Goal: Task Accomplishment & Management: Complete application form

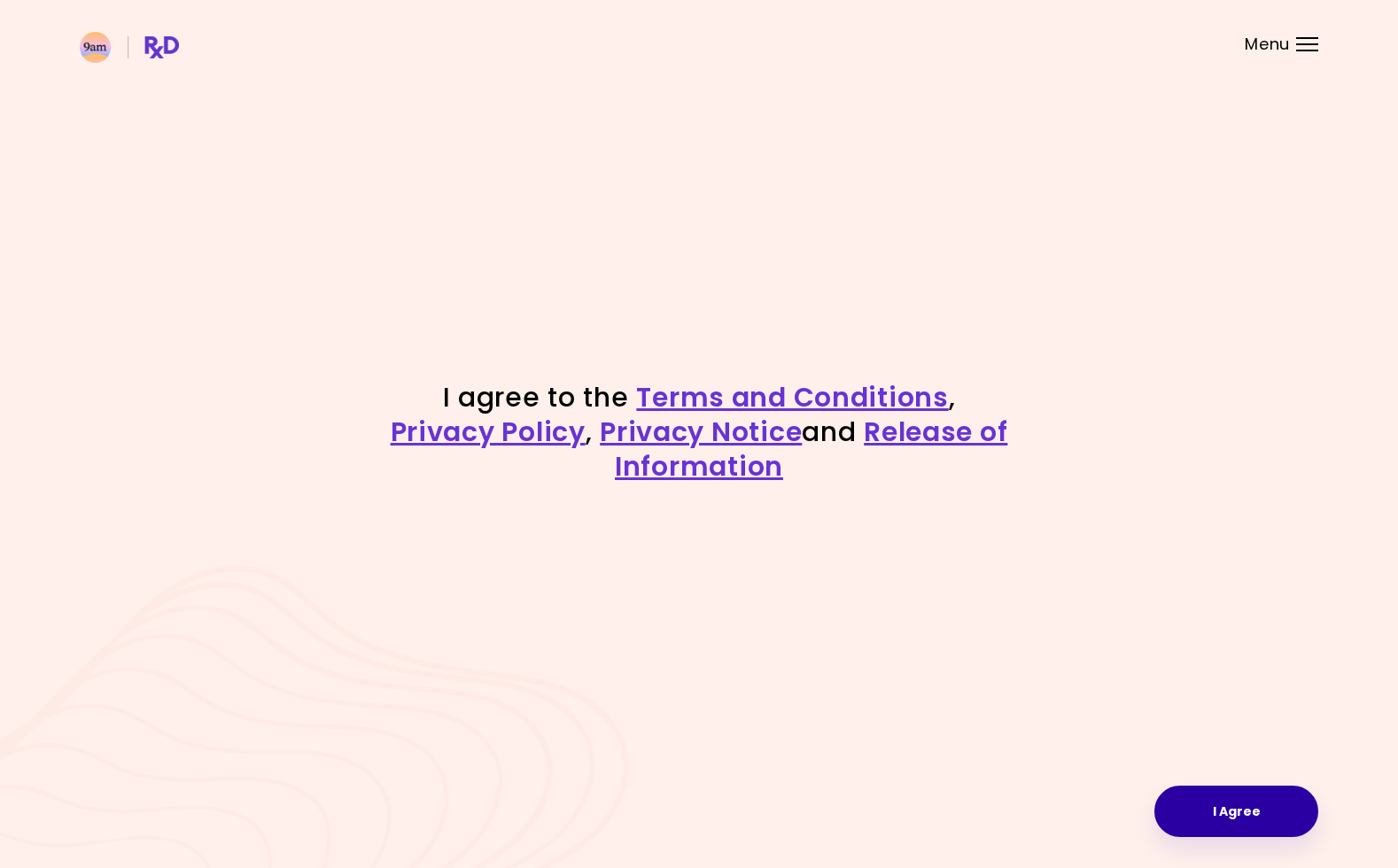
drag, startPoint x: 1238, startPoint y: 799, endPoint x: 1229, endPoint y: 797, distance: 9.2
click at [1234, 799] on button "I Agree" at bounding box center [1236, 811] width 164 height 51
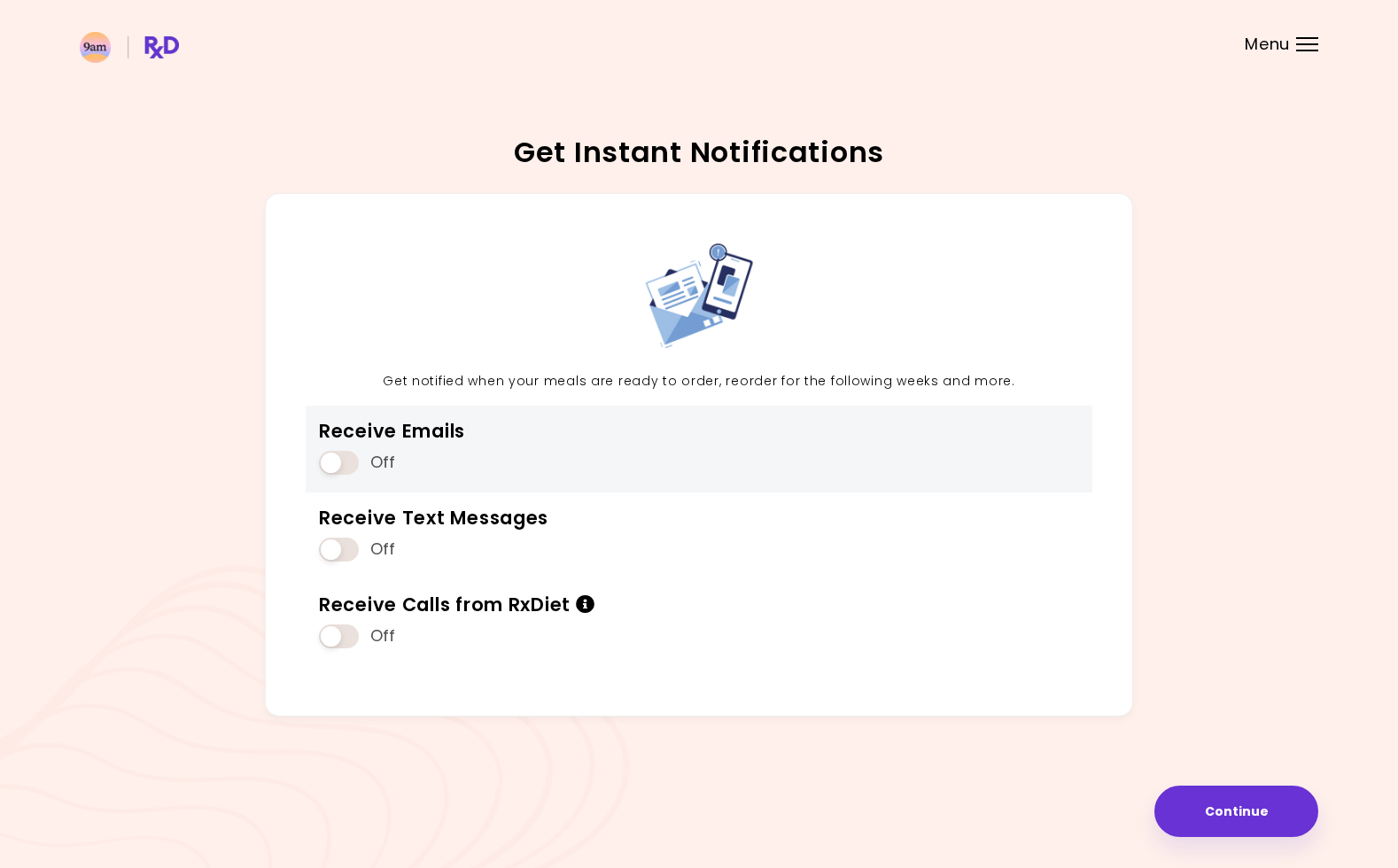
click at [348, 454] on span at bounding box center [339, 463] width 40 height 24
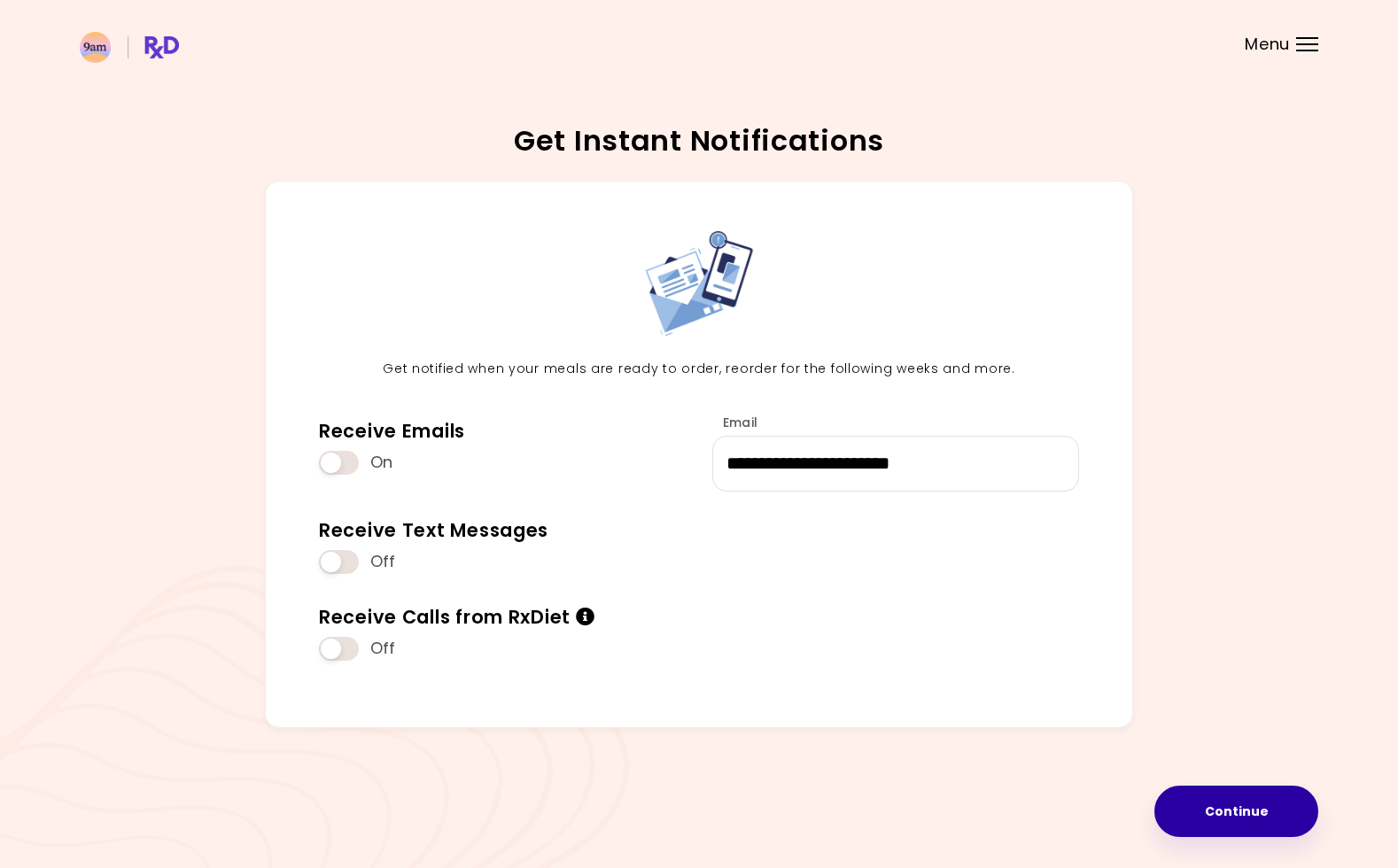
click at [1250, 818] on button "Continue" at bounding box center [1236, 811] width 164 height 51
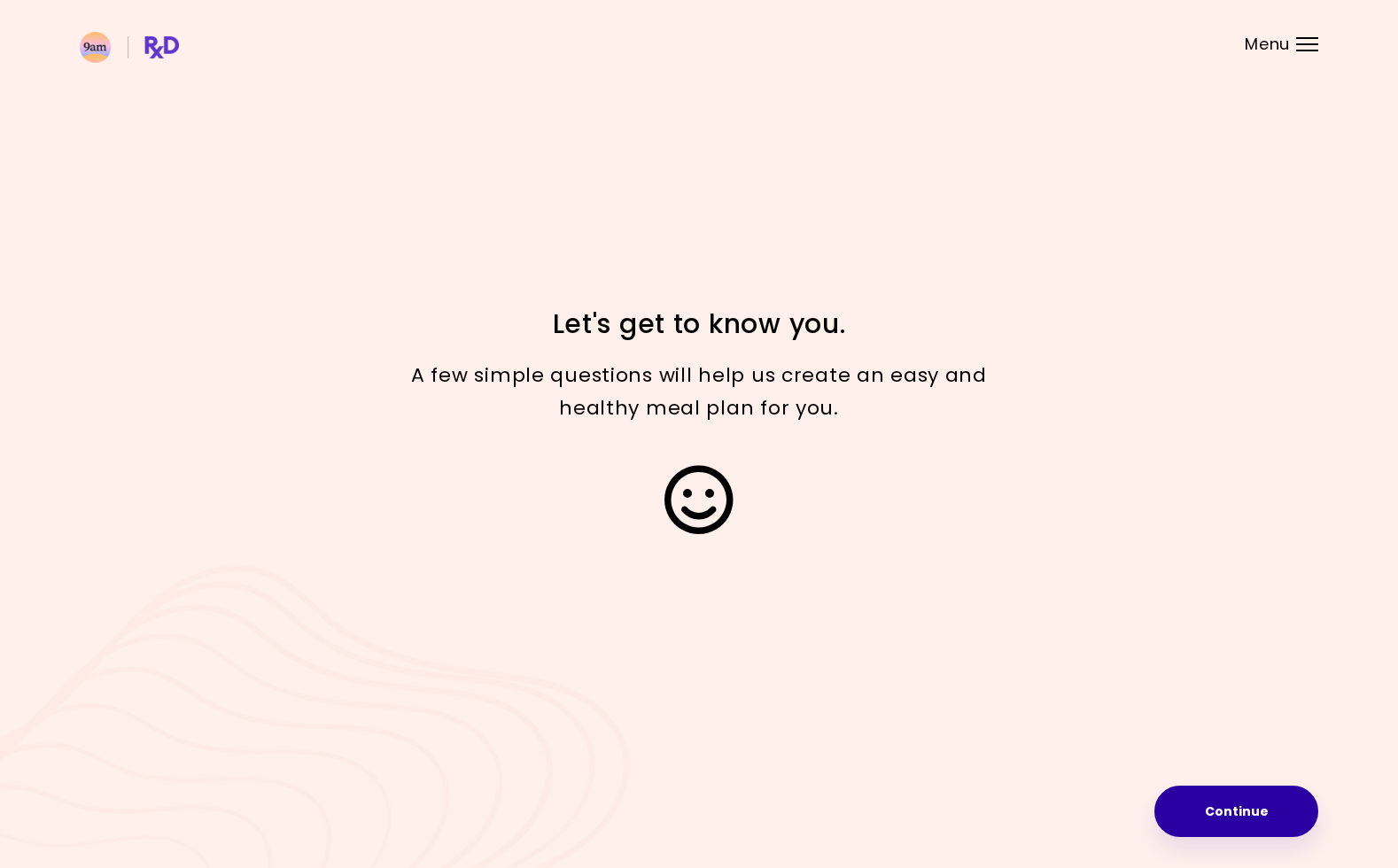
click at [1258, 801] on button "Continue" at bounding box center [1236, 811] width 164 height 51
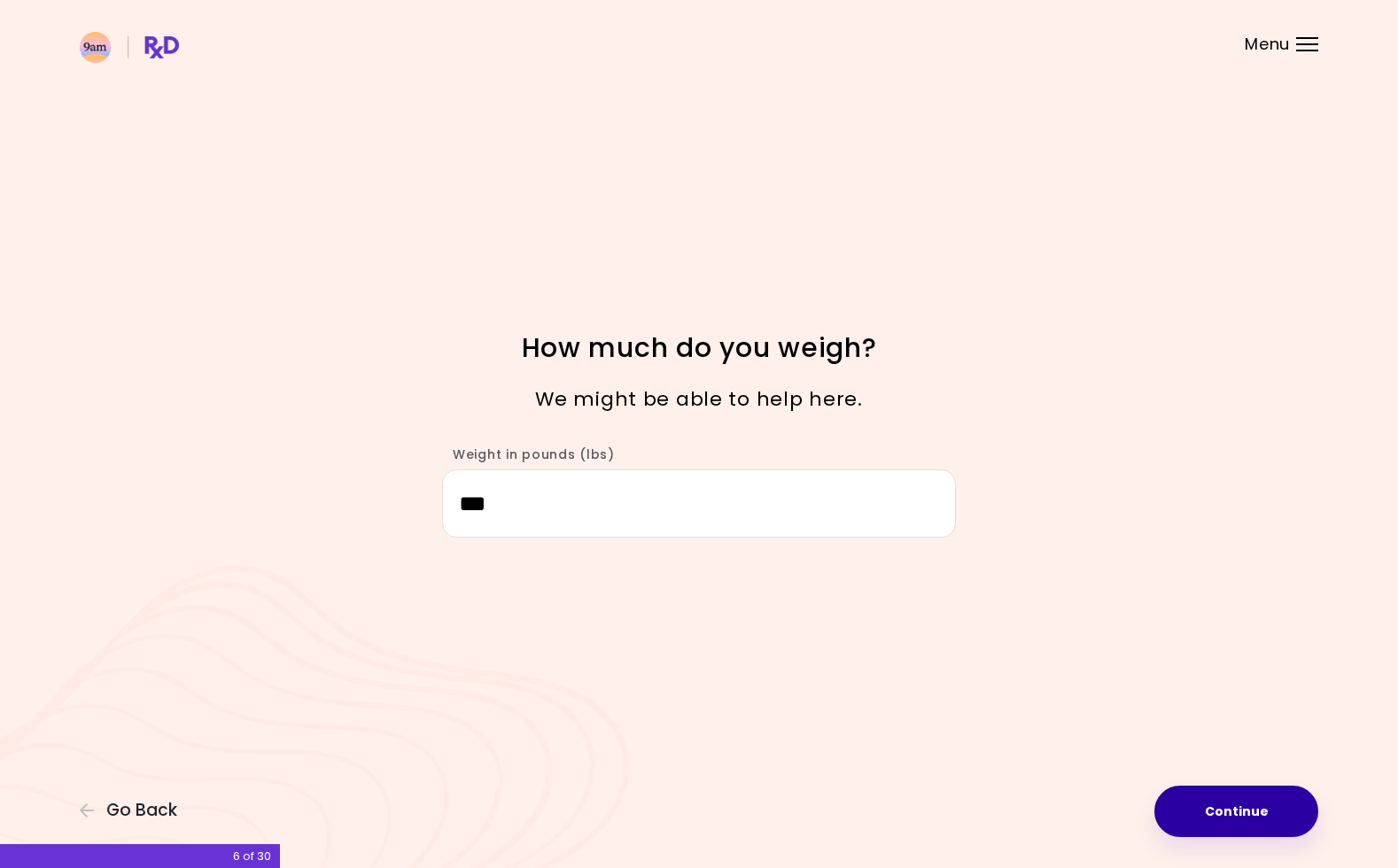
click at [1239, 818] on button "Continue" at bounding box center [1236, 811] width 164 height 51
select select "****"
click at [1241, 818] on button "Continue" at bounding box center [1236, 811] width 164 height 51
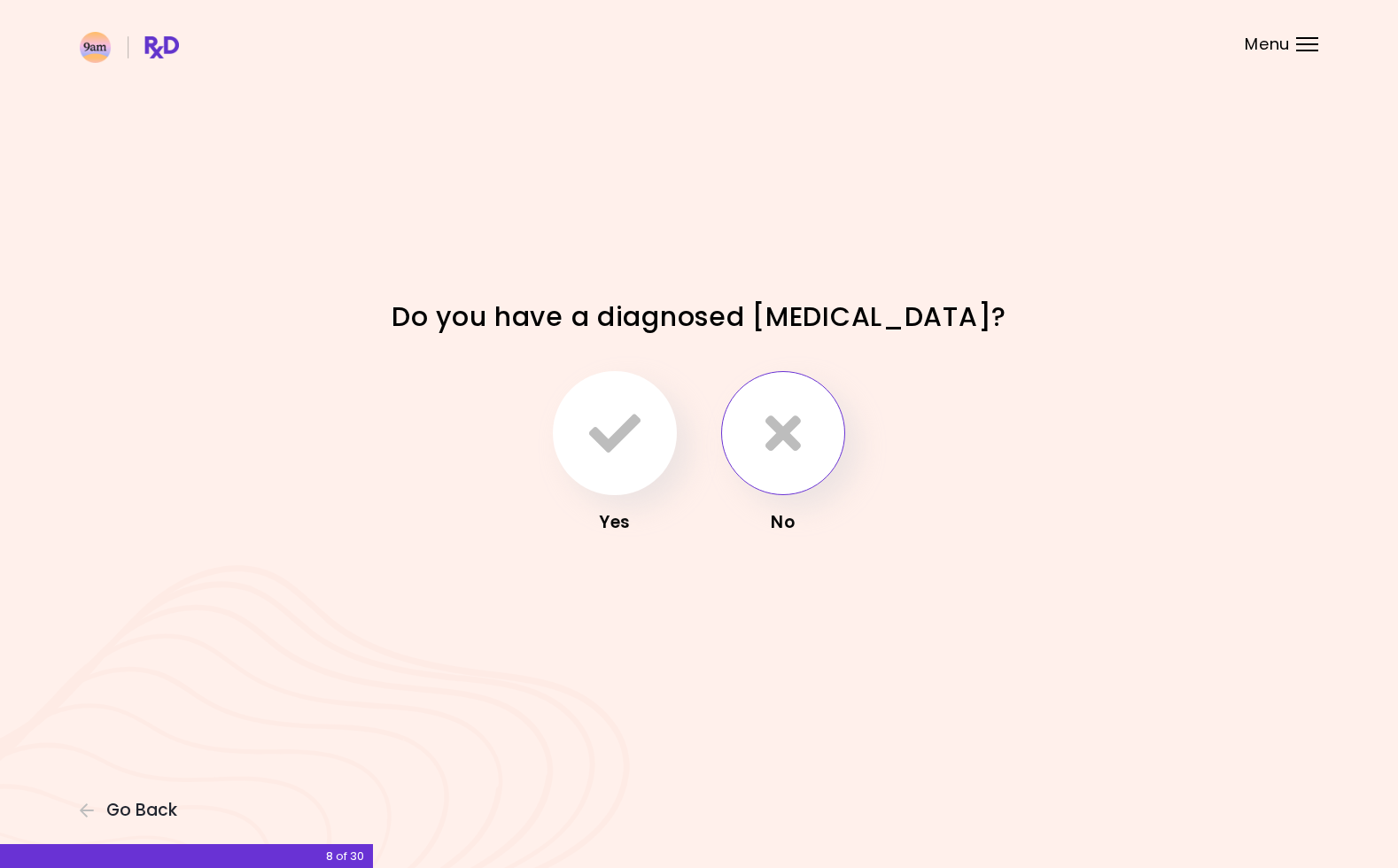
click at [788, 460] on button "button" at bounding box center [783, 434] width 124 height 124
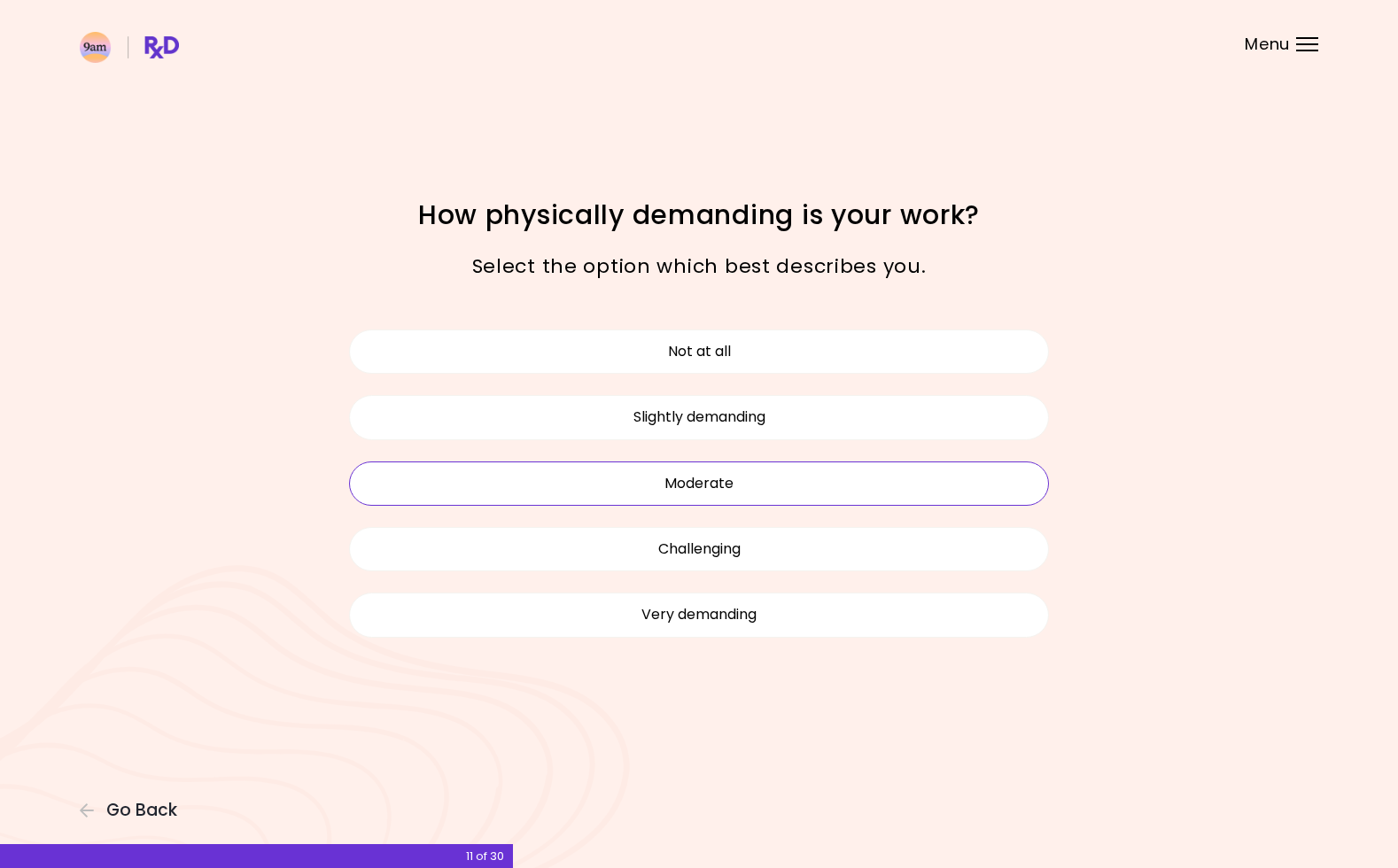
click at [758, 474] on button "Moderate" at bounding box center [699, 483] width 700 height 44
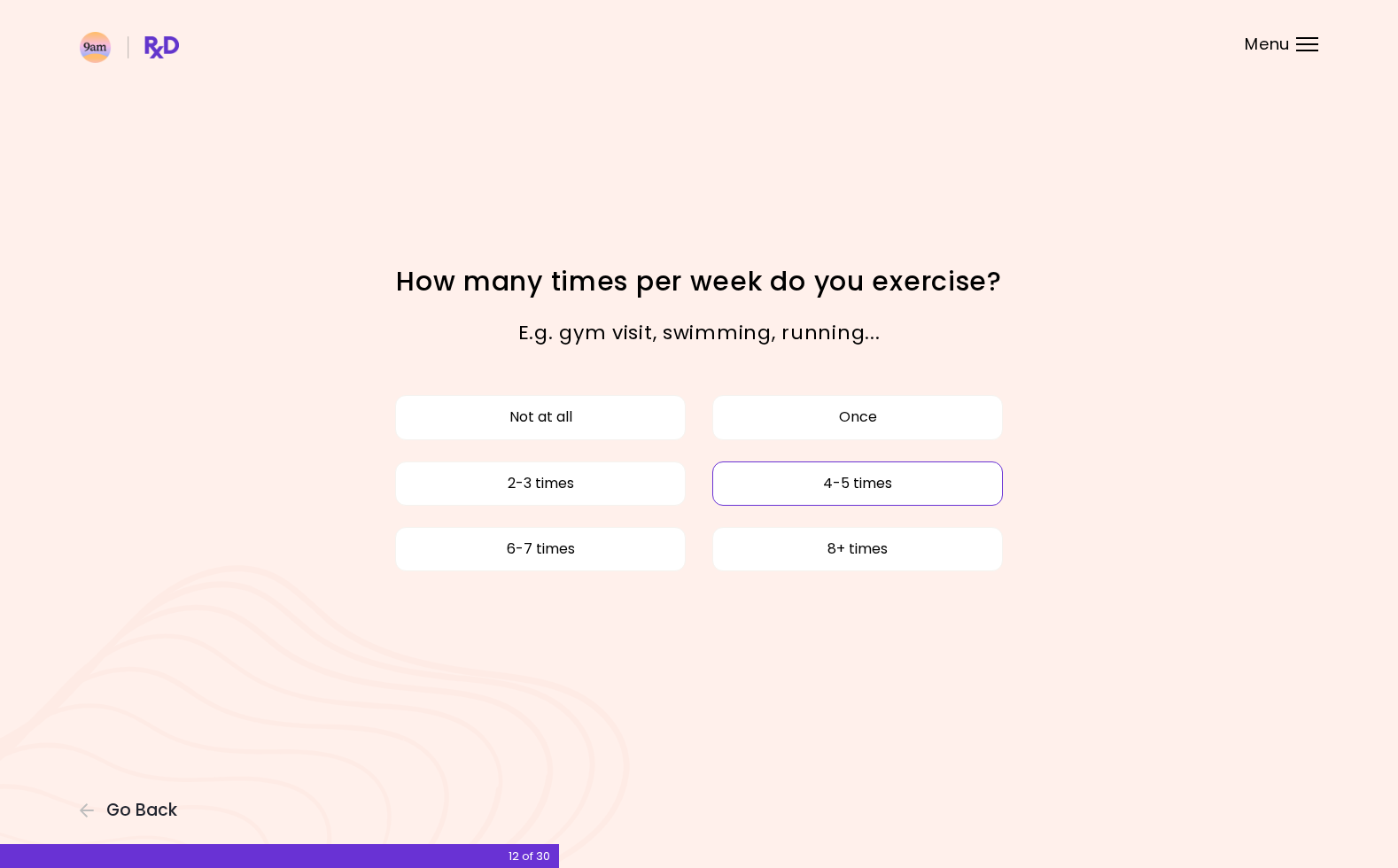
click at [859, 473] on button "4-5 times" at bounding box center [858, 483] width 290 height 44
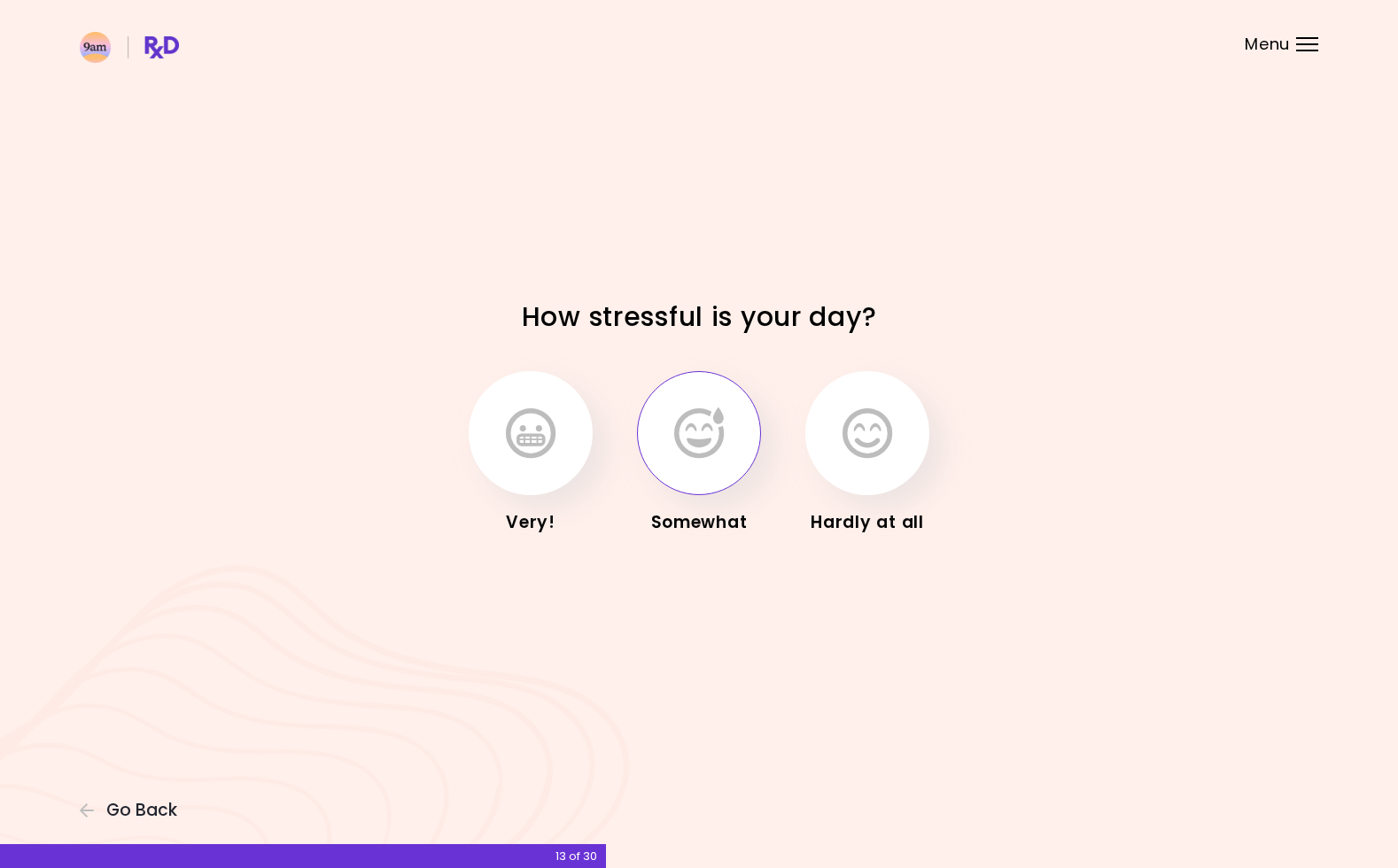
click at [732, 410] on button "button" at bounding box center [699, 434] width 124 height 124
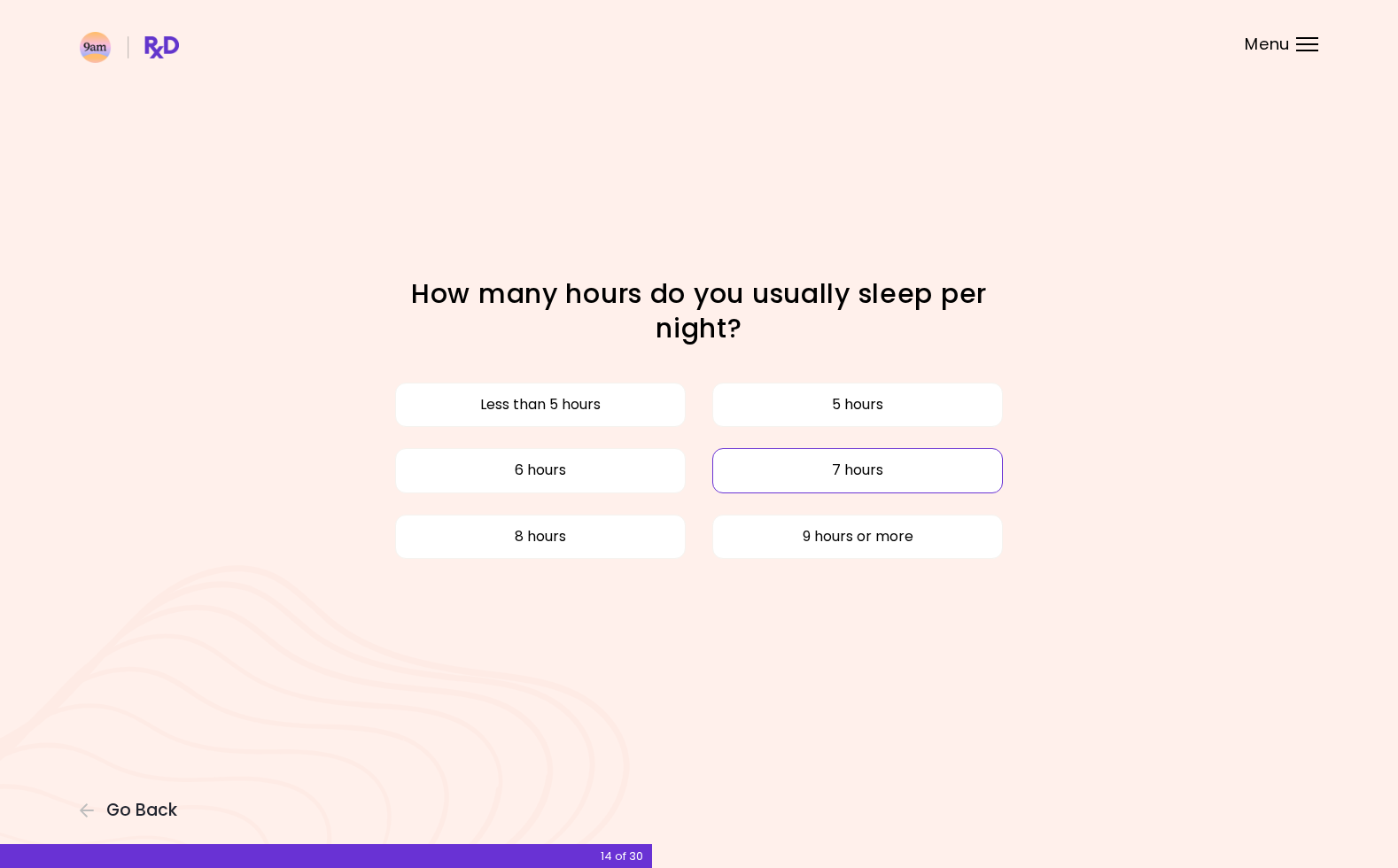
click at [818, 460] on button "7 hours" at bounding box center [858, 470] width 290 height 44
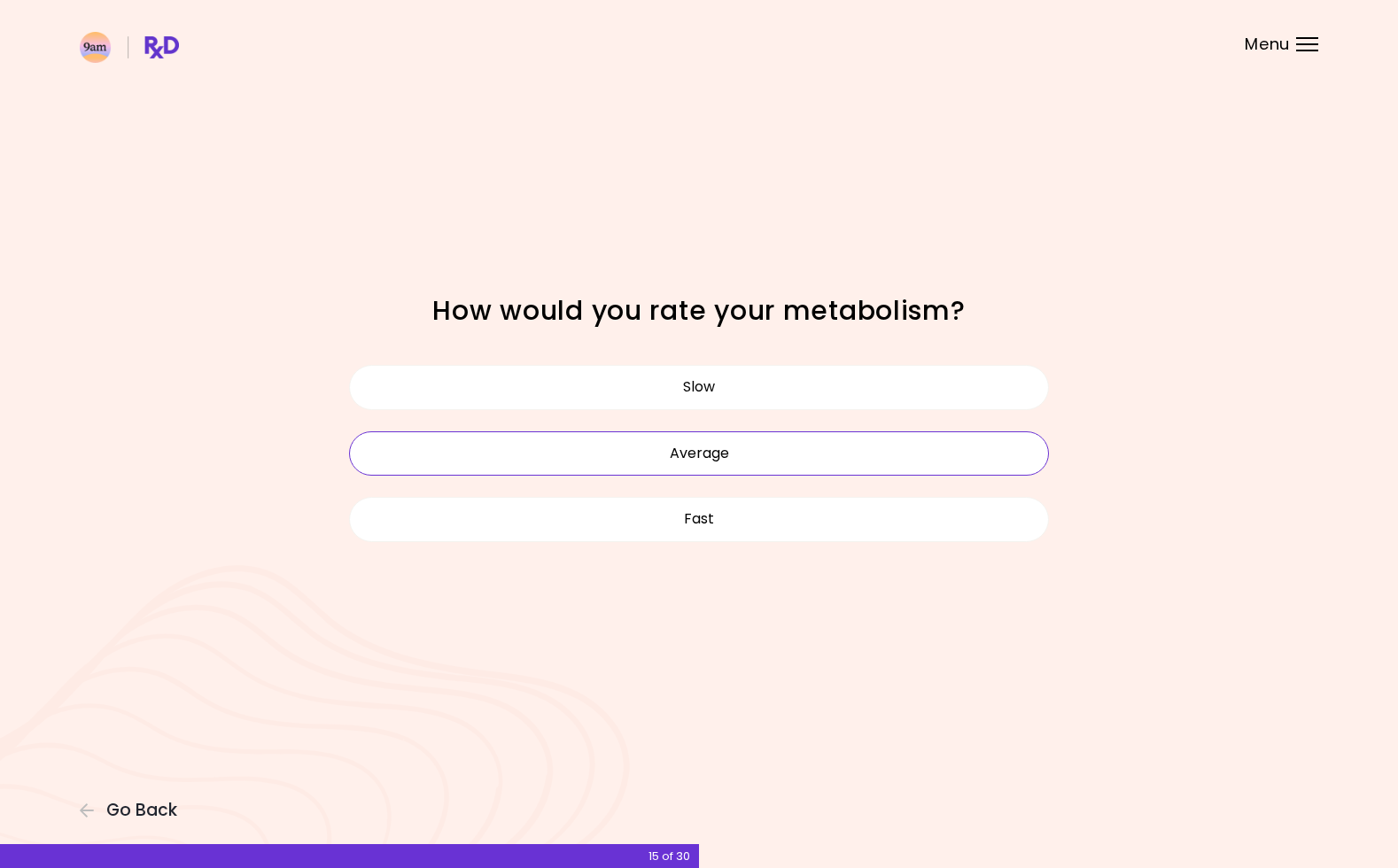
click at [783, 449] on button "Average" at bounding box center [699, 453] width 700 height 44
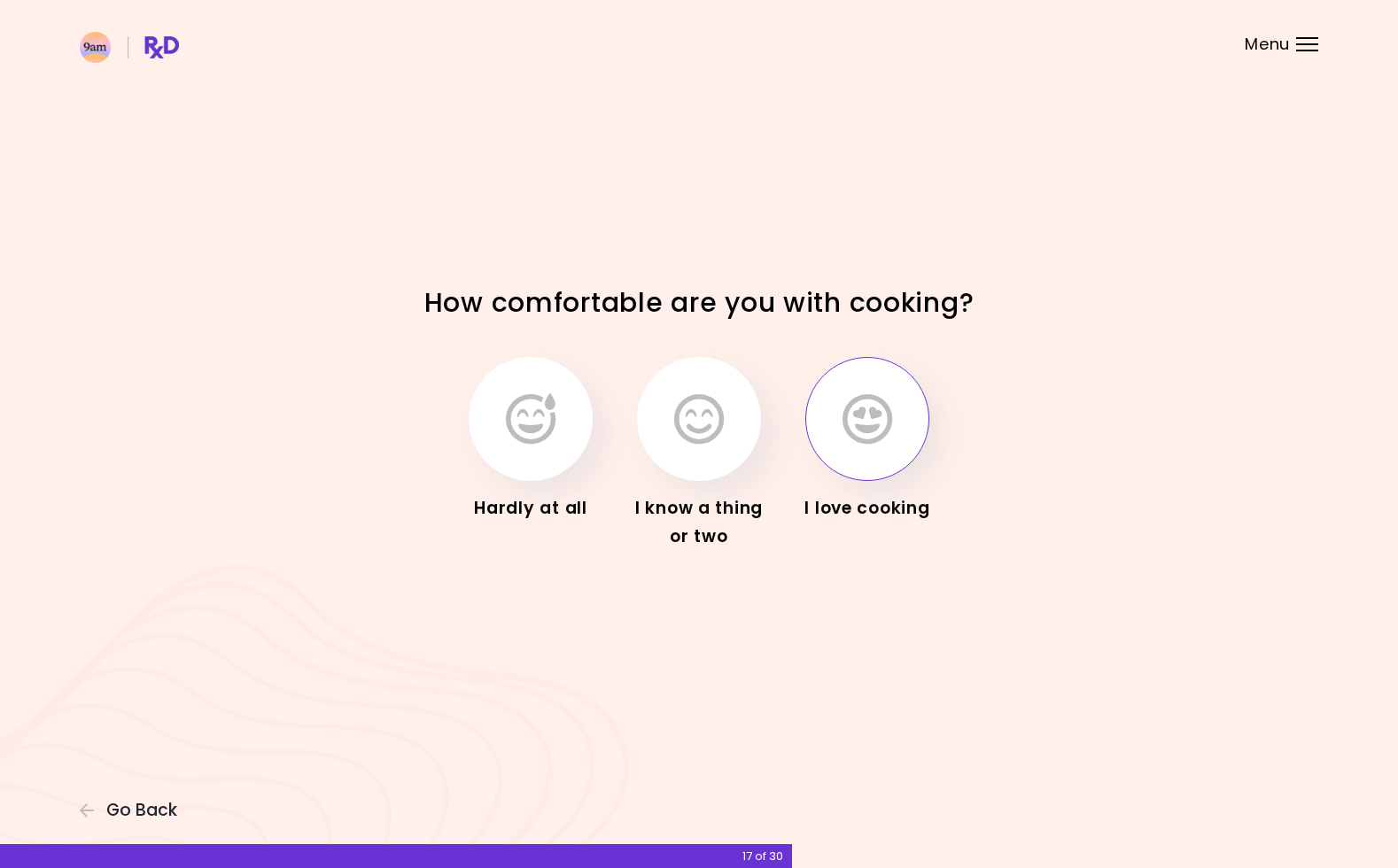
click at [857, 414] on icon "button" at bounding box center [867, 419] width 50 height 51
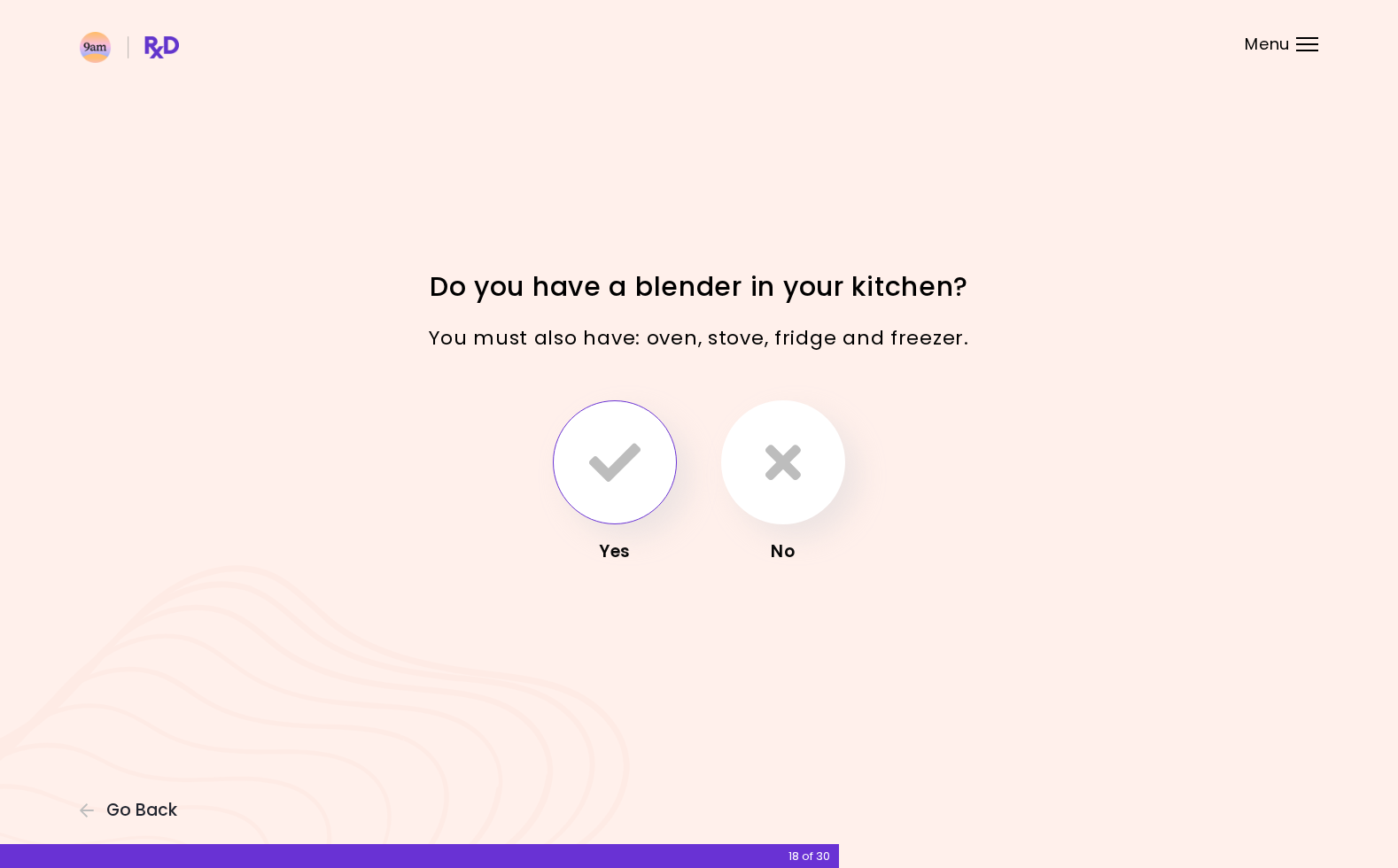
click at [626, 463] on icon "button" at bounding box center [614, 463] width 52 height 51
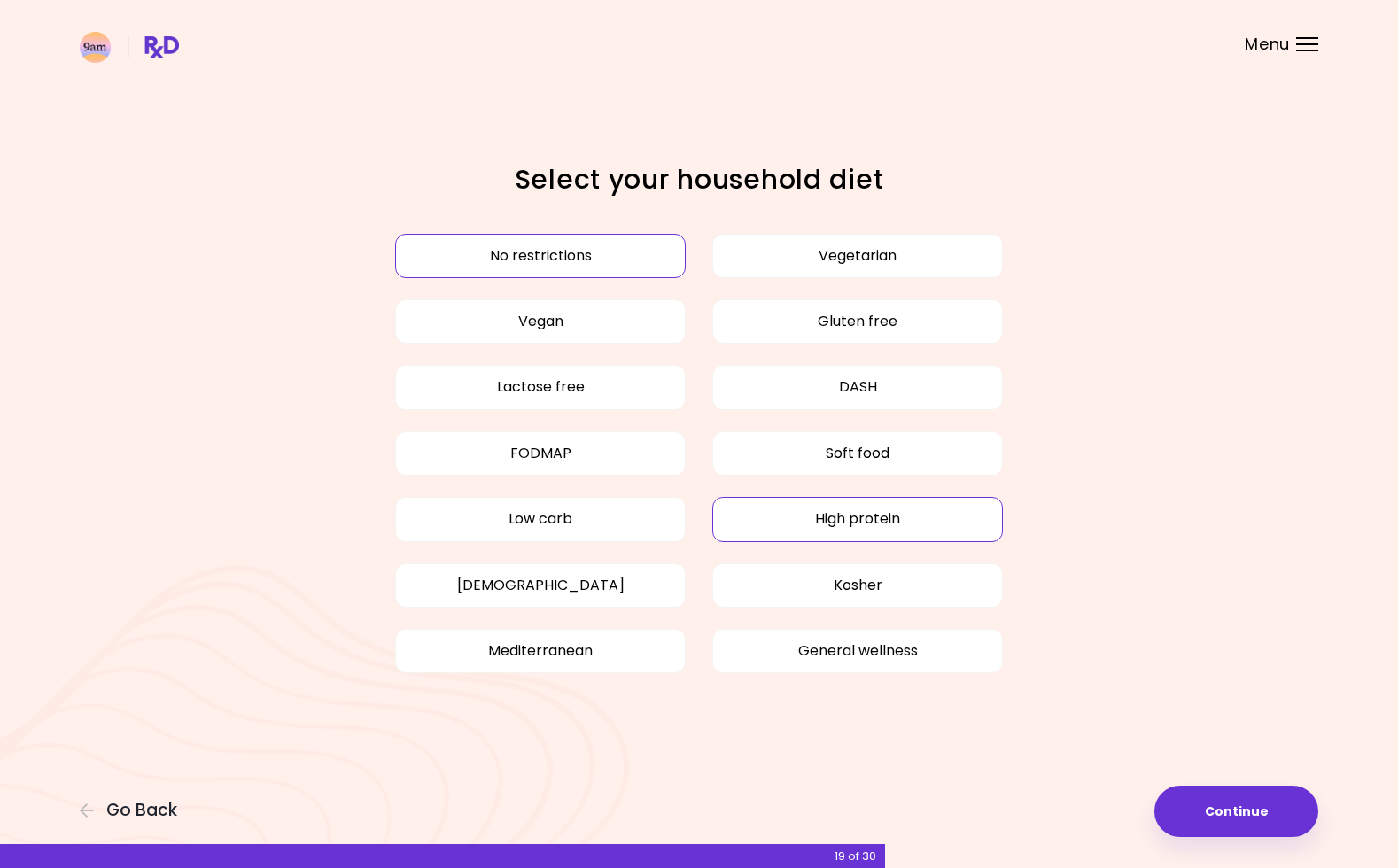
click at [861, 513] on button "High protein" at bounding box center [858, 519] width 290 height 44
click at [1248, 811] on button "Continue" at bounding box center [1236, 811] width 164 height 51
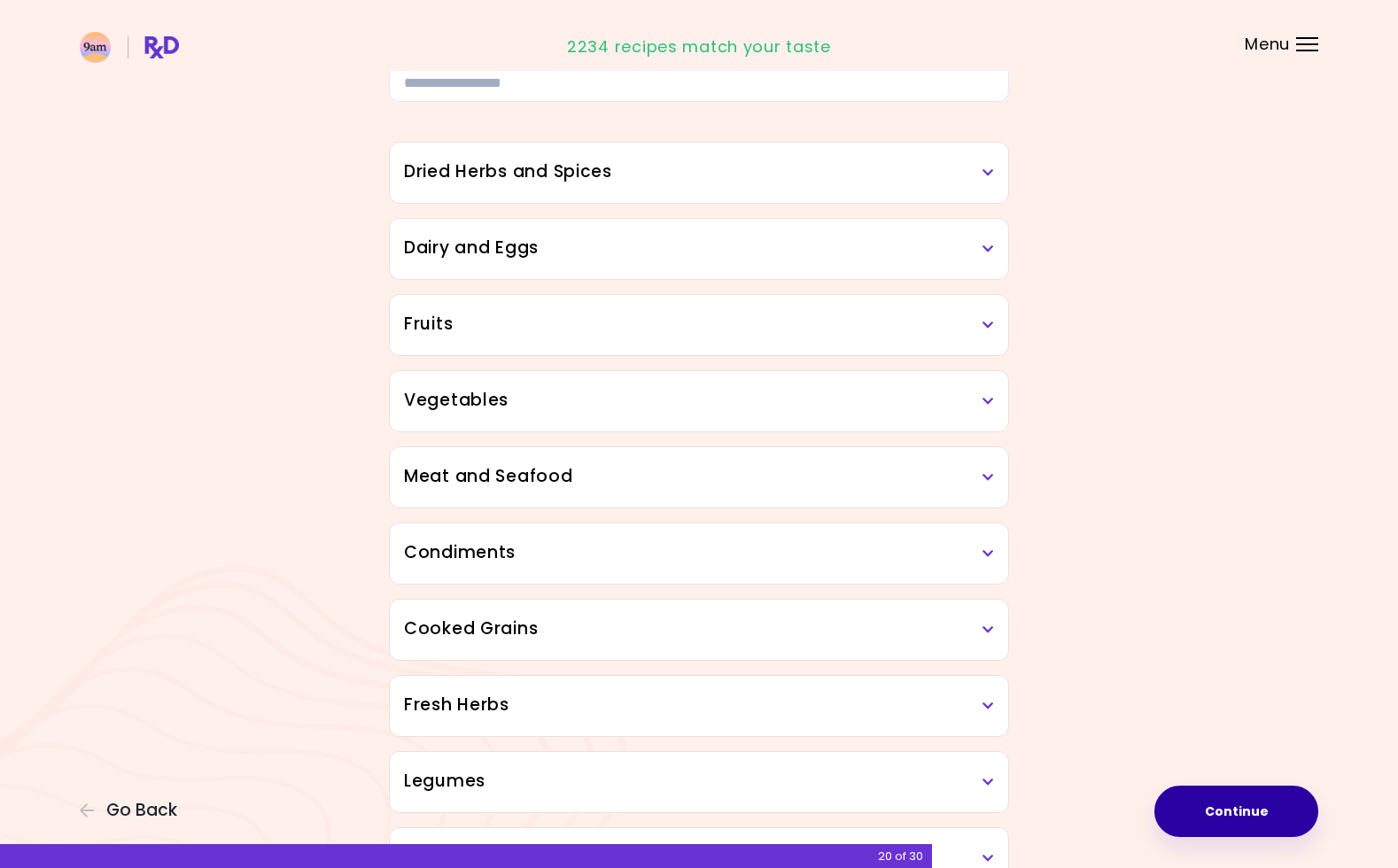
scroll to position [122, 0]
click at [923, 627] on h3 "Cooked Grains" at bounding box center [699, 626] width 590 height 25
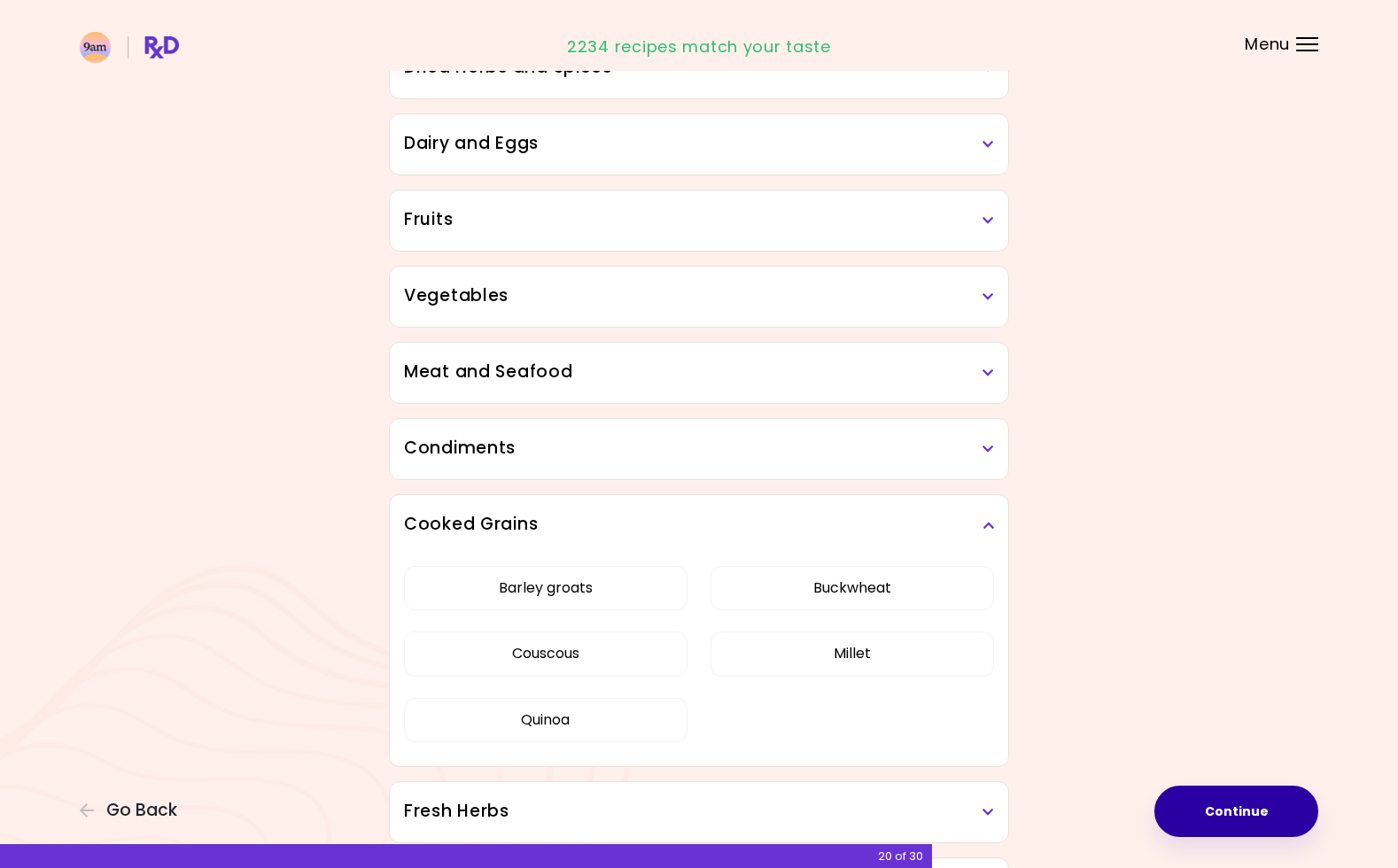
scroll to position [228, 0]
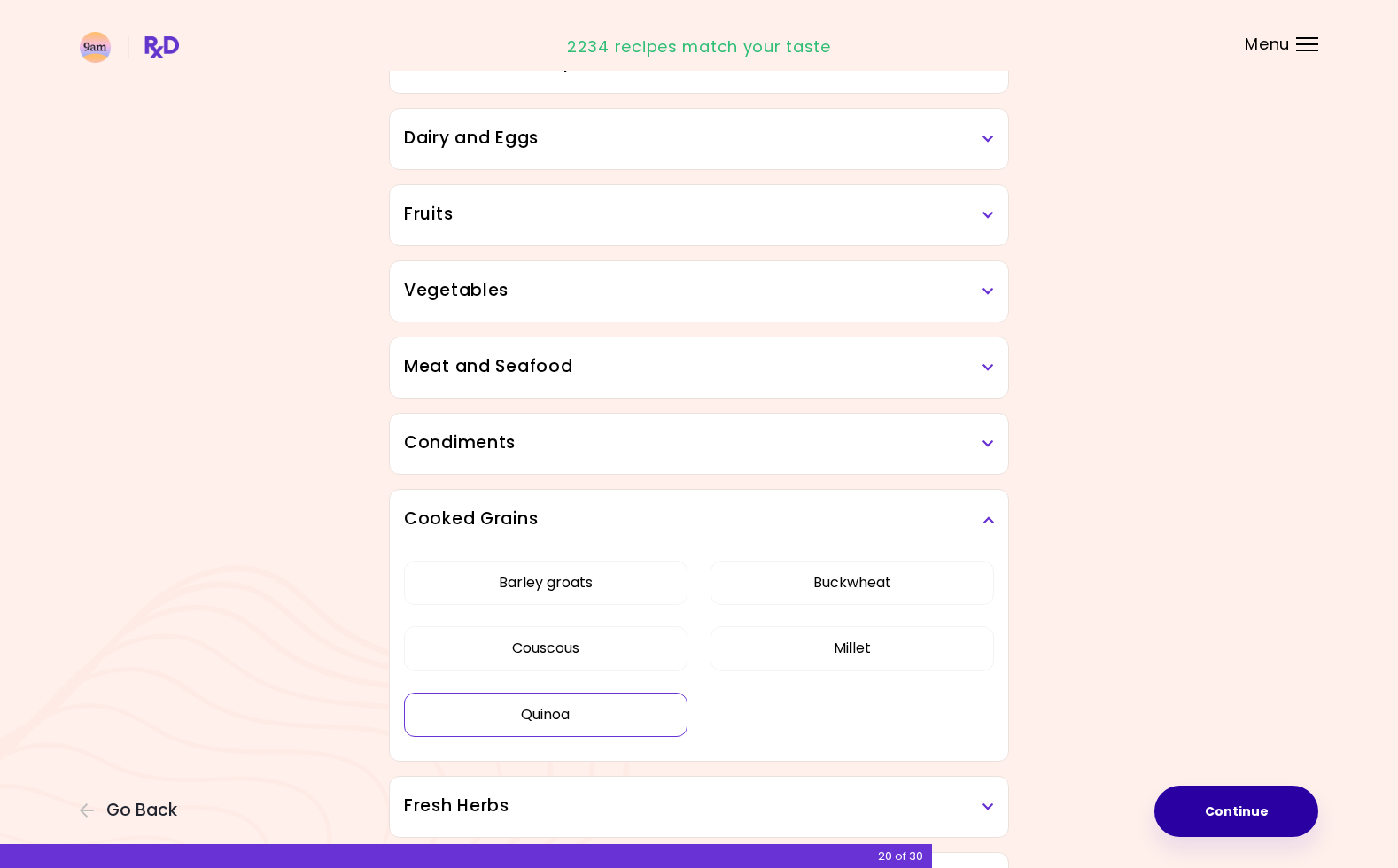
drag, startPoint x: 571, startPoint y: 714, endPoint x: 578, endPoint y: 707, distance: 9.9
click at [572, 714] on button "Quinoa" at bounding box center [546, 714] width 284 height 44
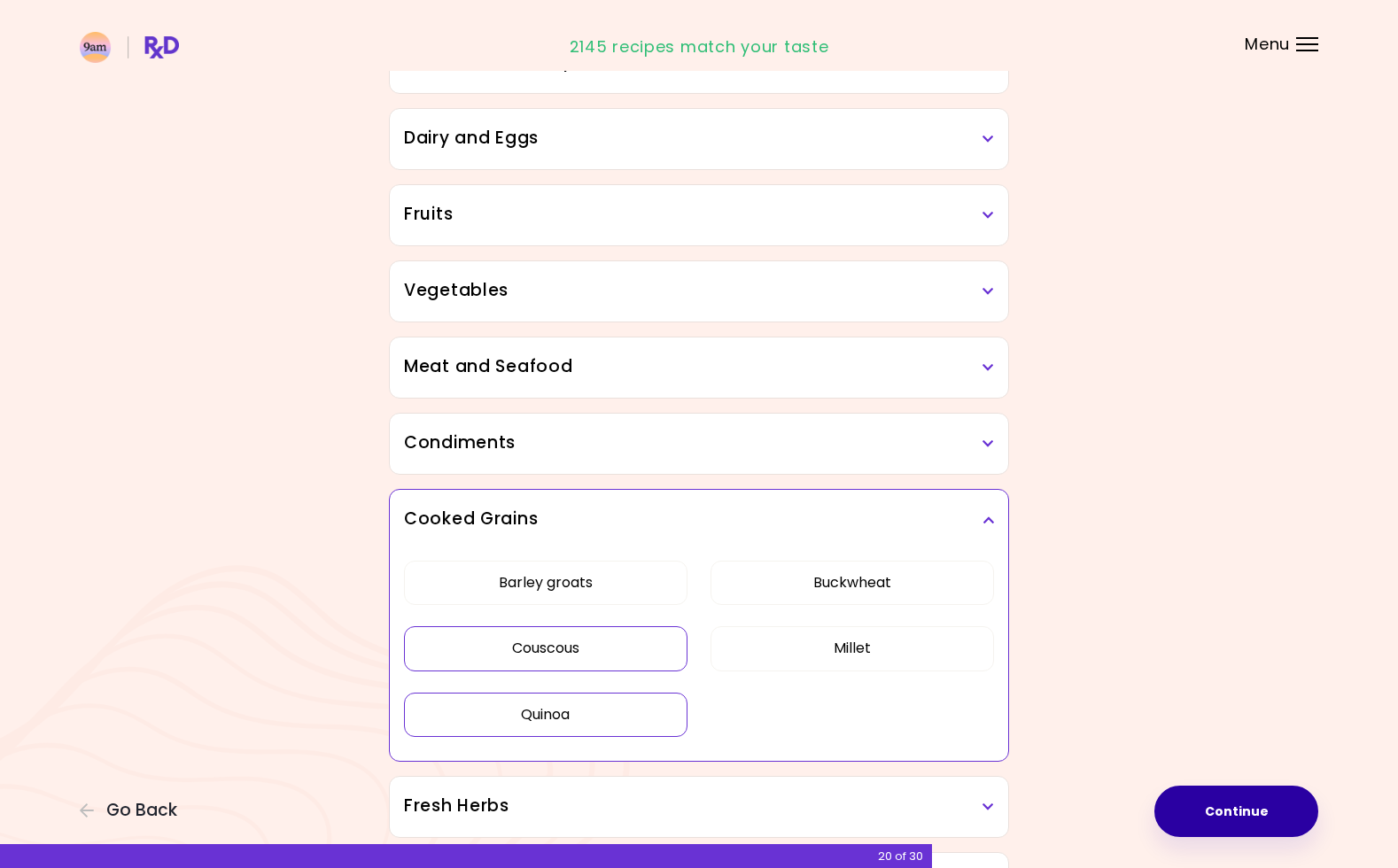
click at [572, 654] on button "Couscous" at bounding box center [546, 648] width 284 height 44
drag, startPoint x: 574, startPoint y: 588, endPoint x: 708, endPoint y: 585, distance: 134.0
click at [575, 588] on button "Barley groats" at bounding box center [546, 582] width 284 height 44
click at [860, 581] on button "Buckwheat" at bounding box center [852, 582] width 284 height 44
drag, startPoint x: 868, startPoint y: 640, endPoint x: 965, endPoint y: 661, distance: 99.2
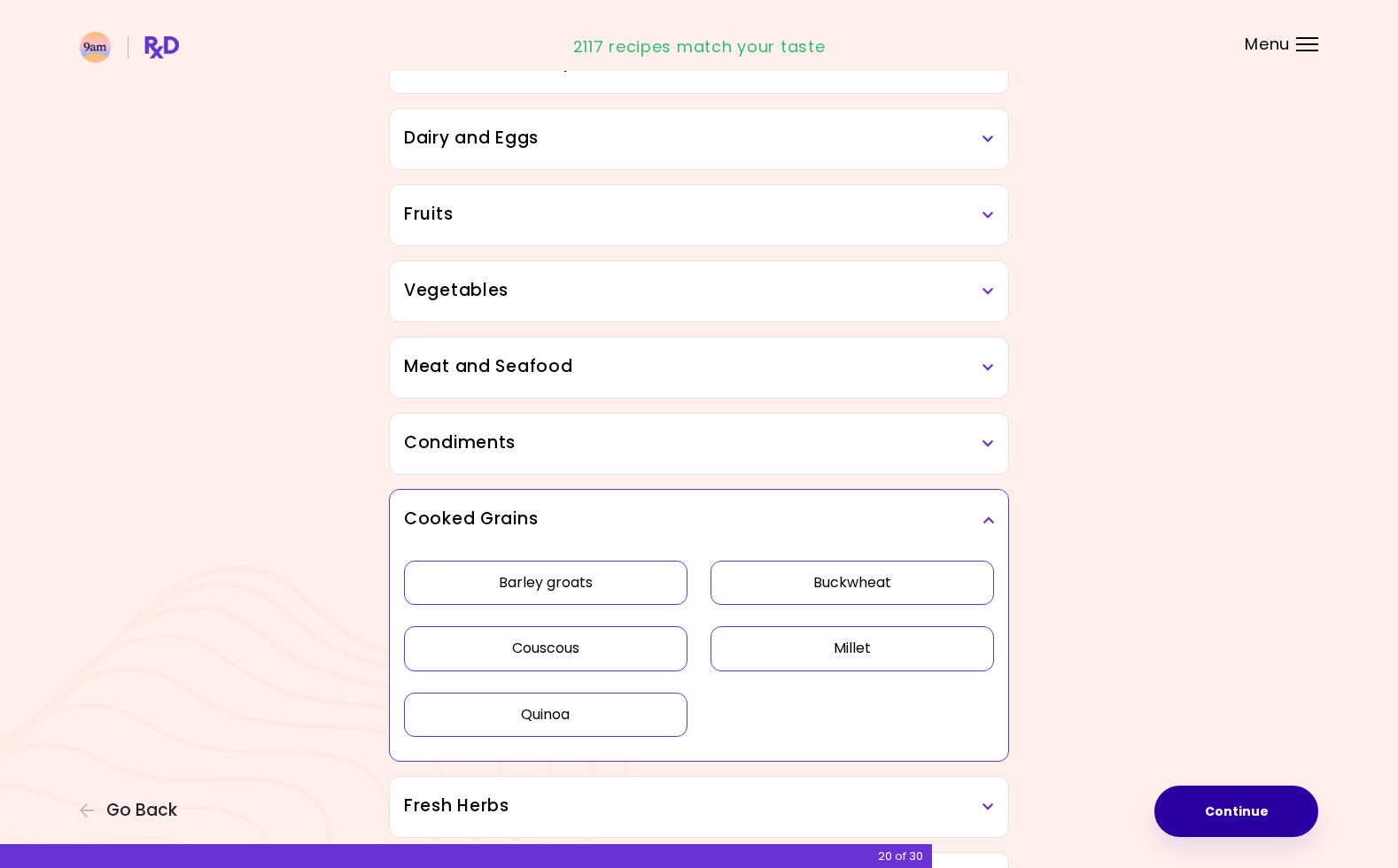
click at [868, 640] on button "Millet" at bounding box center [852, 648] width 284 height 44
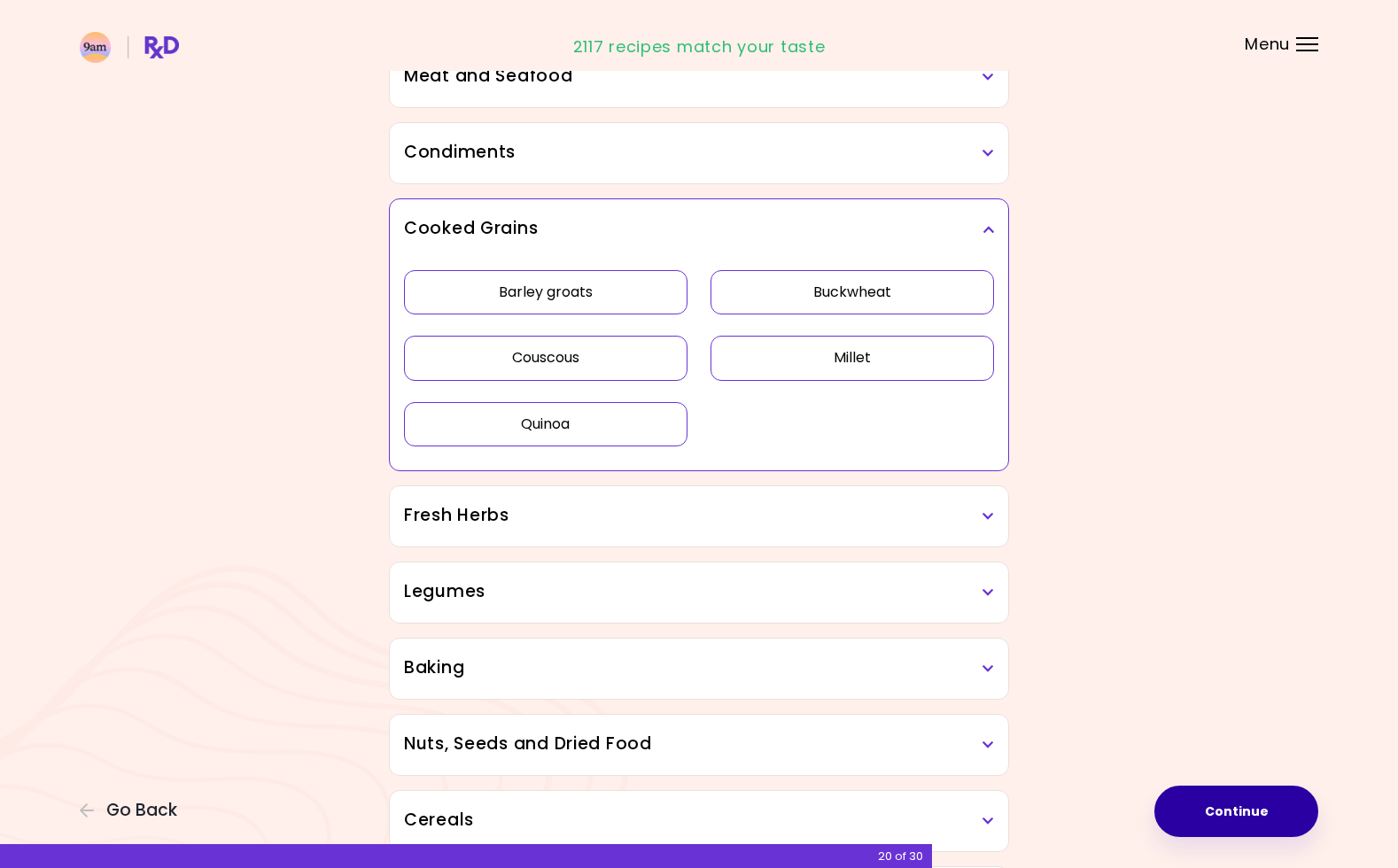
scroll to position [521, 0]
click at [861, 605] on div "Legumes" at bounding box center [699, 592] width 619 height 60
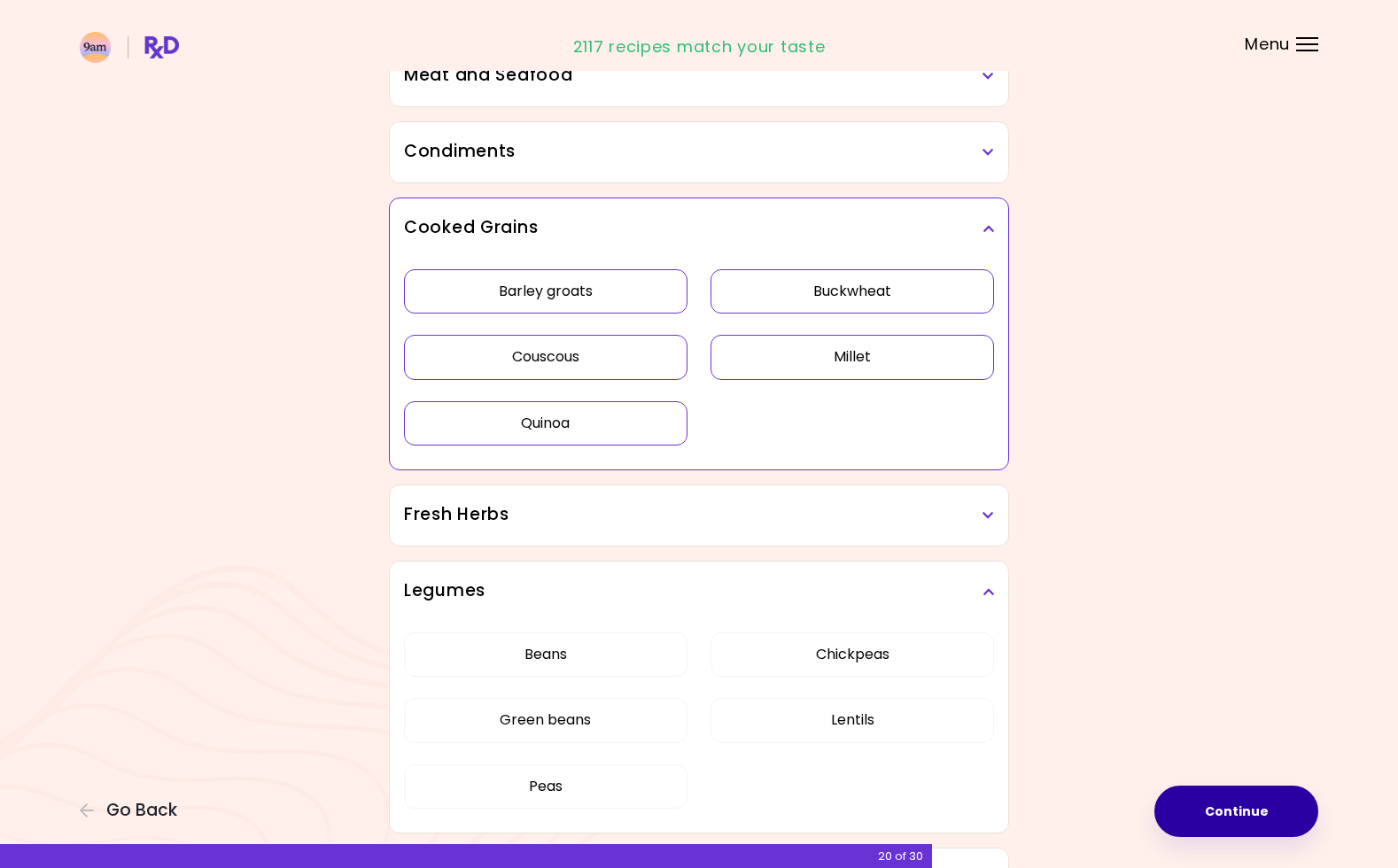
scroll to position [525, 0]
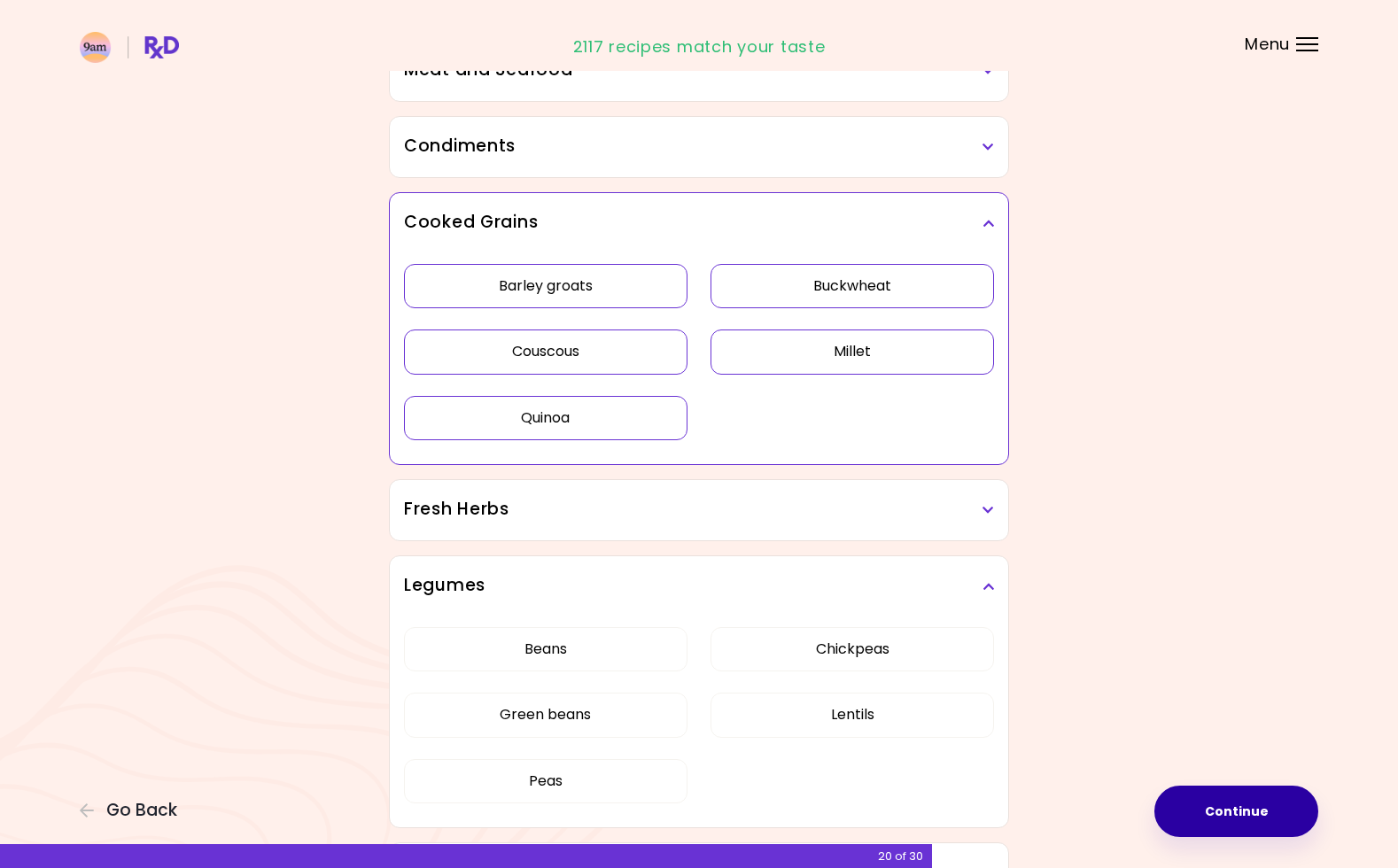
click at [579, 657] on div "Beans Chickpeas Green beans Lentils Peas" at bounding box center [699, 723] width 590 height 212
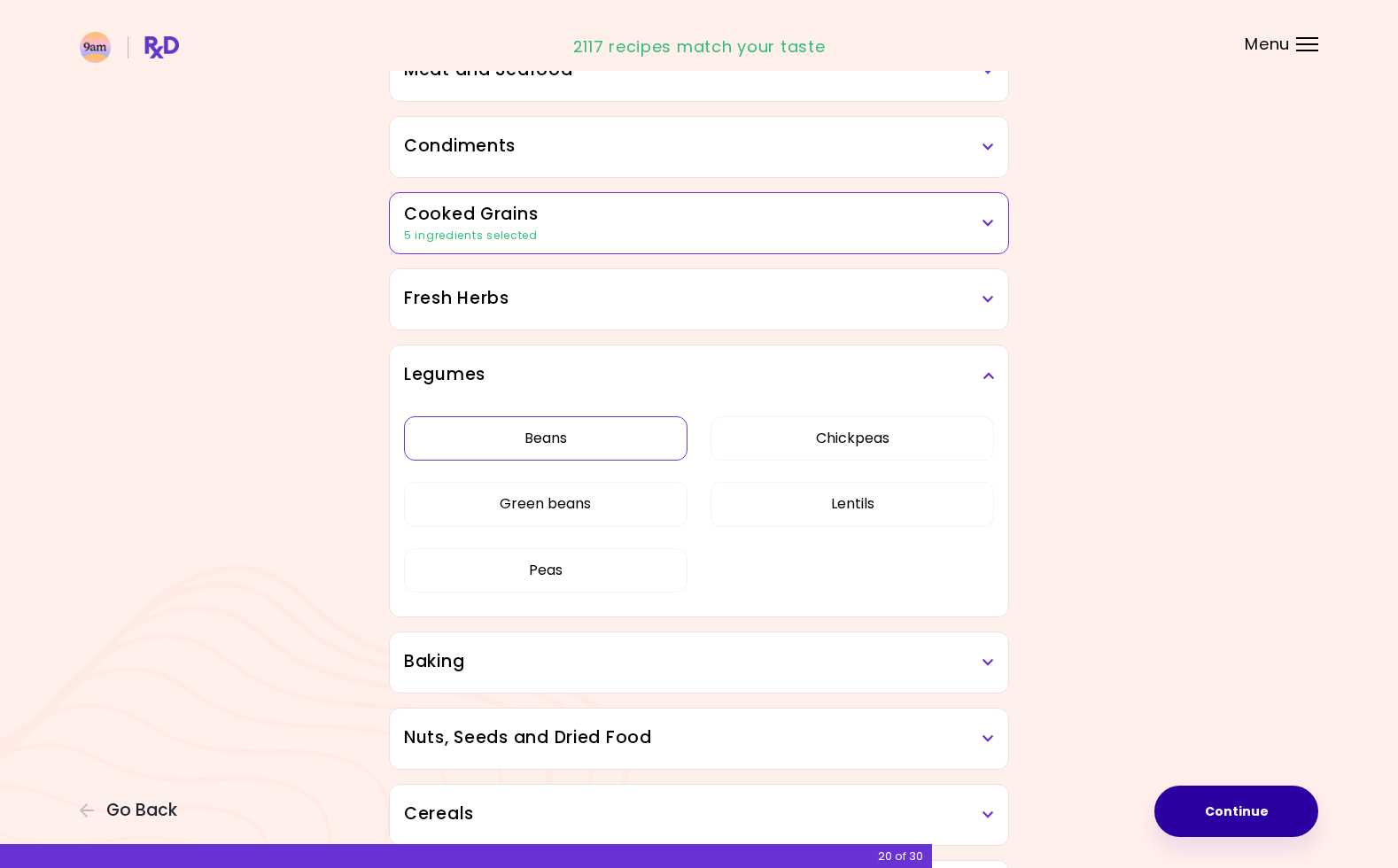
click at [552, 442] on button "Beans" at bounding box center [546, 438] width 284 height 44
click at [884, 438] on button "Chickpeas" at bounding box center [852, 438] width 284 height 44
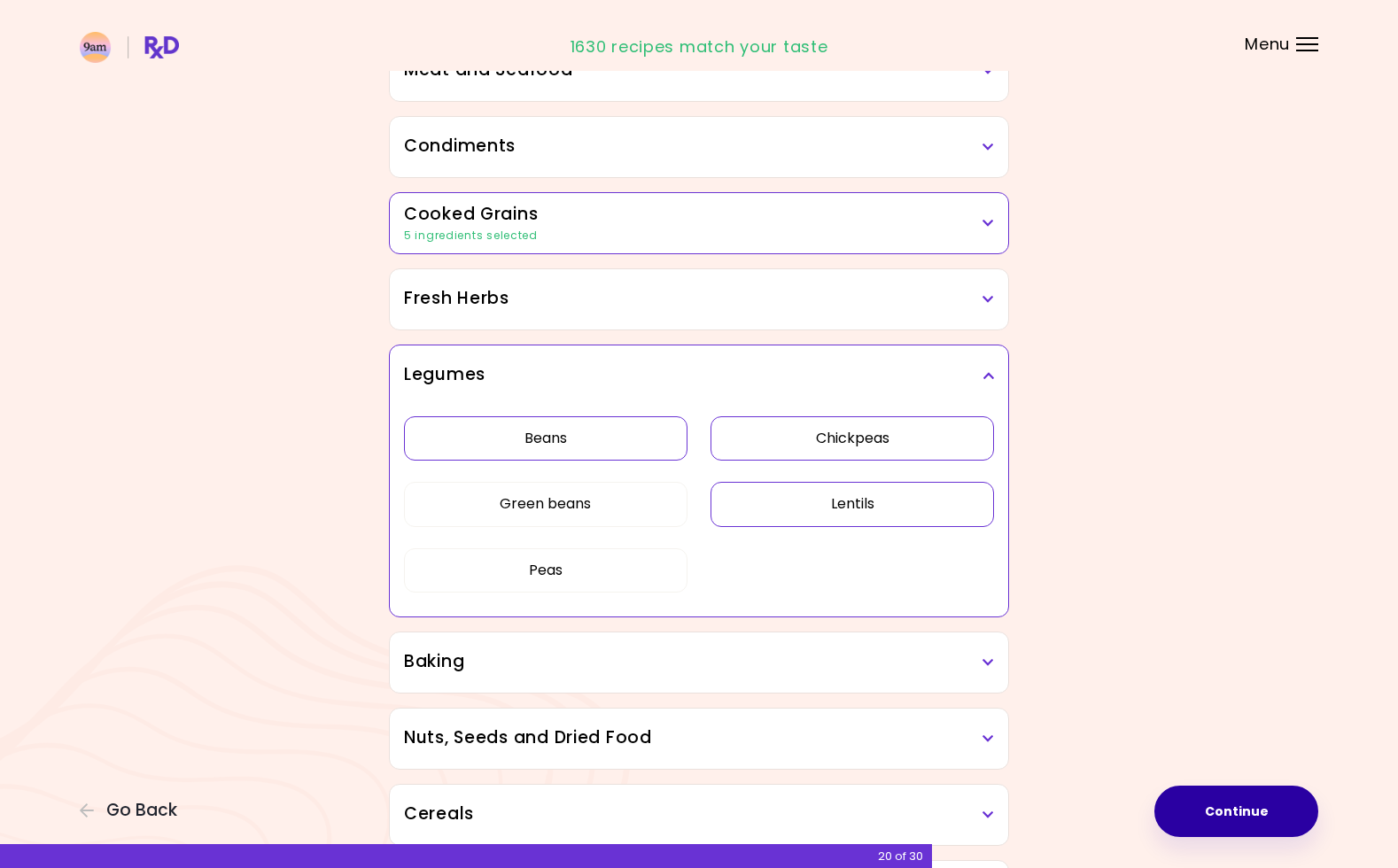
drag, startPoint x: 851, startPoint y: 513, endPoint x: 862, endPoint y: 513, distance: 11.0
click at [854, 513] on button "Lentils" at bounding box center [852, 504] width 284 height 44
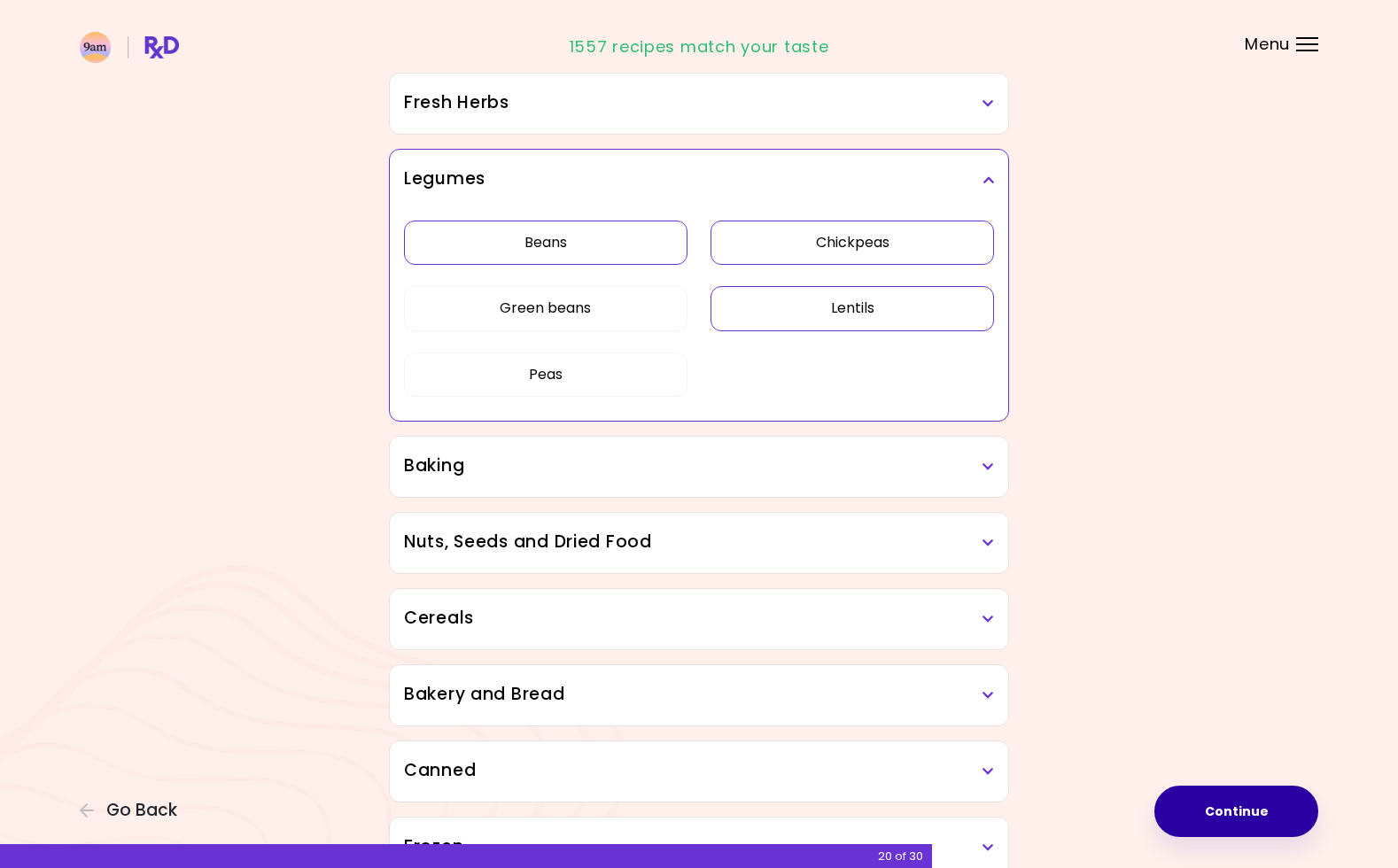
scroll to position [722, 0]
click at [983, 474] on h3 "Baking" at bounding box center [699, 465] width 590 height 25
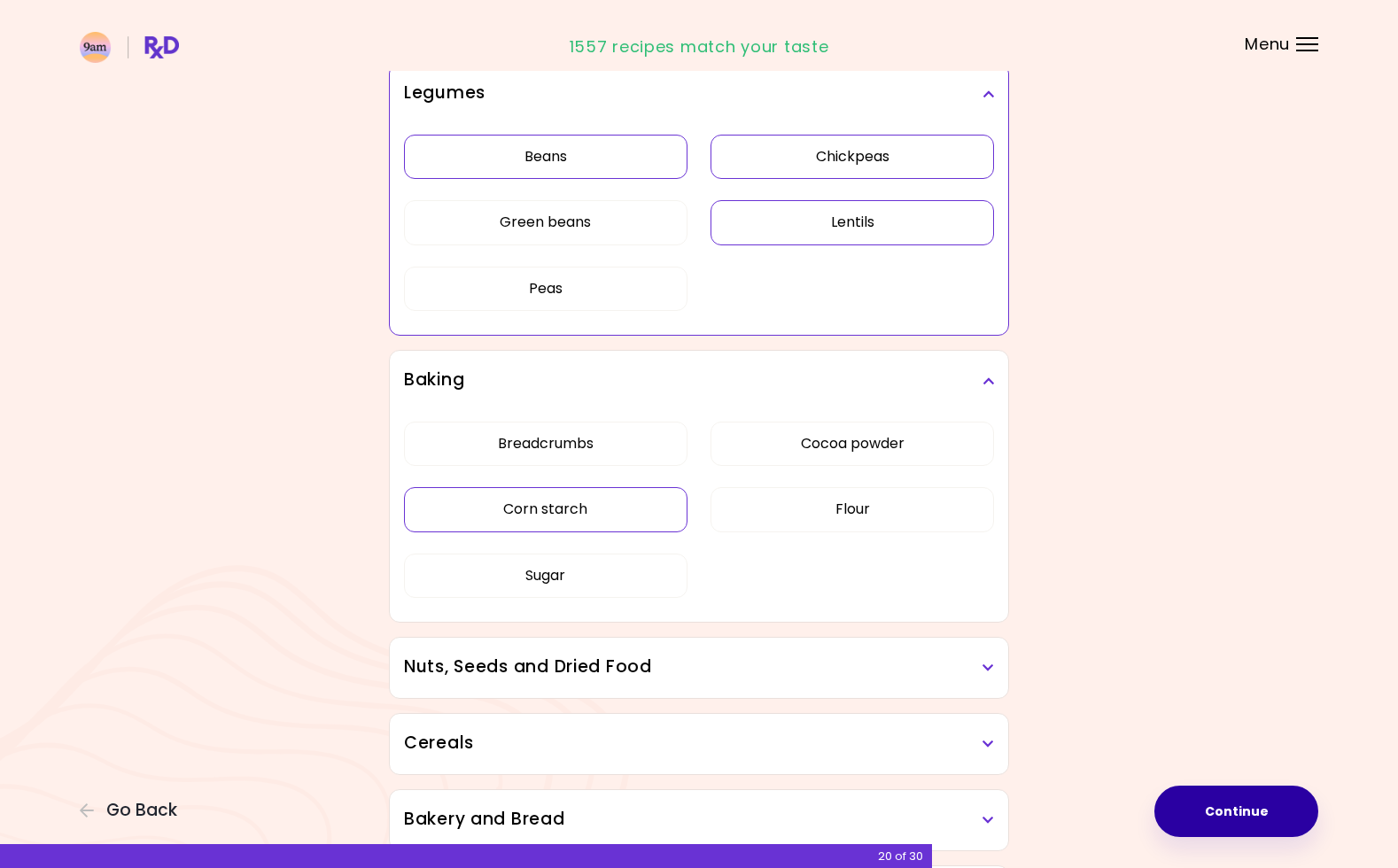
scroll to position [813, 0]
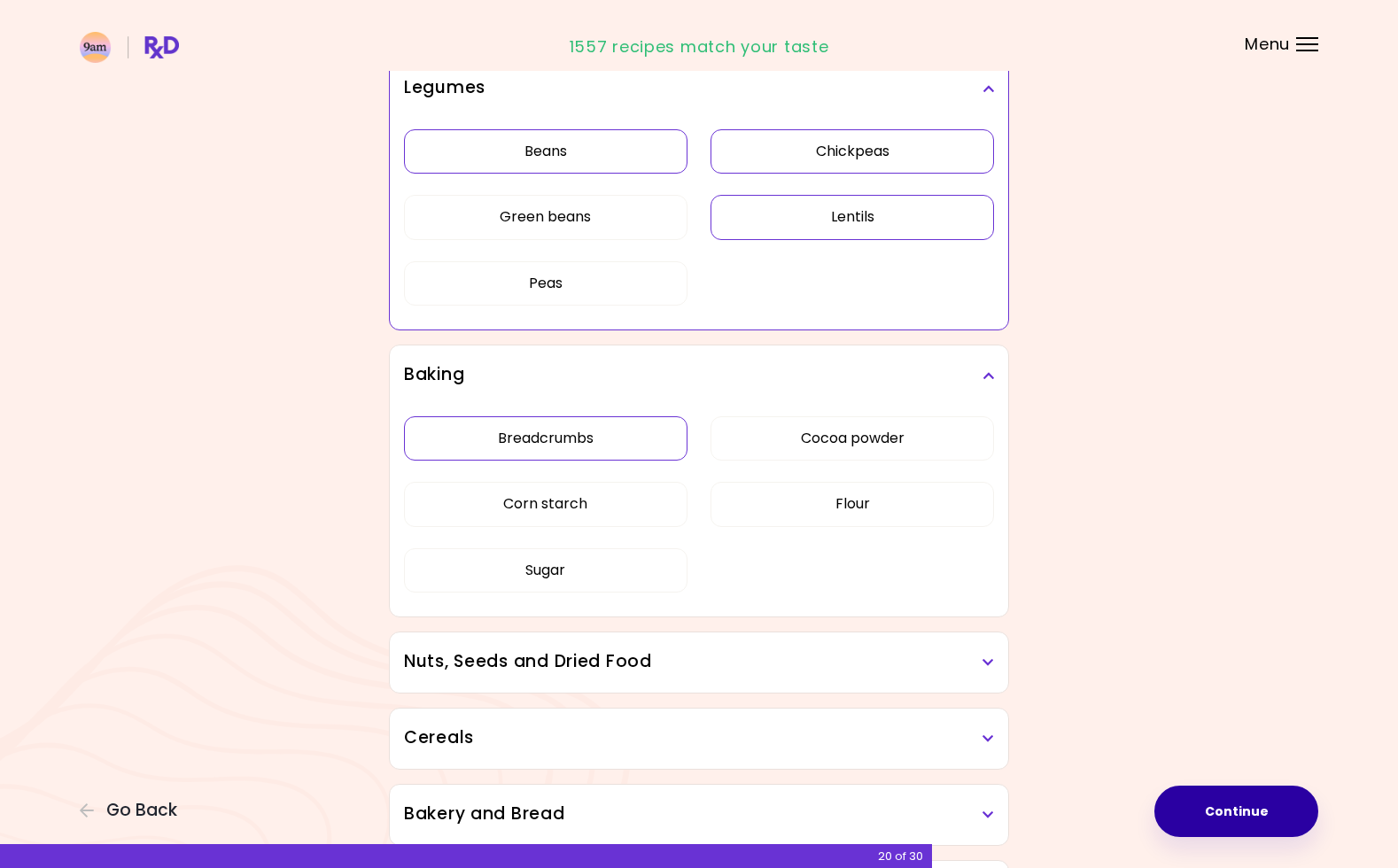
click at [563, 449] on div "Breadcrumbs Cocoa powder Corn starch Flour Sugar" at bounding box center [699, 511] width 590 height 212
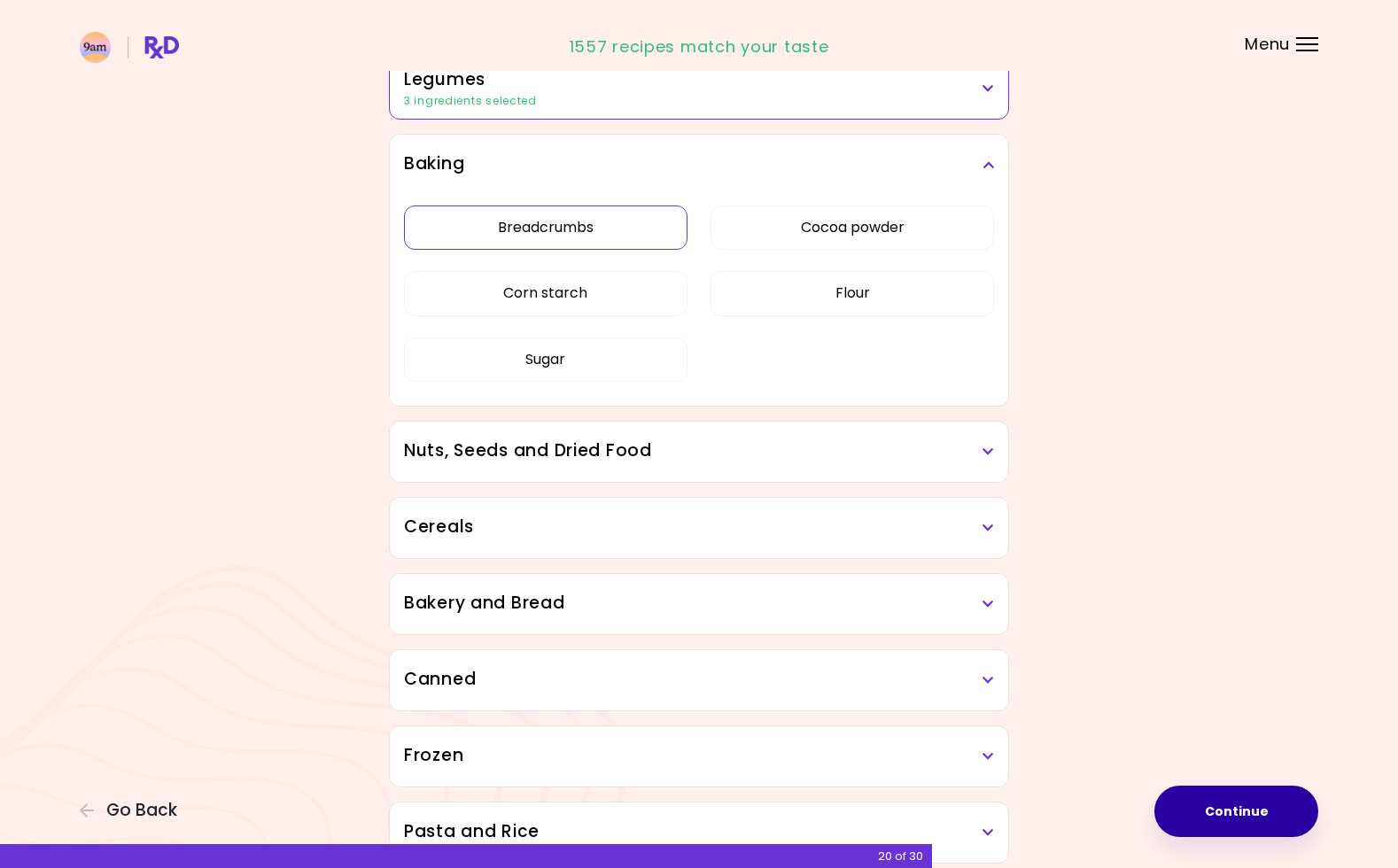
click at [567, 223] on button "Breadcrumbs" at bounding box center [546, 228] width 284 height 44
click at [562, 351] on button "Sugar" at bounding box center [546, 360] width 284 height 44
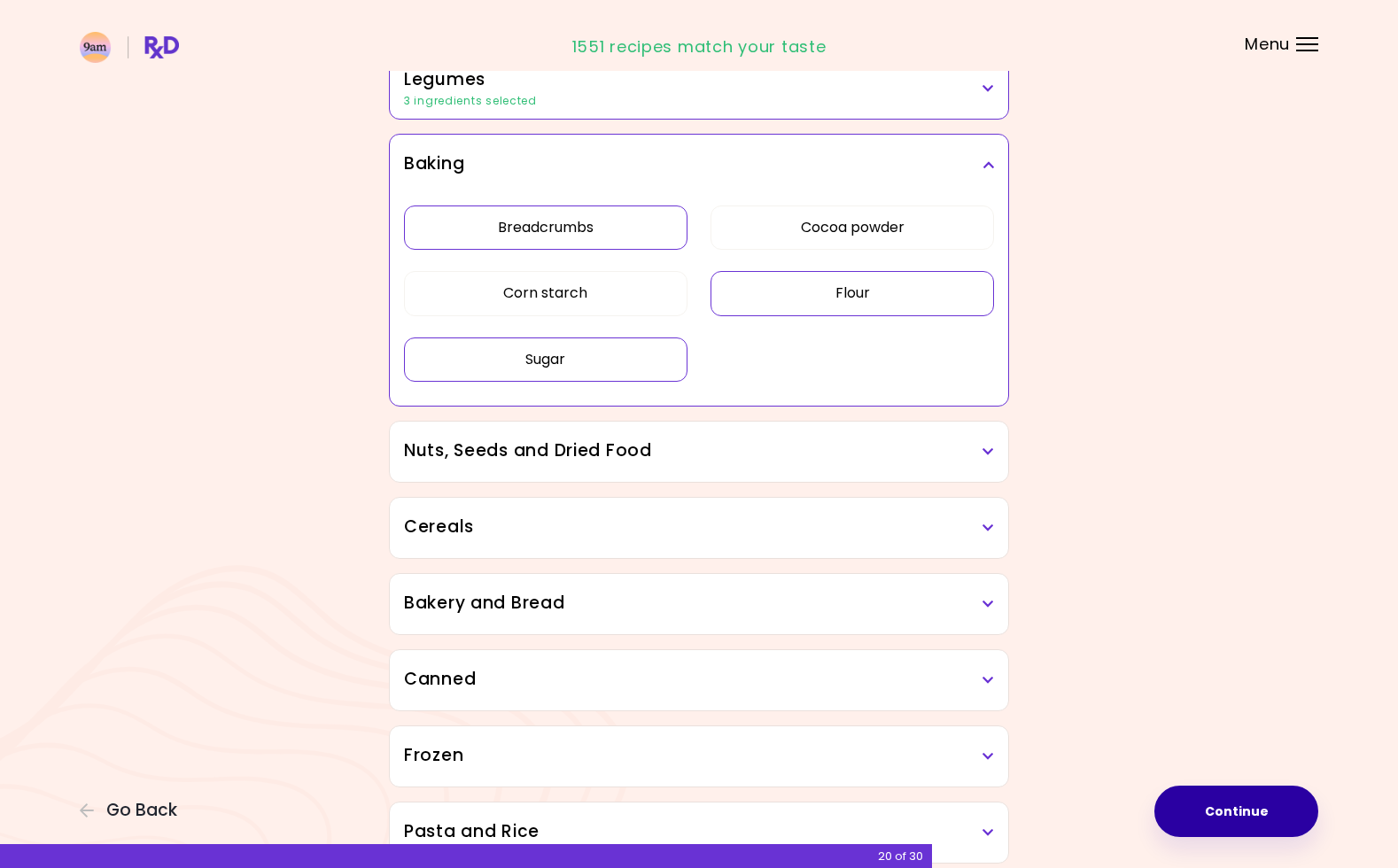
click at [845, 289] on button "Flour" at bounding box center [852, 293] width 284 height 44
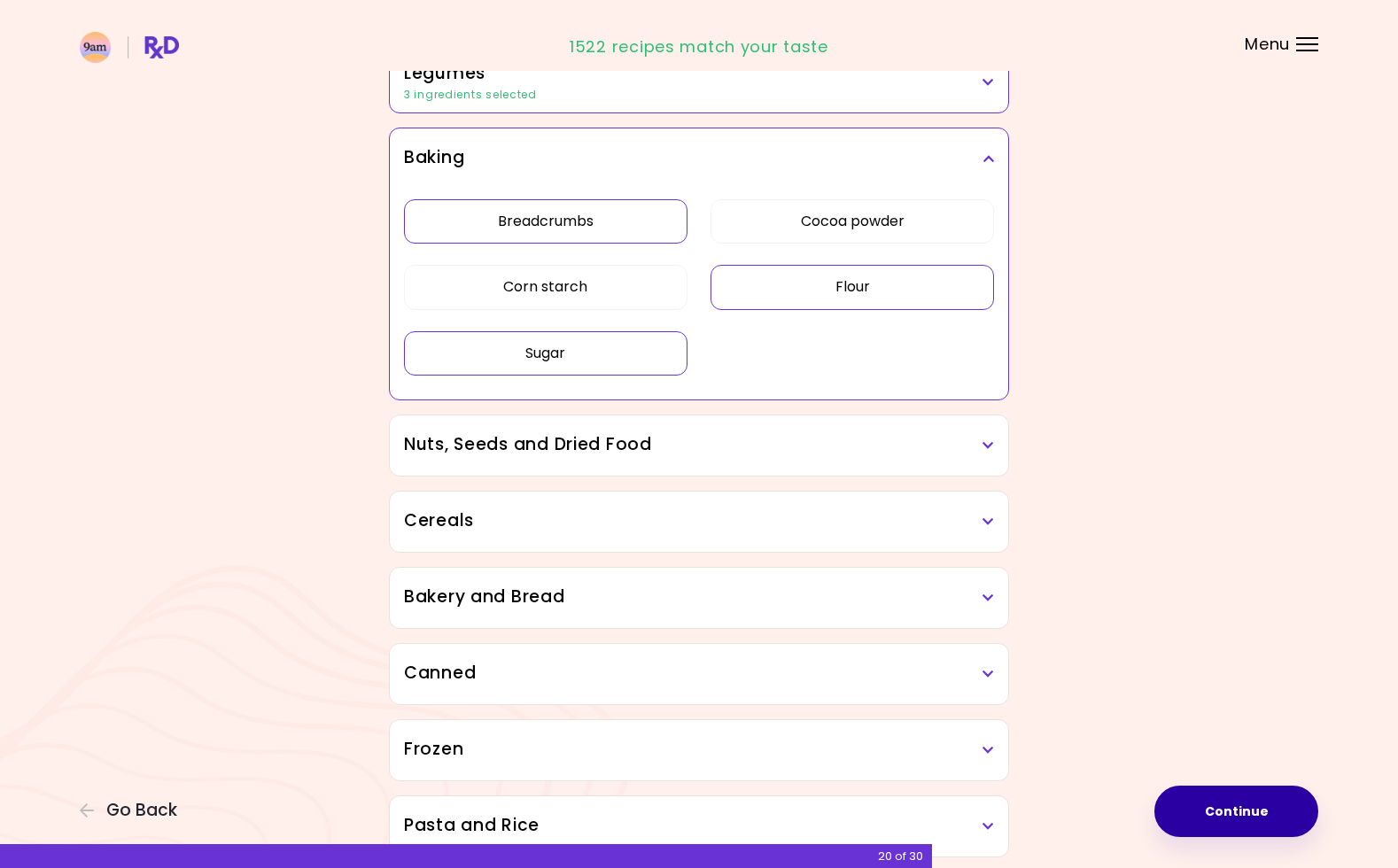
click at [695, 442] on h3 "Nuts, Seeds and Dried Food" at bounding box center [699, 445] width 590 height 25
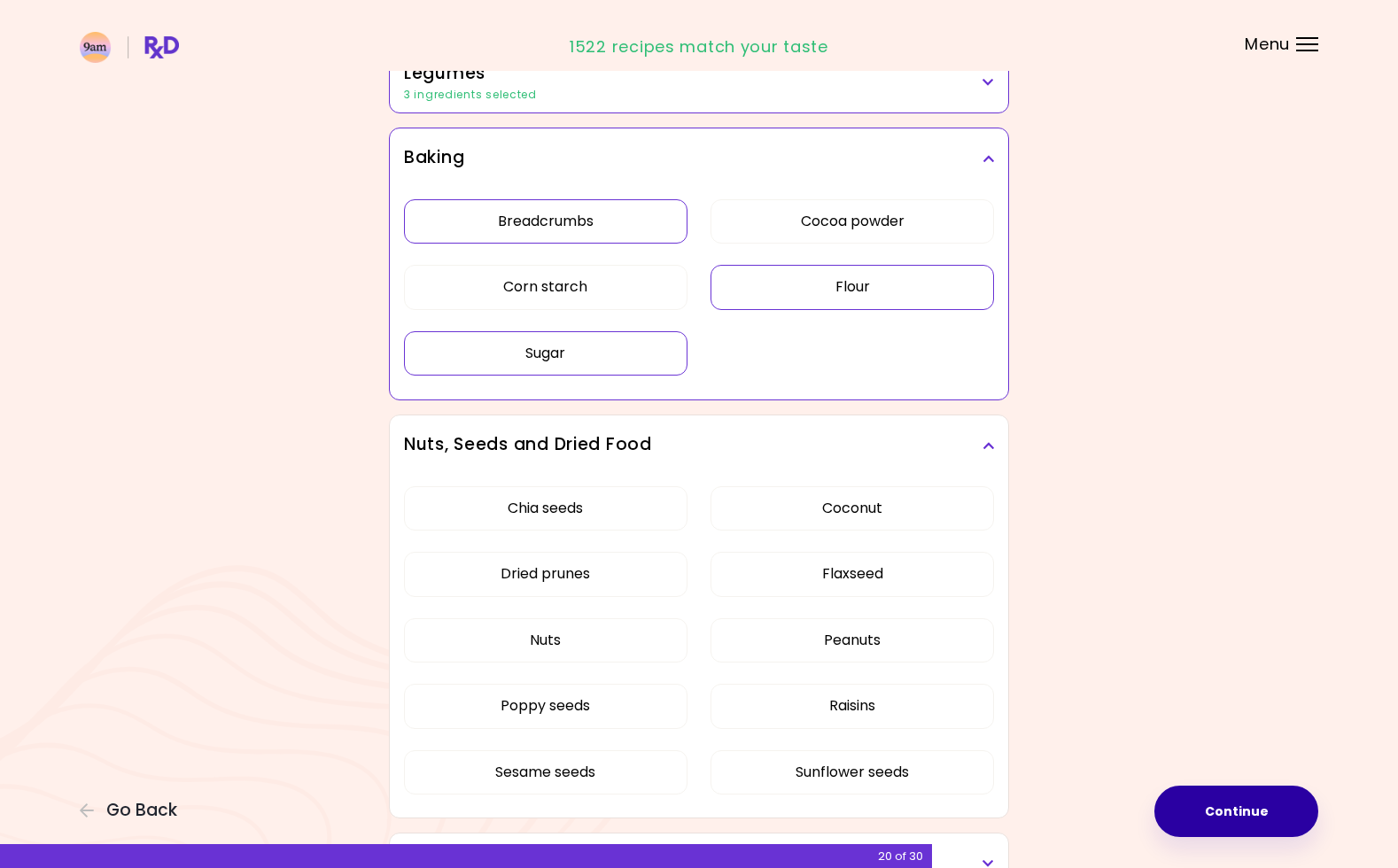
scroll to position [822, 0]
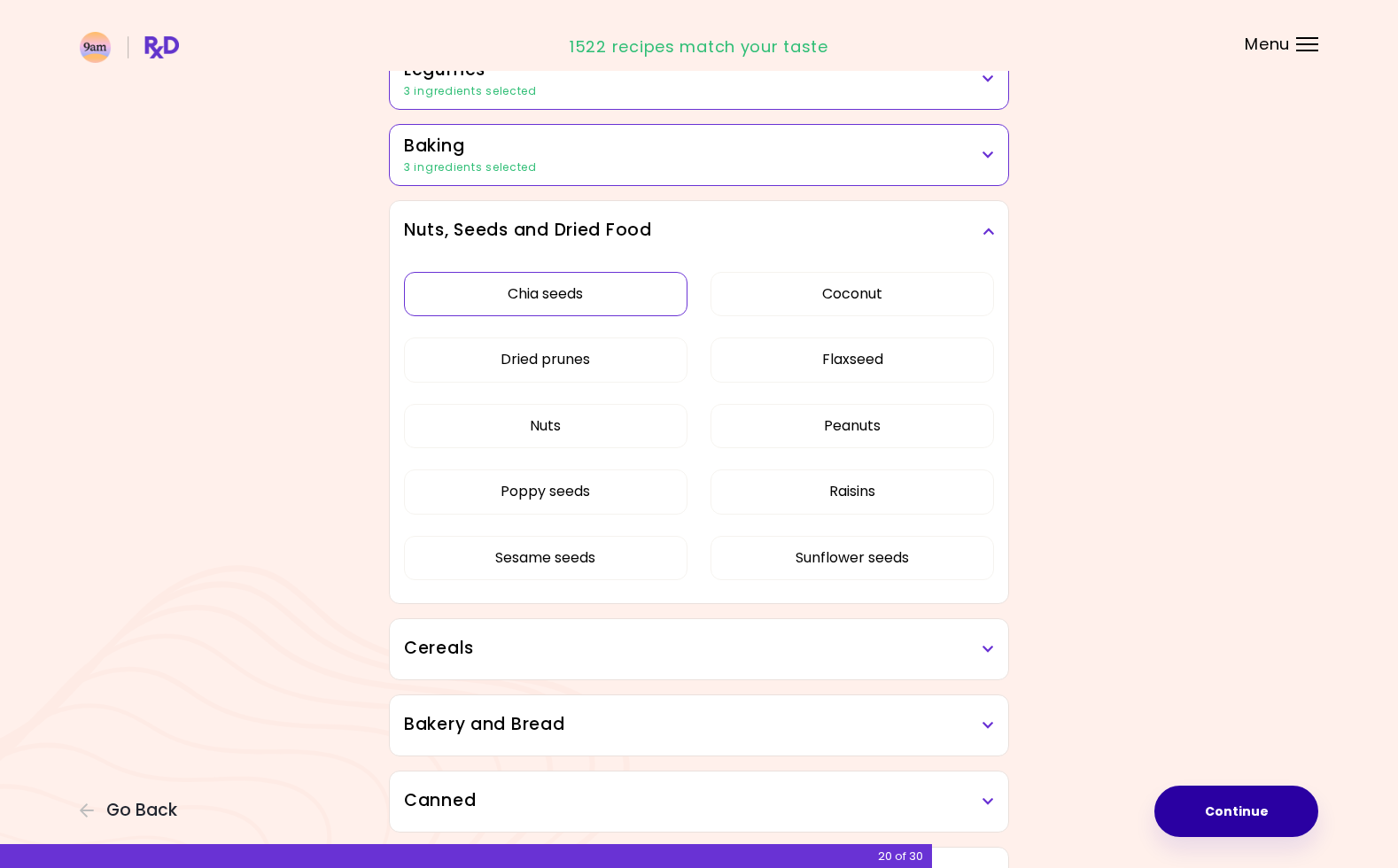
click at [556, 496] on div "Chia seeds Coconut Dried prunes Flaxseed Nuts Peanuts Poppy seeds Raisins Sesam…" at bounding box center [699, 433] width 590 height 344
click at [533, 357] on button "Dried prunes" at bounding box center [546, 360] width 284 height 44
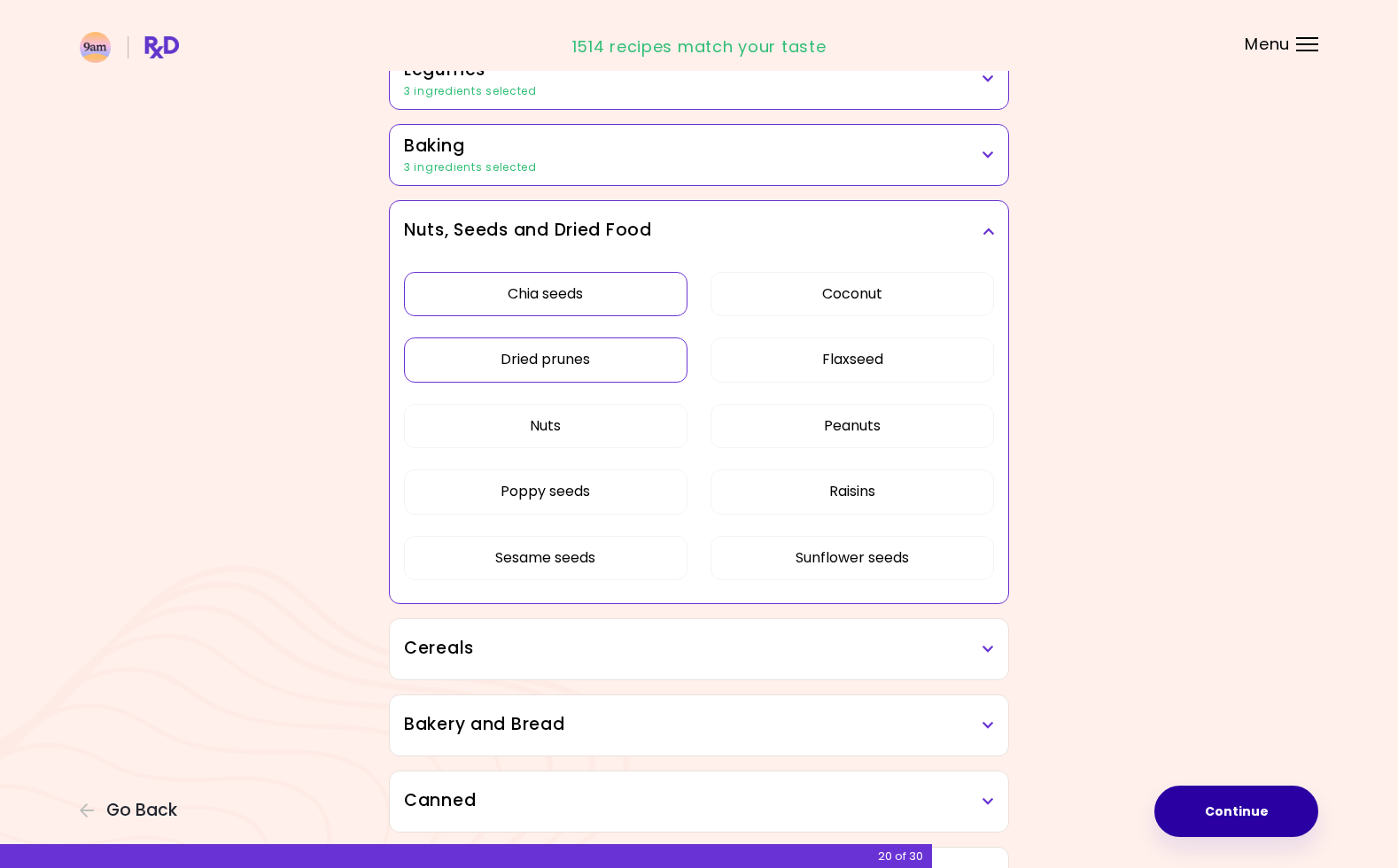
click at [587, 307] on button "Chia seeds" at bounding box center [546, 294] width 284 height 44
click at [831, 299] on button "Coconut" at bounding box center [852, 294] width 284 height 44
click at [846, 357] on button "Flaxseed" at bounding box center [852, 360] width 284 height 44
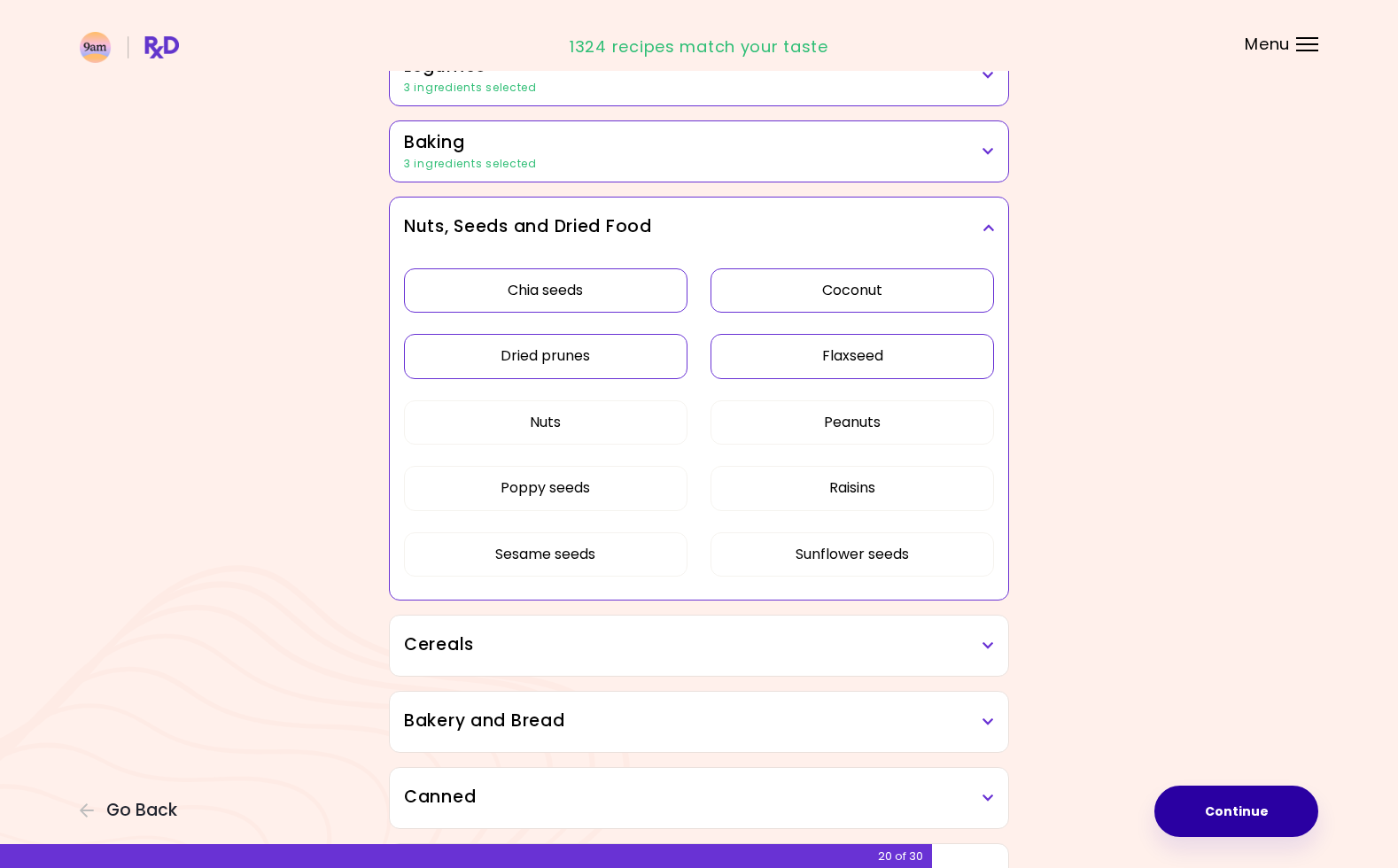
scroll to position [827, 0]
click at [699, 641] on h3 "Cereals" at bounding box center [699, 644] width 590 height 25
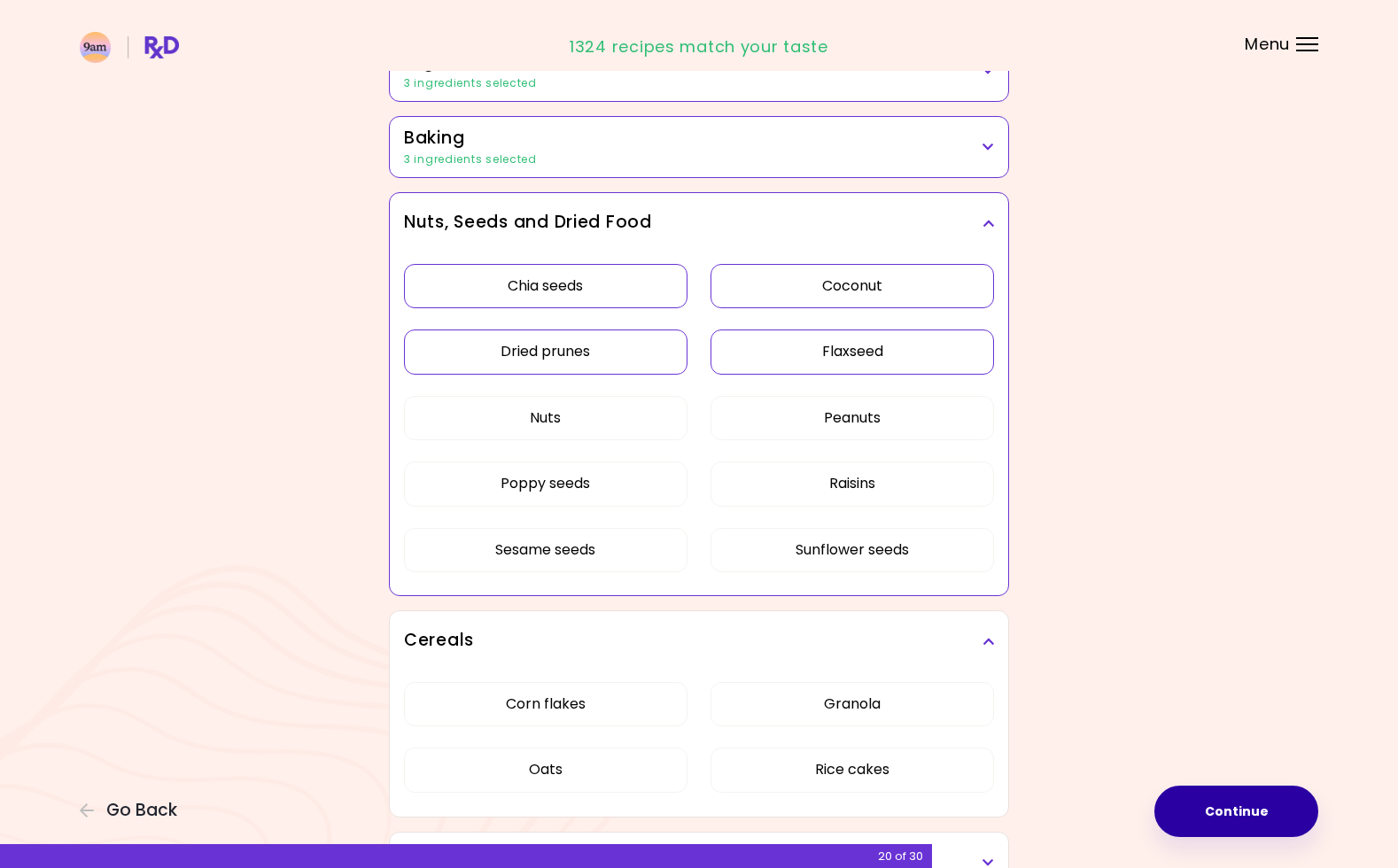
scroll to position [835, 0]
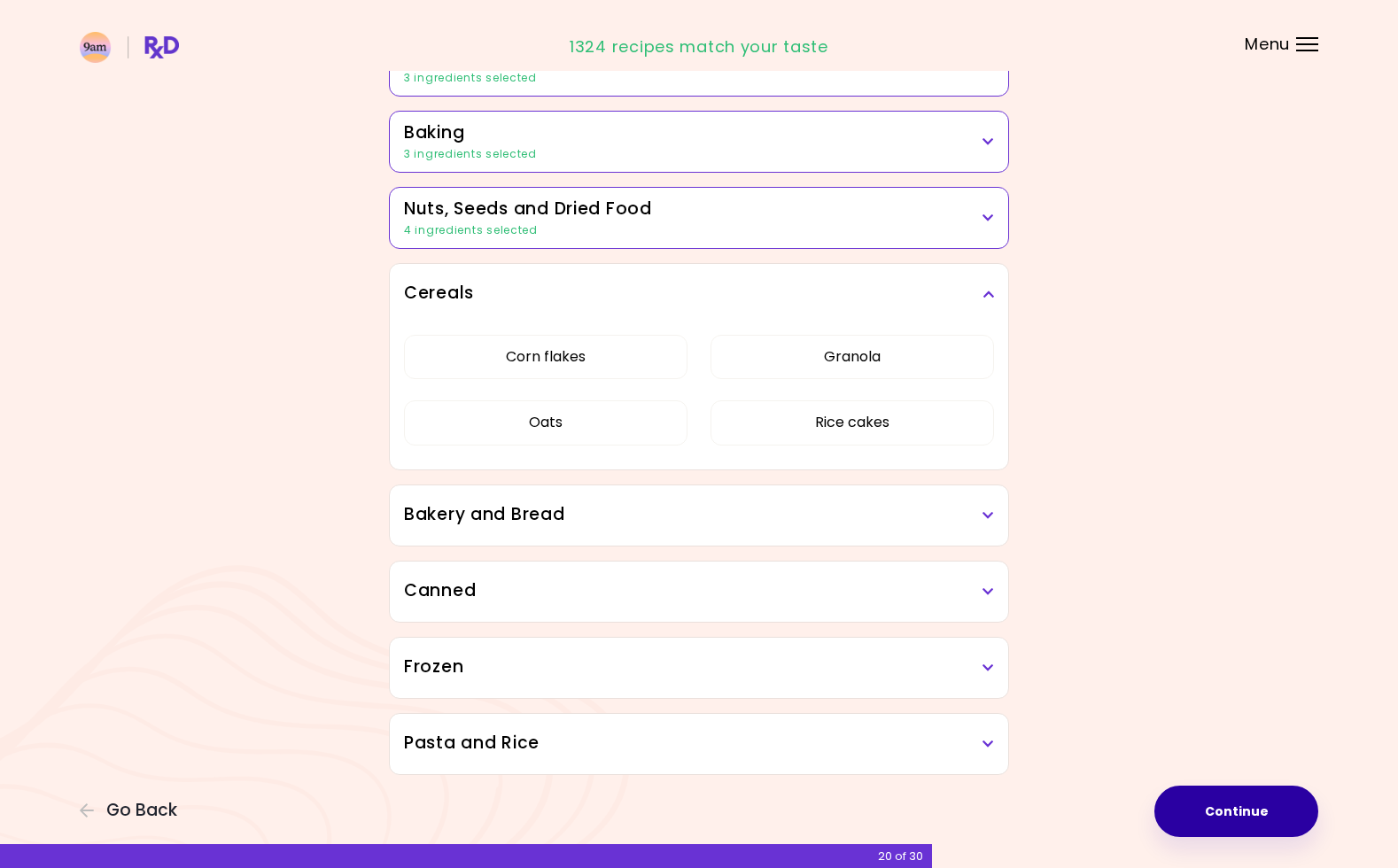
click at [588, 688] on div "Dried Herbs and Spices Adobo Annatto seeds Chilli Cinnamon Cumin [PERSON_NAME] …" at bounding box center [699, 80] width 638 height 1390
drag, startPoint x: 541, startPoint y: 365, endPoint x: 626, endPoint y: 365, distance: 85.0
click at [542, 365] on button "Corn flakes" at bounding box center [546, 357] width 284 height 44
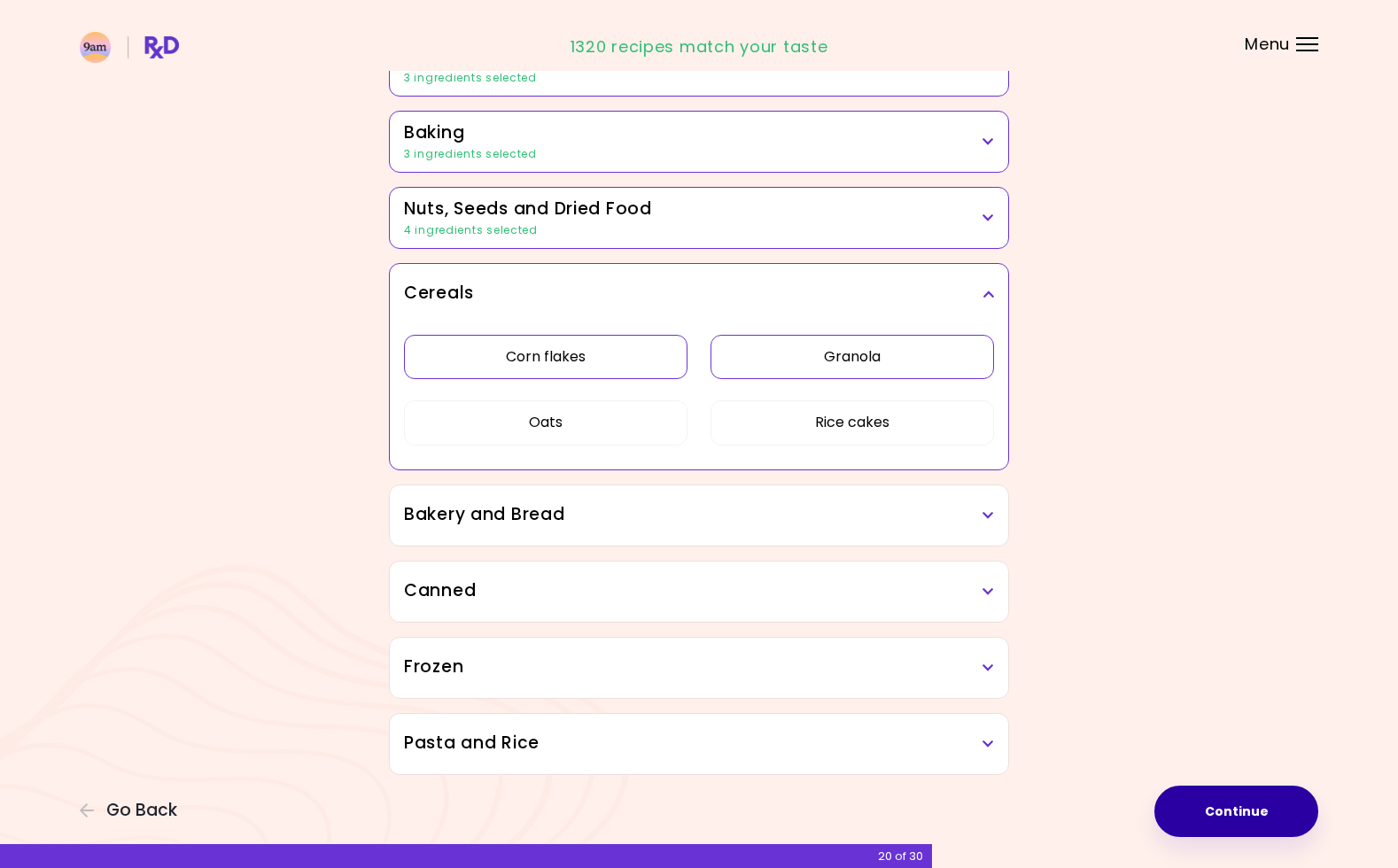
click at [822, 360] on button "Granola" at bounding box center [852, 357] width 284 height 44
click at [839, 423] on button "Rice cakes" at bounding box center [852, 422] width 284 height 44
drag, startPoint x: 558, startPoint y: 425, endPoint x: 584, endPoint y: 460, distance: 43.6
click at [558, 425] on button "Oats" at bounding box center [546, 422] width 284 height 44
click at [648, 523] on h3 "Bakery and Bread" at bounding box center [699, 515] width 590 height 25
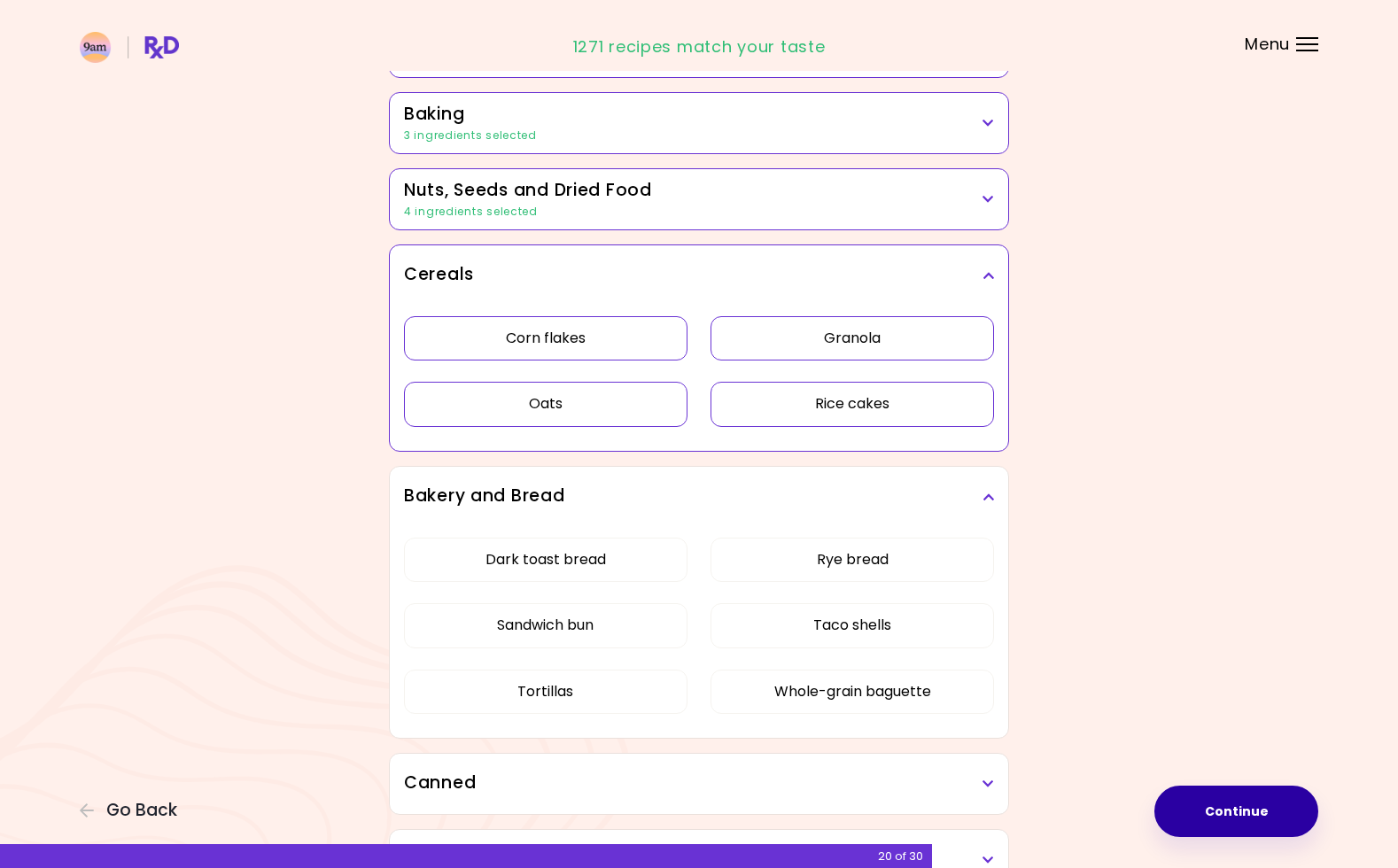
scroll to position [852, 0]
click at [581, 565] on div "Dark toast bread Rye bread Sandwich bun Taco shells Tortillas Whole-grain bague…" at bounding box center [699, 635] width 590 height 212
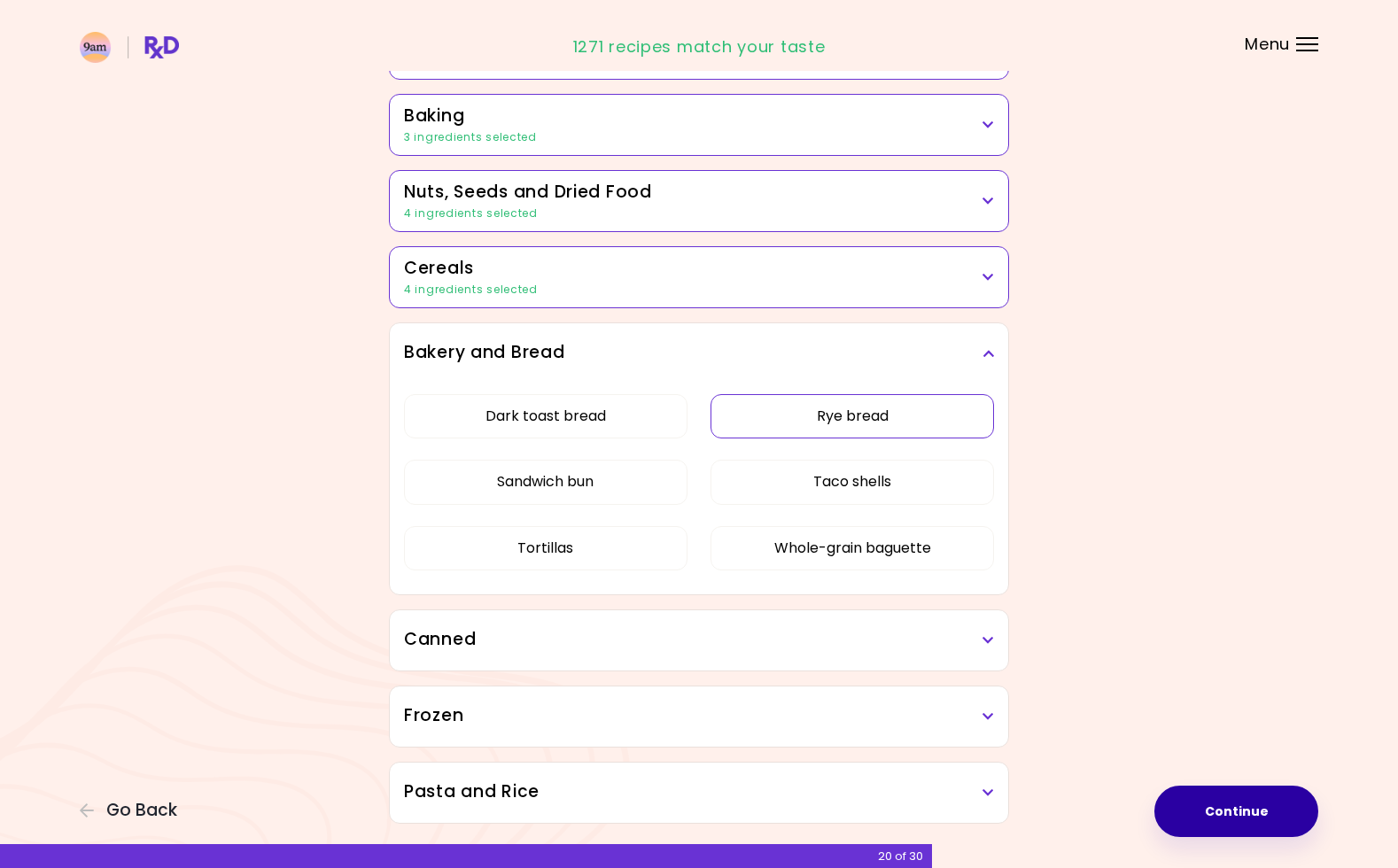
drag, startPoint x: 814, startPoint y: 422, endPoint x: 800, endPoint y: 426, distance: 14.6
click at [813, 422] on button "Rye bread" at bounding box center [852, 416] width 284 height 44
drag, startPoint x: 868, startPoint y: 488, endPoint x: 861, endPoint y: 524, distance: 36.7
click at [868, 488] on button "Taco shells" at bounding box center [852, 481] width 284 height 44
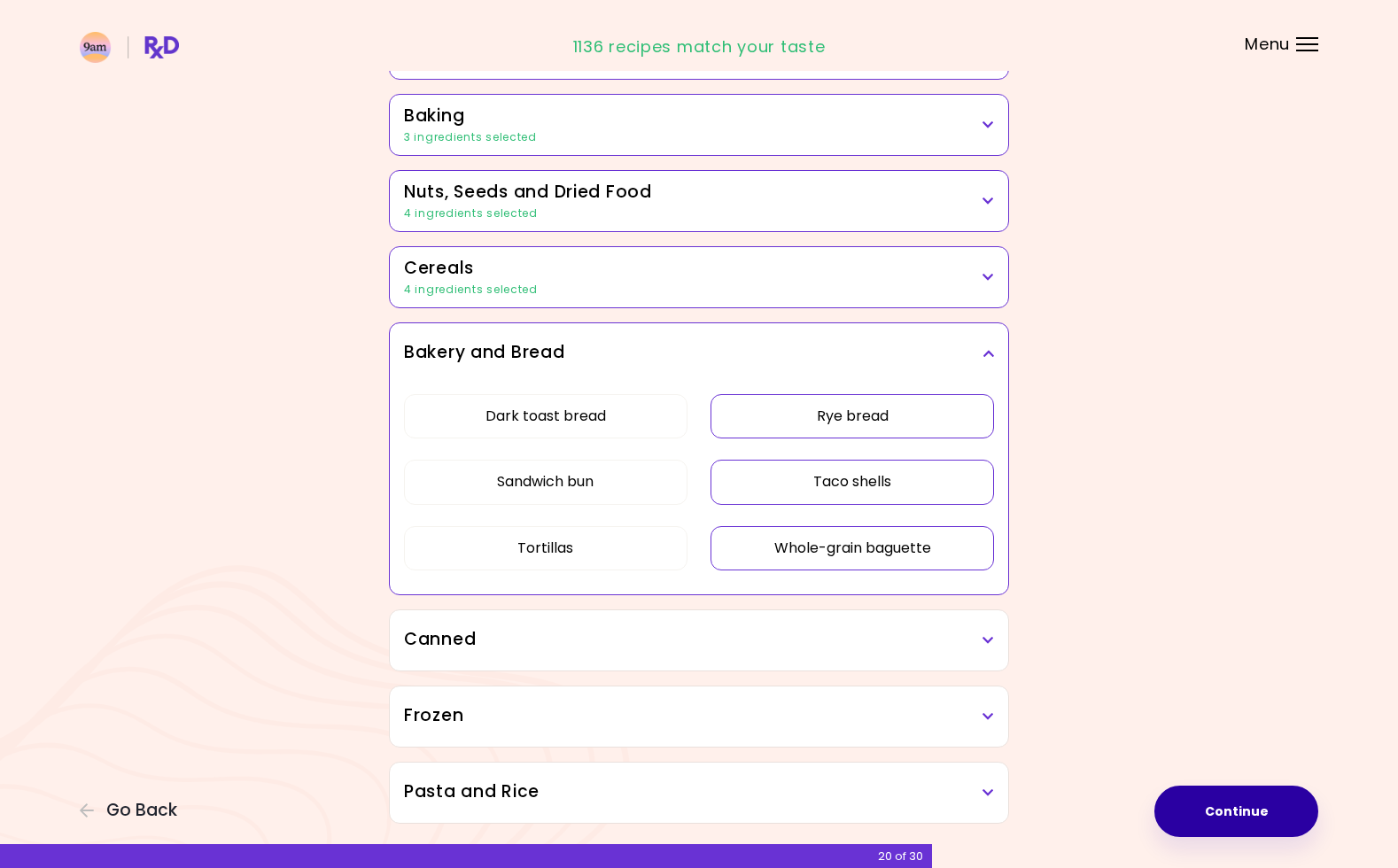
drag, startPoint x: 861, startPoint y: 550, endPoint x: 725, endPoint y: 552, distance: 136.0
click at [855, 550] on button "Whole-grain baguette" at bounding box center [852, 548] width 284 height 44
drag, startPoint x: 568, startPoint y: 552, endPoint x: 557, endPoint y: 504, distance: 49.2
click at [567, 551] on button "Tortillas" at bounding box center [546, 548] width 284 height 44
drag, startPoint x: 555, startPoint y: 471, endPoint x: 553, endPoint y: 491, distance: 20.1
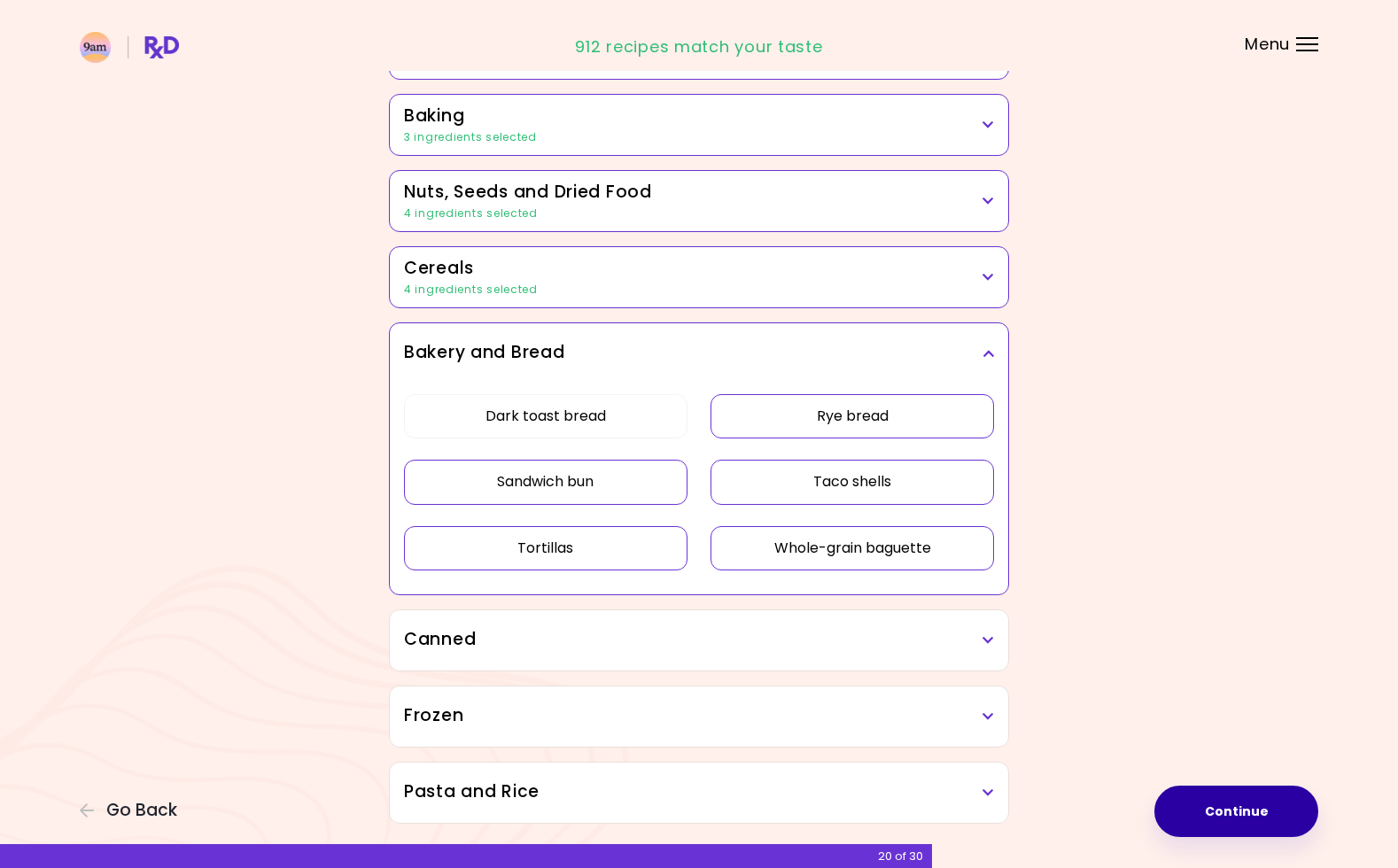
click at [555, 471] on button "Sandwich bun" at bounding box center [546, 481] width 284 height 44
drag, startPoint x: 553, startPoint y: 422, endPoint x: 579, endPoint y: 464, distance: 49.4
click at [553, 424] on button "Dark toast bread" at bounding box center [546, 416] width 284 height 44
click at [683, 629] on h3 "Canned" at bounding box center [699, 640] width 590 height 25
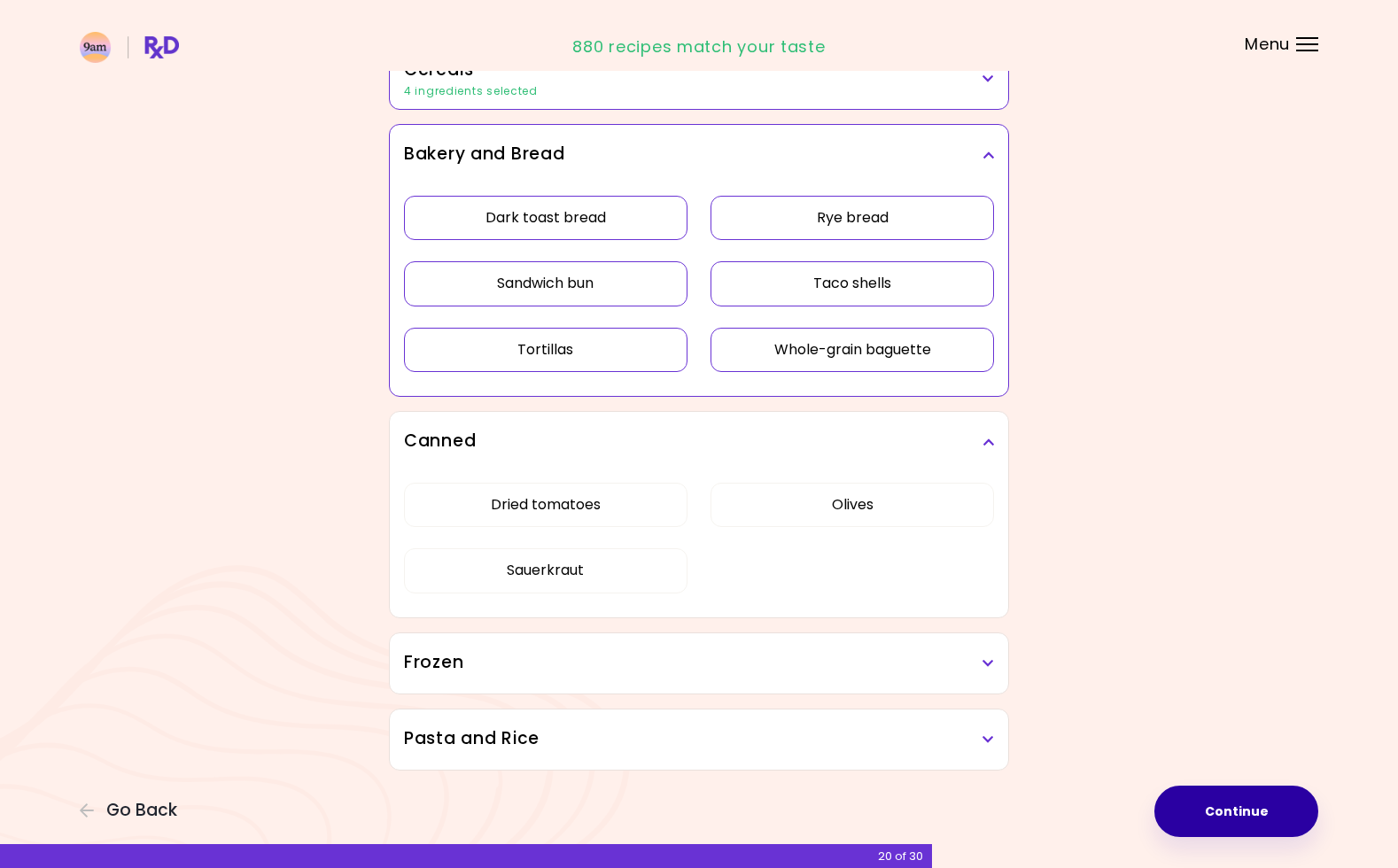
scroll to position [1051, 0]
click at [923, 668] on h3 "Frozen" at bounding box center [699, 663] width 590 height 25
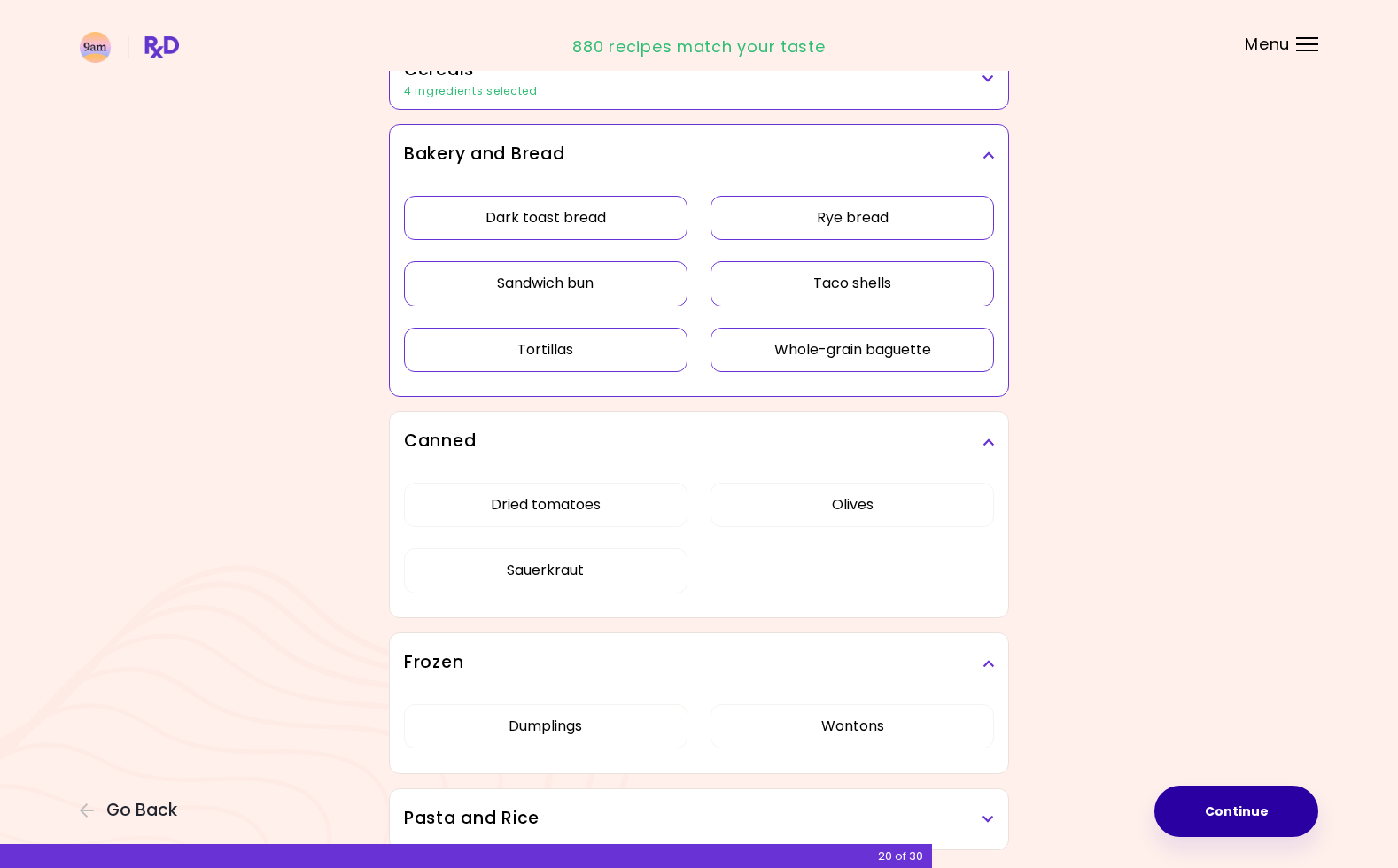
drag, startPoint x: 555, startPoint y: 735, endPoint x: 591, endPoint y: 734, distance: 36.0
click at [555, 735] on div "Dried Herbs and Spices Adobo Annatto seeds Chilli Cinnamon Cumin [PERSON_NAME] …" at bounding box center [699, 9] width 638 height 1681
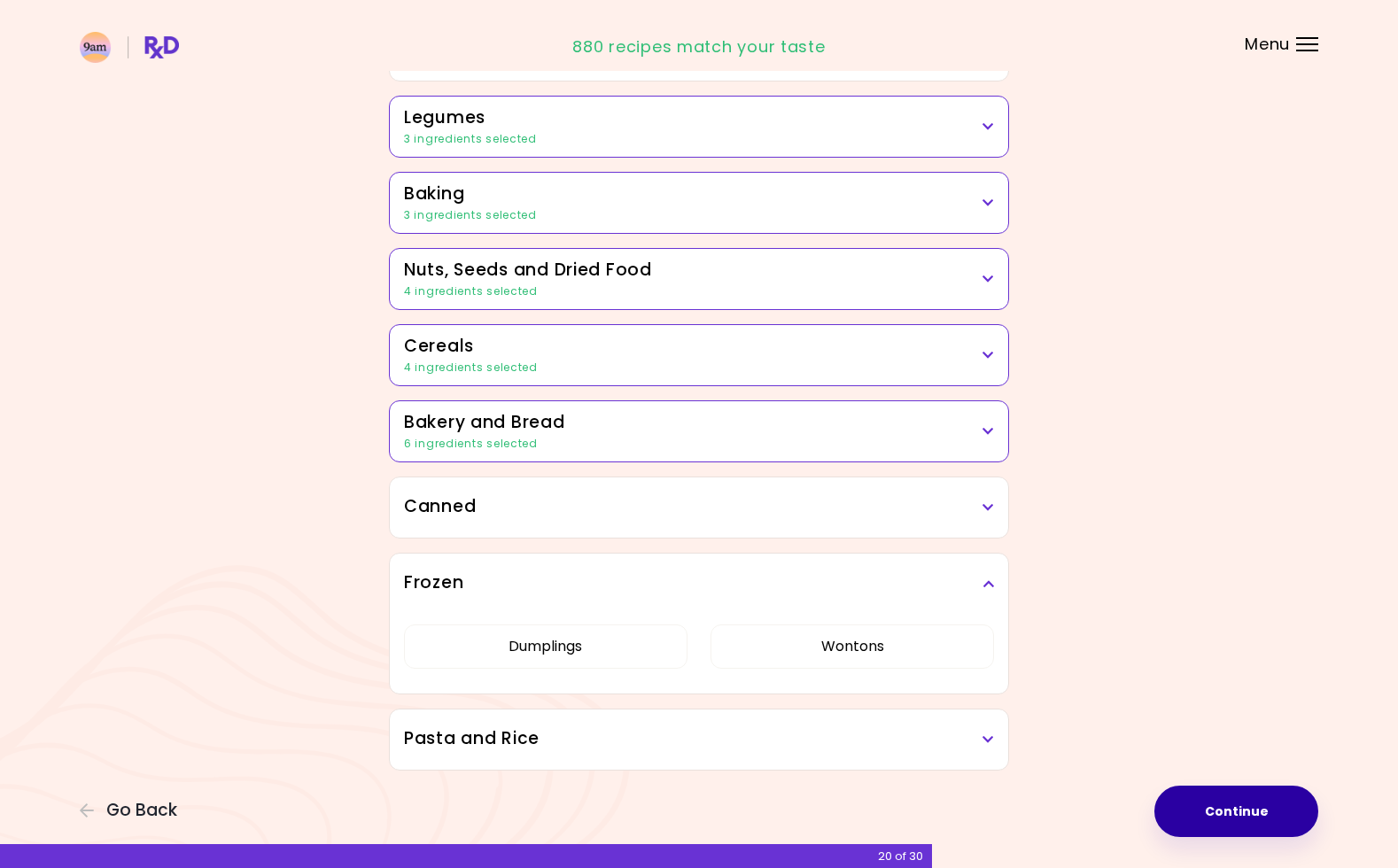
scroll to position [774, 0]
click at [844, 655] on button "Wontons" at bounding box center [852, 646] width 284 height 44
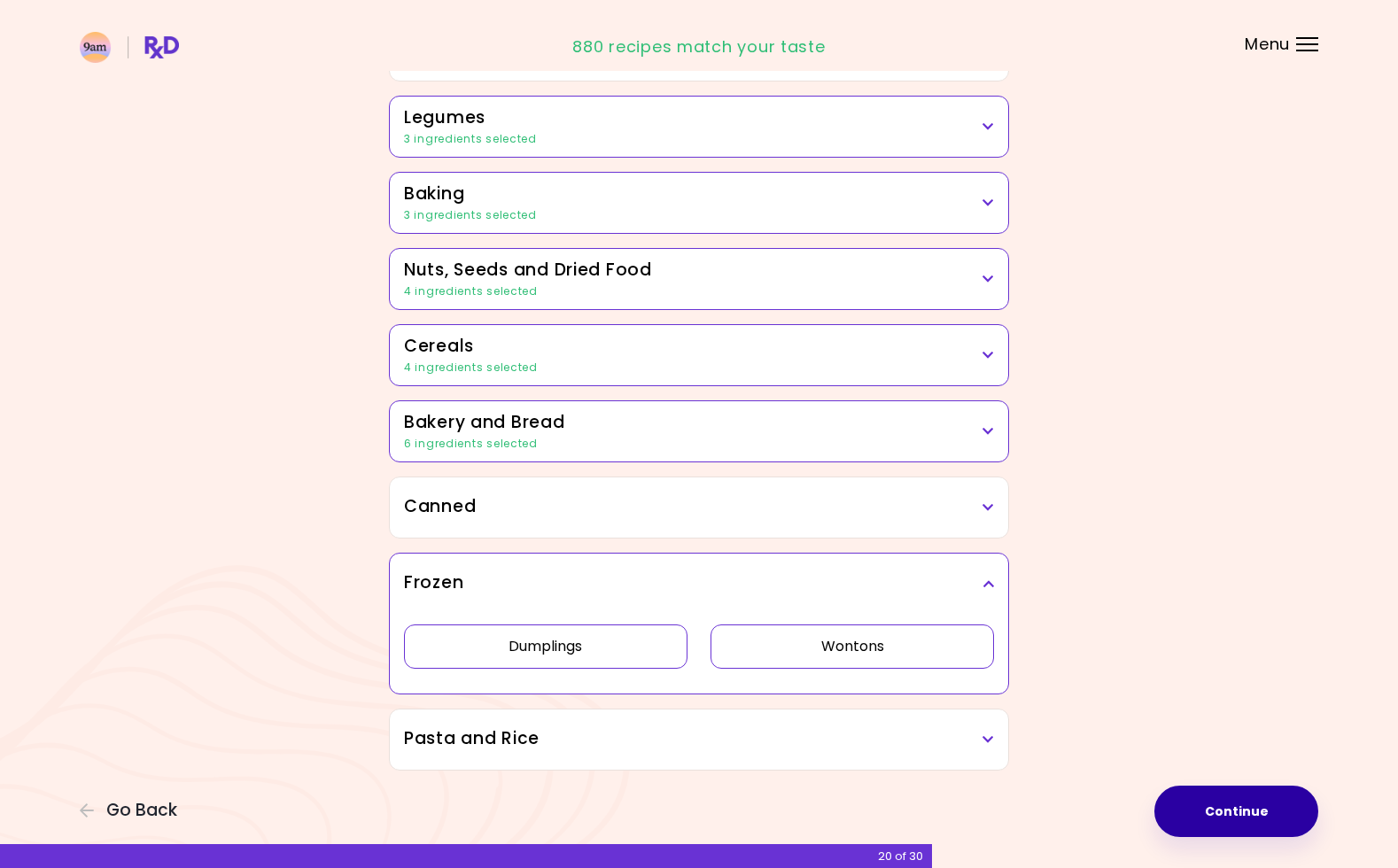
click at [568, 652] on button "Dumplings" at bounding box center [546, 646] width 284 height 44
click at [962, 739] on h3 "Pasta and Rice" at bounding box center [699, 739] width 590 height 25
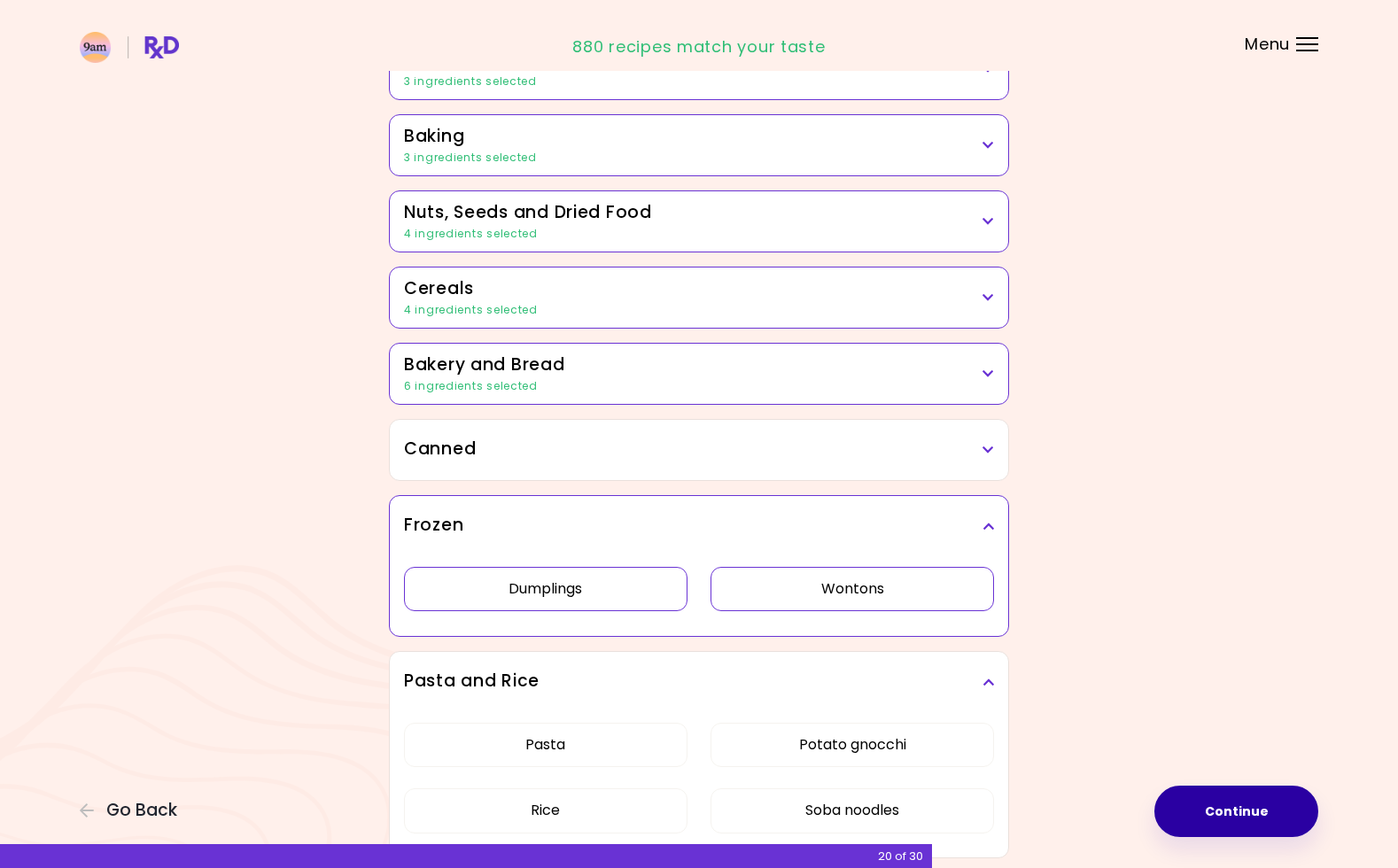
scroll to position [839, 0]
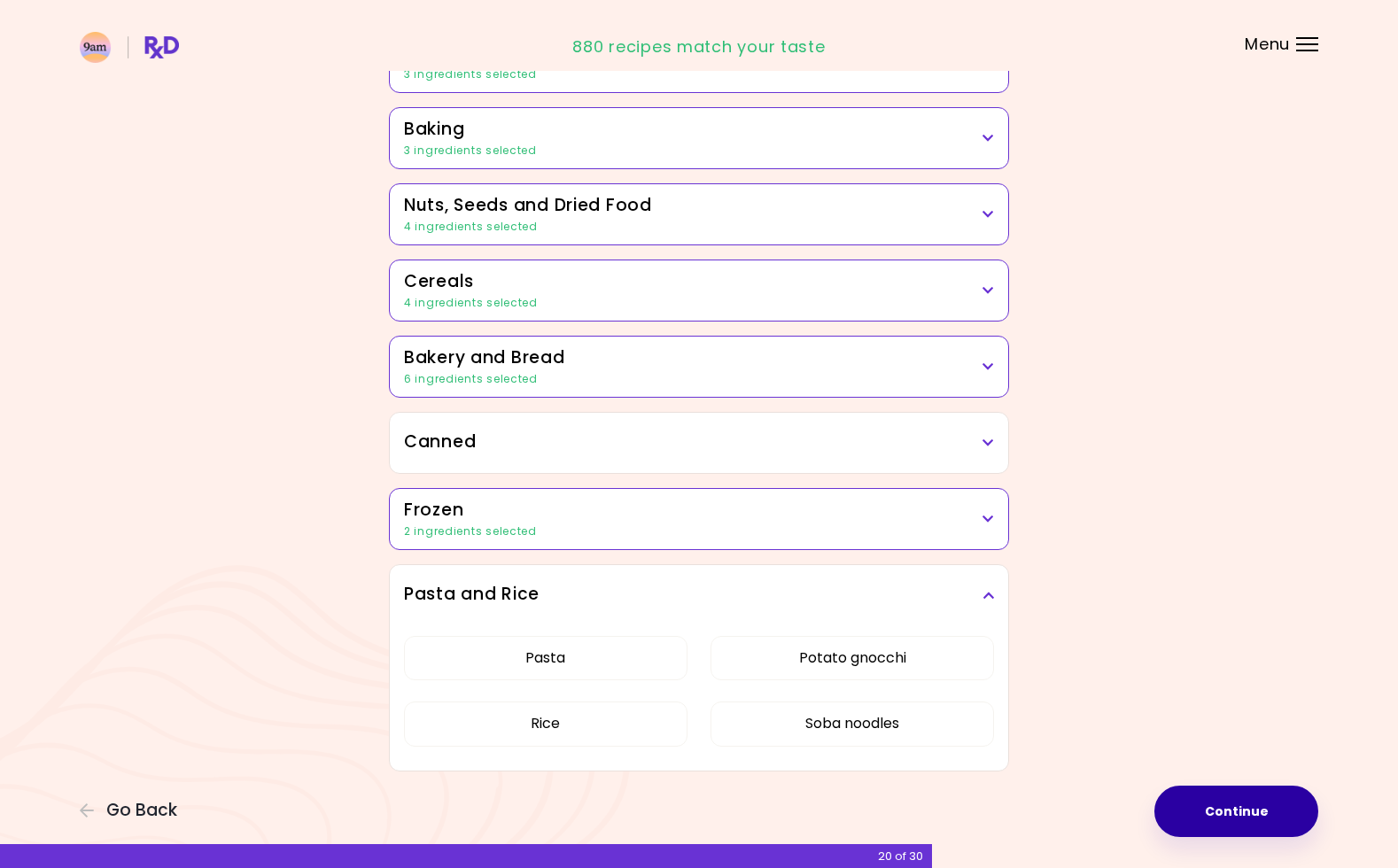
click at [569, 738] on div "Pasta Potato gnocchi Rice Soba noodles" at bounding box center [699, 699] width 590 height 146
click at [576, 716] on button "Rice" at bounding box center [546, 723] width 284 height 44
click at [558, 658] on button "Pasta" at bounding box center [546, 657] width 284 height 44
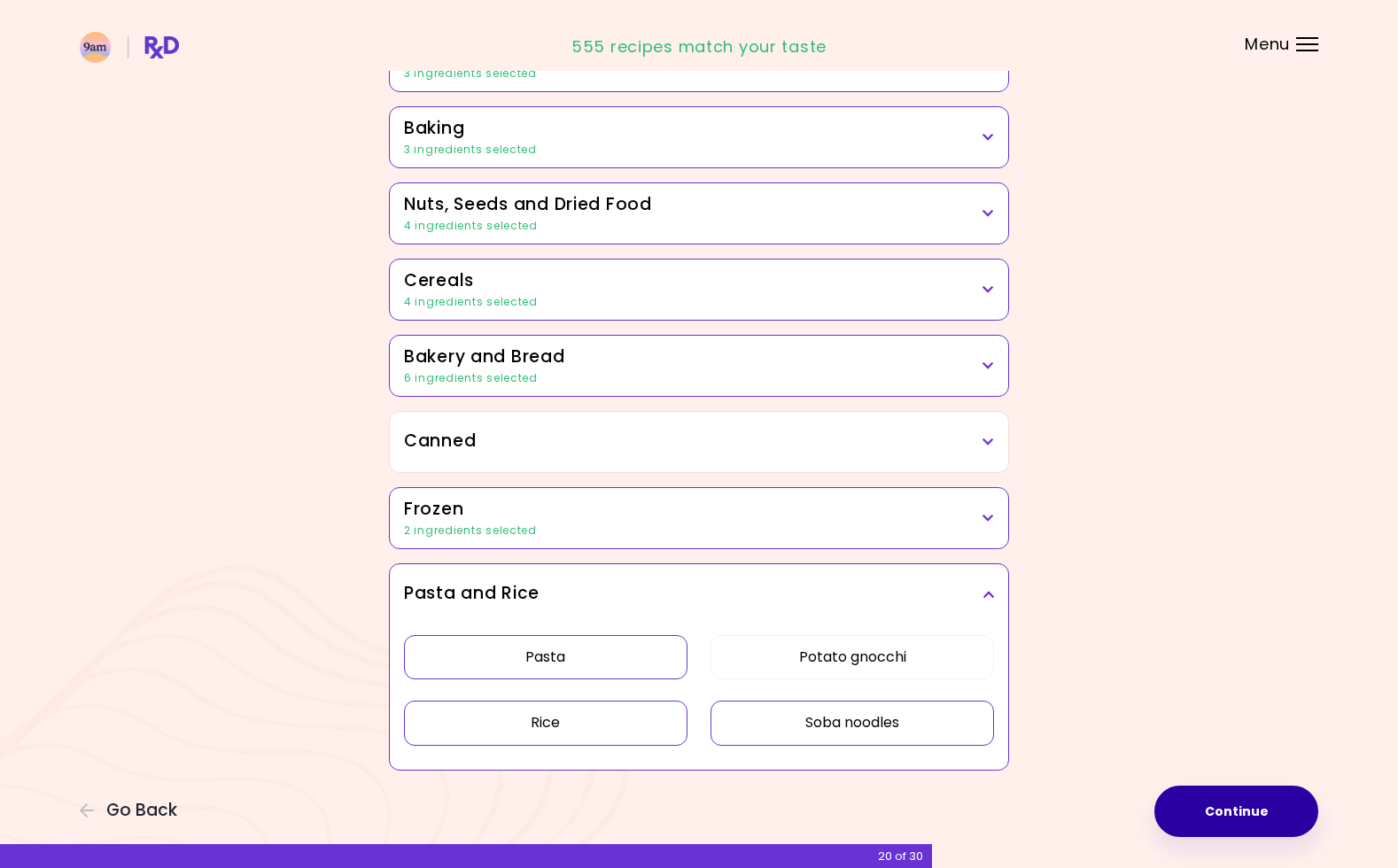
click at [879, 714] on button "Soba noodles" at bounding box center [852, 723] width 284 height 44
click at [860, 665] on button "Potato gnocchi" at bounding box center [852, 657] width 284 height 44
drag, startPoint x: 901, startPoint y: 706, endPoint x: 912, endPoint y: 708, distance: 11.2
click at [902, 706] on button "Soba noodles" at bounding box center [852, 723] width 284 height 44
click at [892, 718] on button "Soba noodles" at bounding box center [852, 723] width 284 height 44
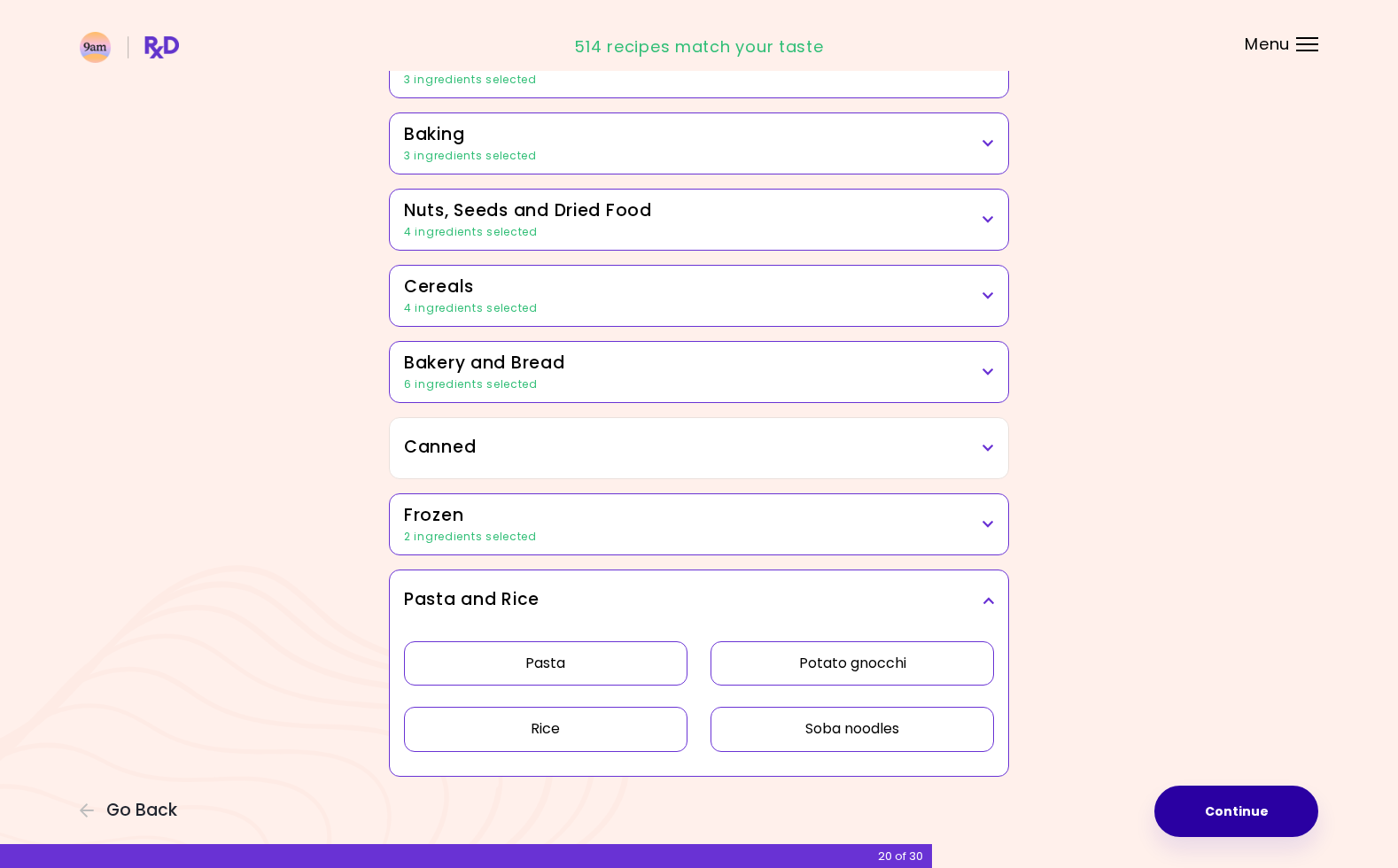
scroll to position [834, 0]
drag, startPoint x: 1191, startPoint y: 805, endPoint x: 1177, endPoint y: 805, distance: 14.0
click at [1191, 805] on button "Continue" at bounding box center [1236, 811] width 164 height 51
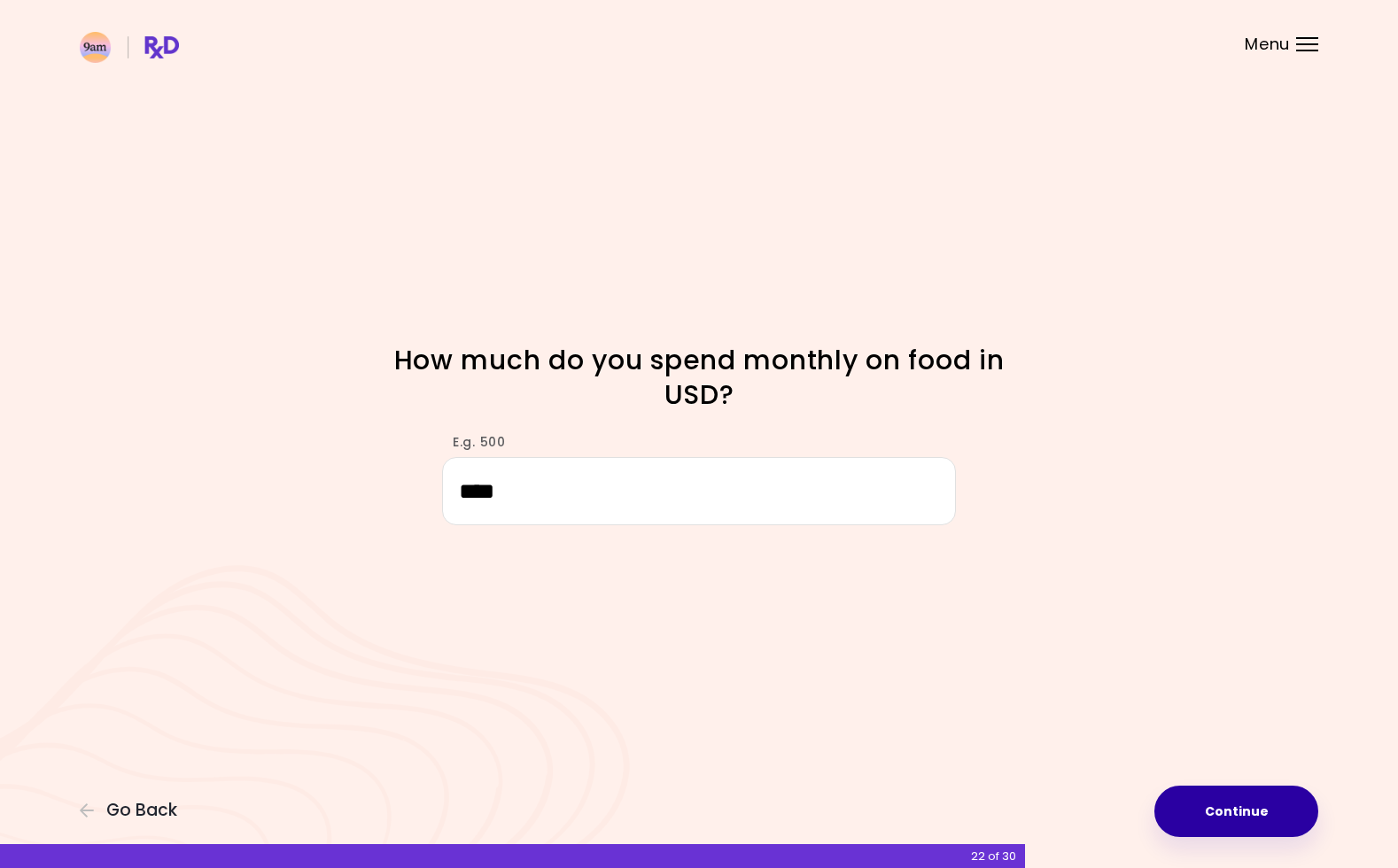
type input "****"
click at [1245, 821] on button "Continue" at bounding box center [1236, 811] width 164 height 51
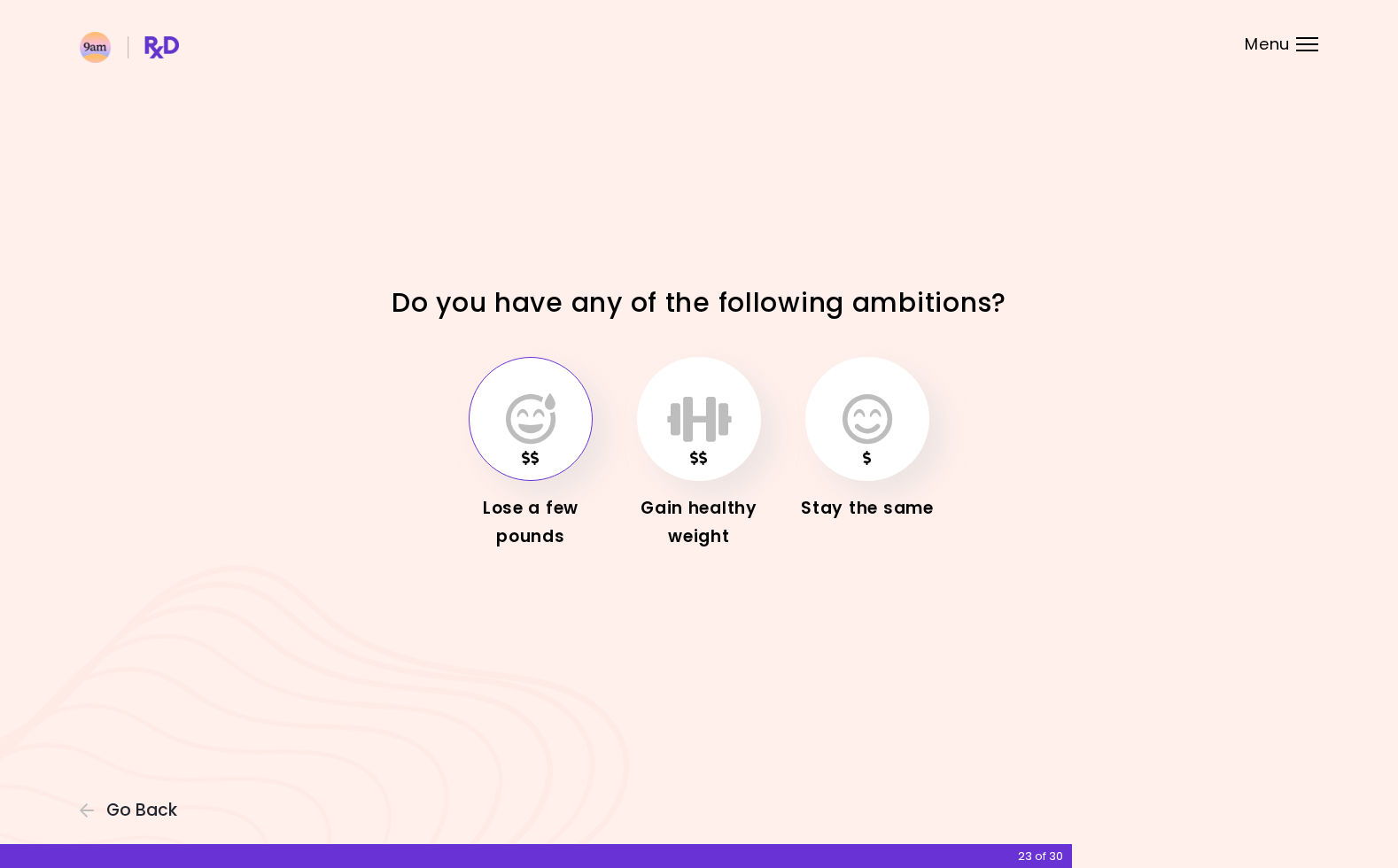
click at [504, 454] on button "button" at bounding box center [531, 419] width 124 height 124
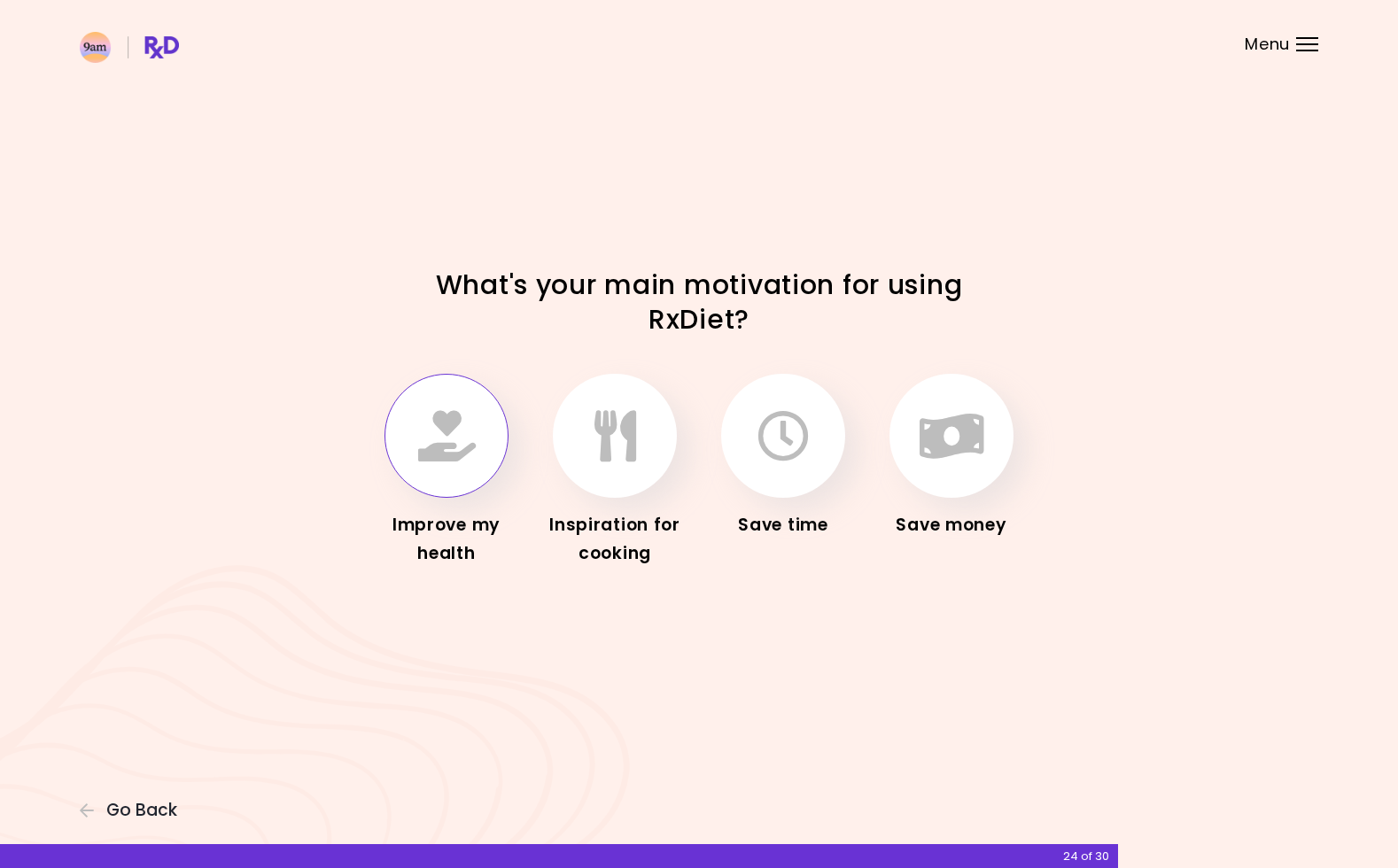
click at [448, 461] on button "button" at bounding box center [447, 435] width 124 height 124
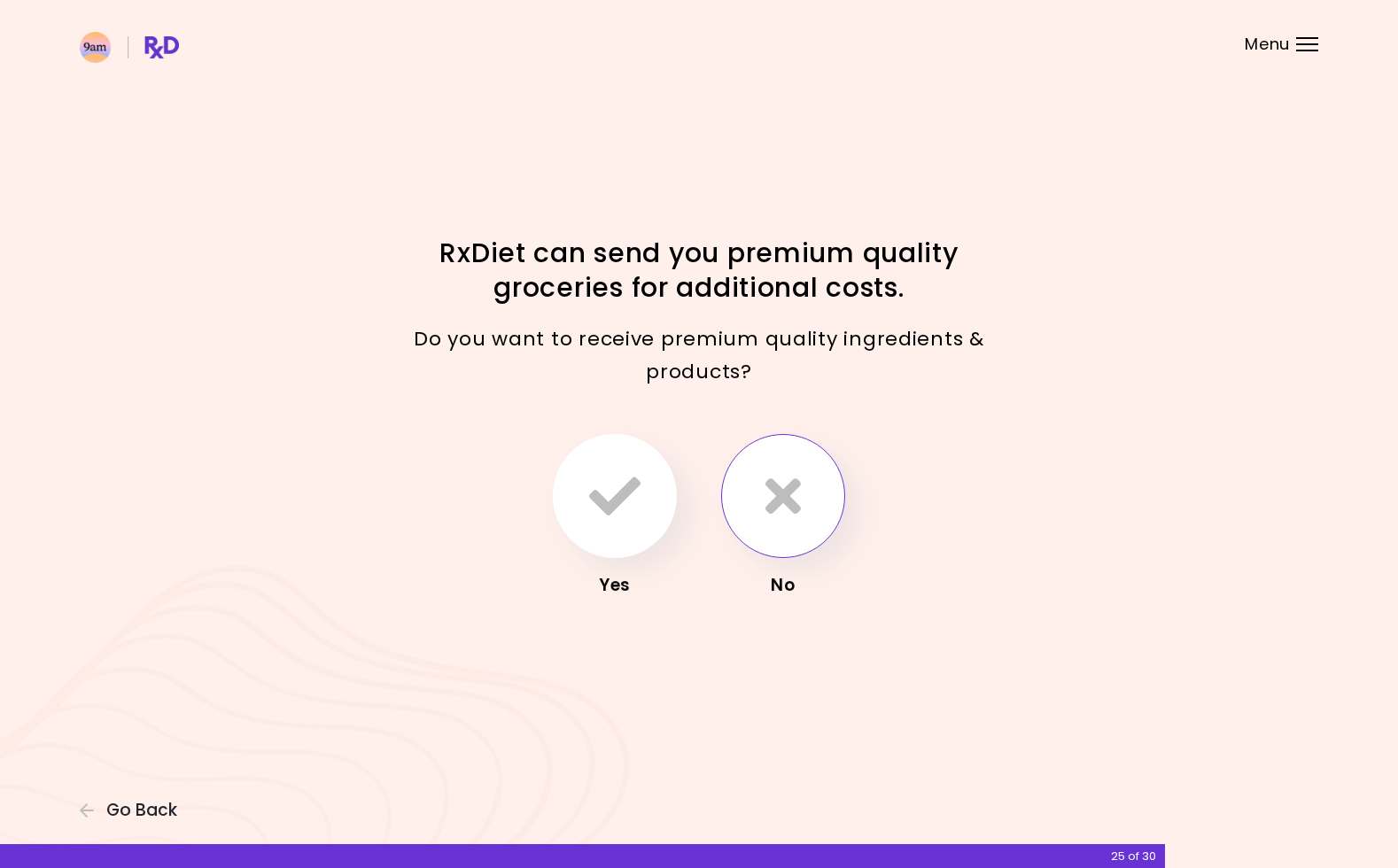
click at [773, 493] on icon "button" at bounding box center [784, 496] width 36 height 51
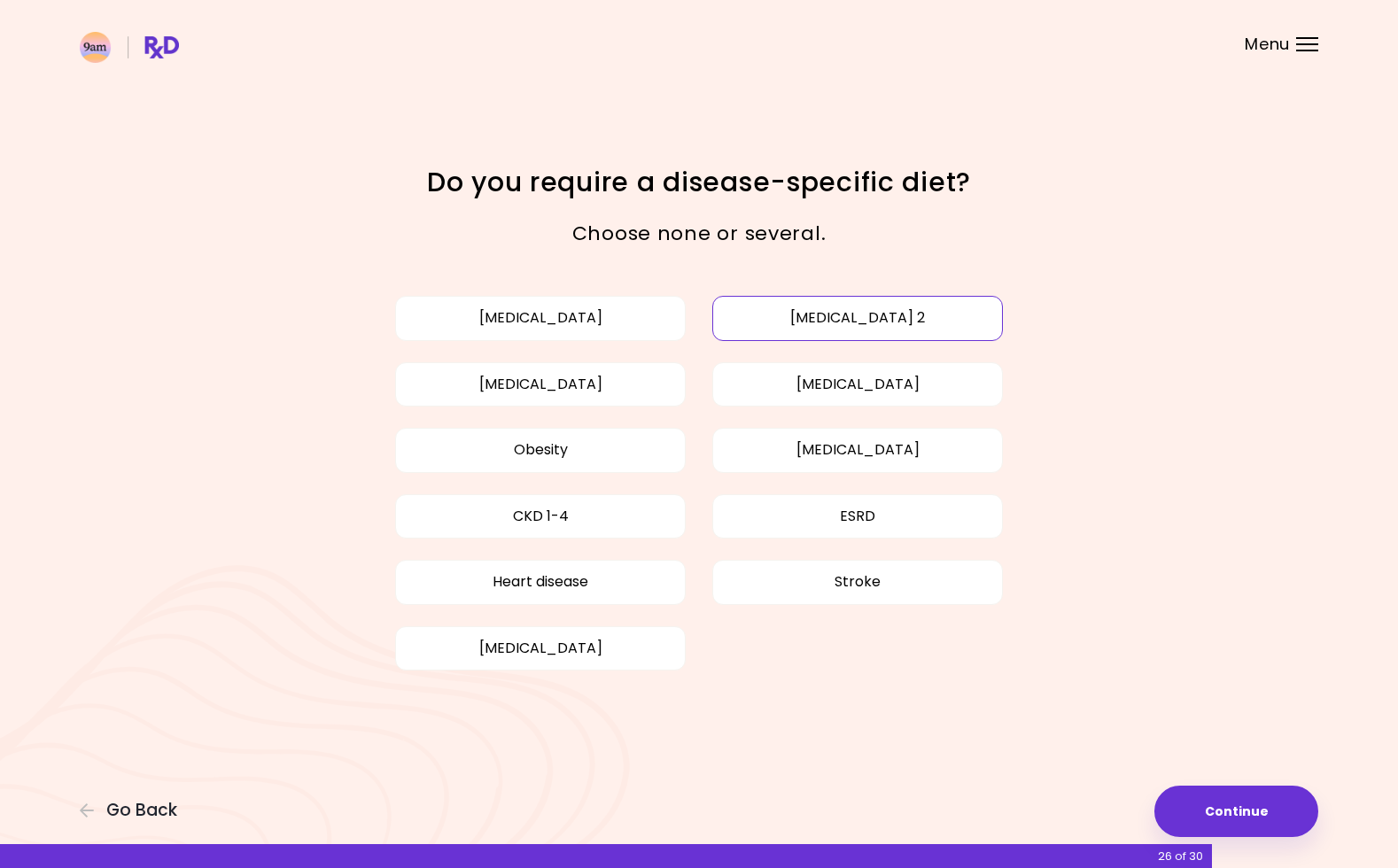
drag, startPoint x: 890, startPoint y: 316, endPoint x: 919, endPoint y: 322, distance: 29.6
click at [891, 318] on button "[MEDICAL_DATA] 2" at bounding box center [858, 317] width 290 height 44
click at [1246, 808] on button "Continue" at bounding box center [1236, 811] width 164 height 51
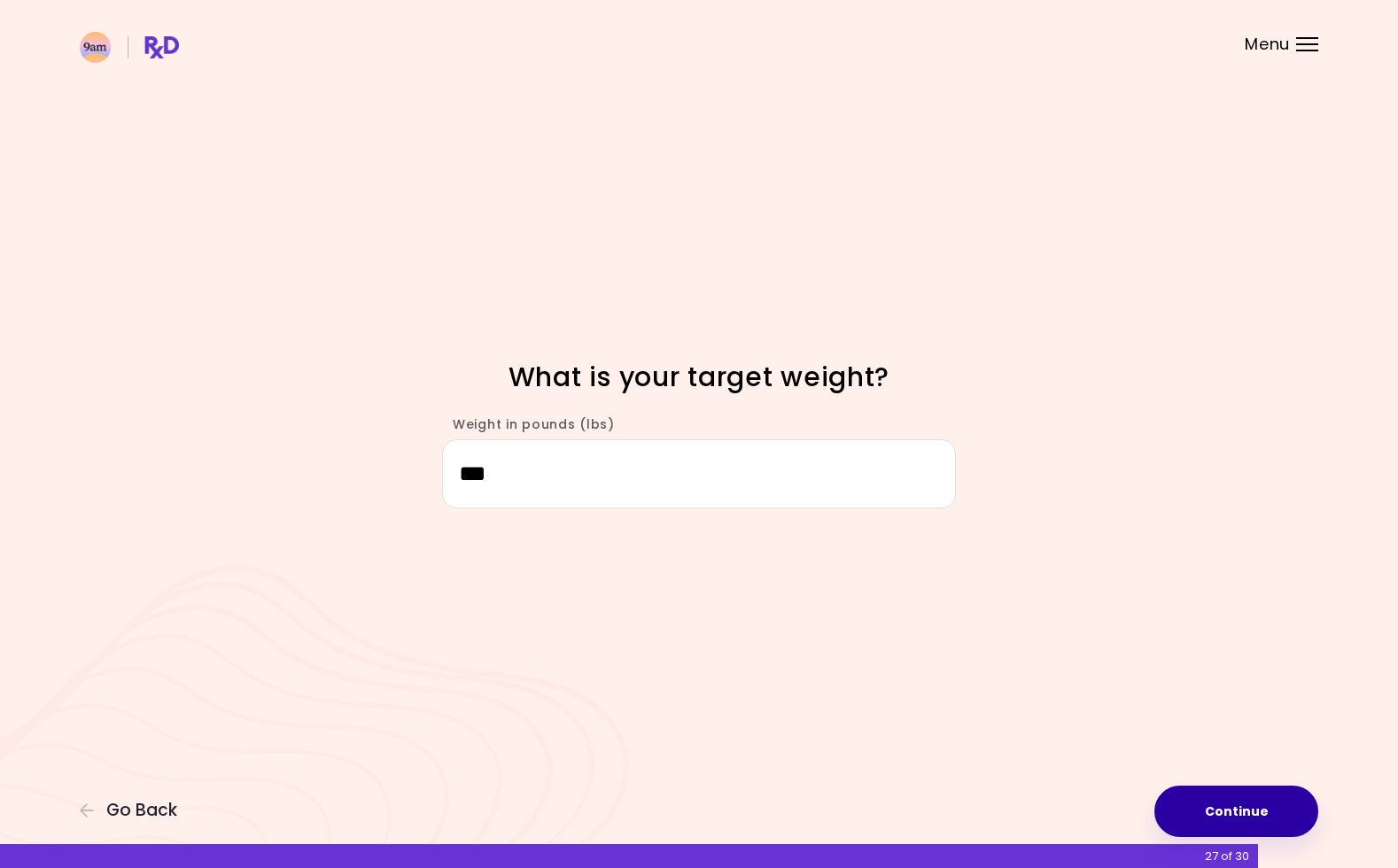
type input "***"
click at [1246, 818] on button "Continue" at bounding box center [1236, 811] width 164 height 51
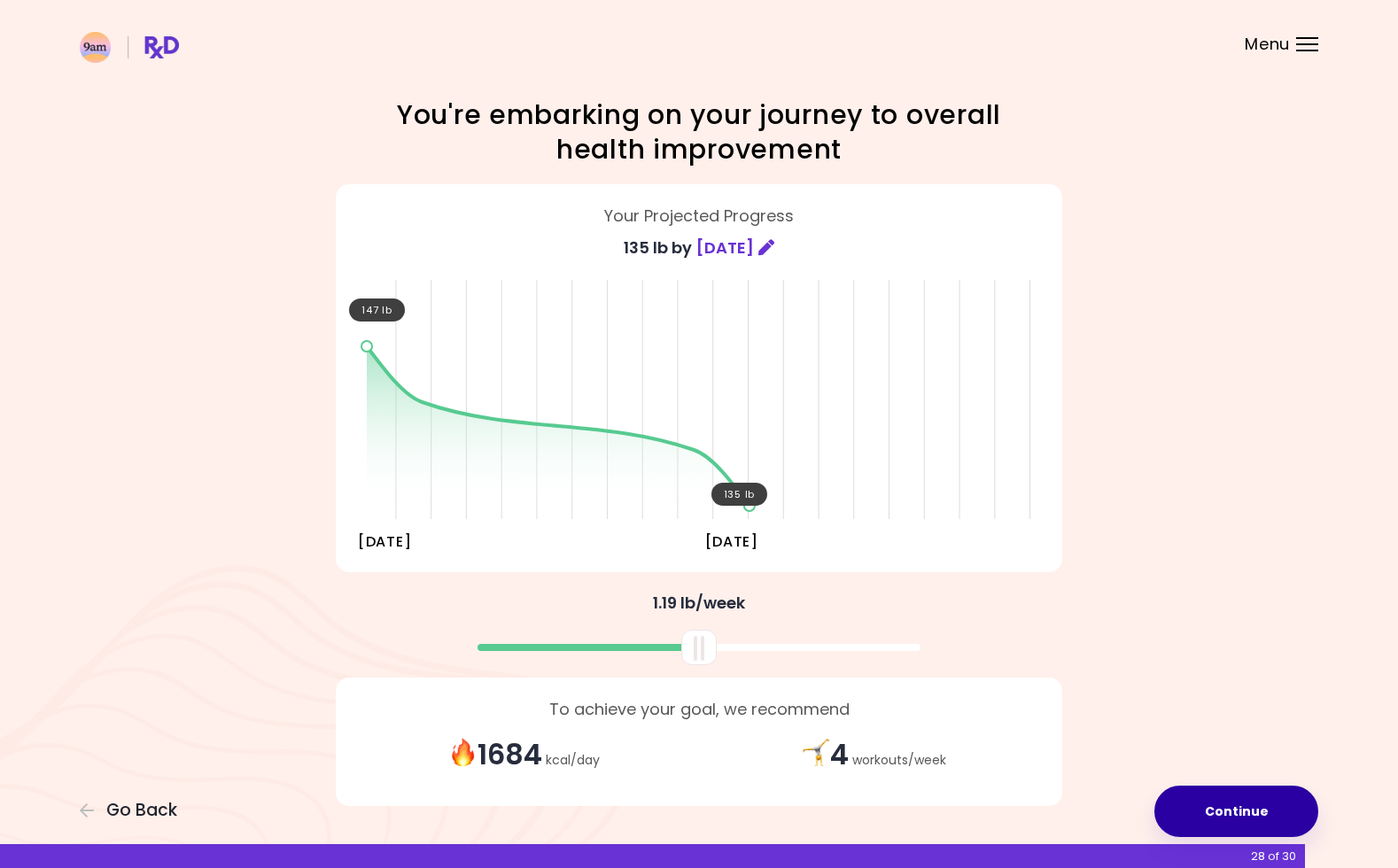
scroll to position [1, 0]
click at [1237, 802] on button "Continue" at bounding box center [1236, 811] width 164 height 51
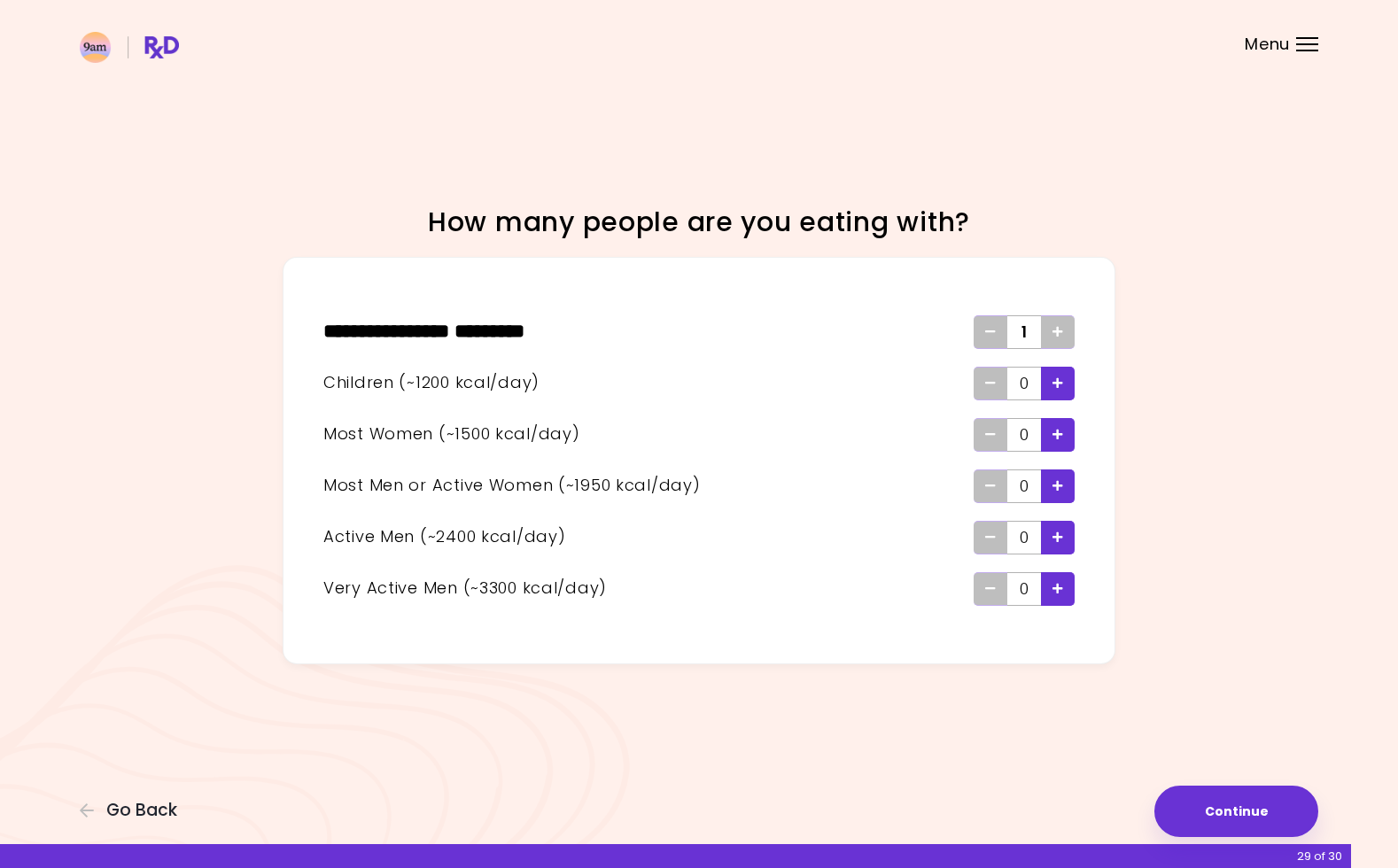
click at [1057, 538] on icon "Add - Active Man" at bounding box center [1057, 537] width 10 height 11
click at [1229, 802] on button "Continue" at bounding box center [1236, 811] width 164 height 51
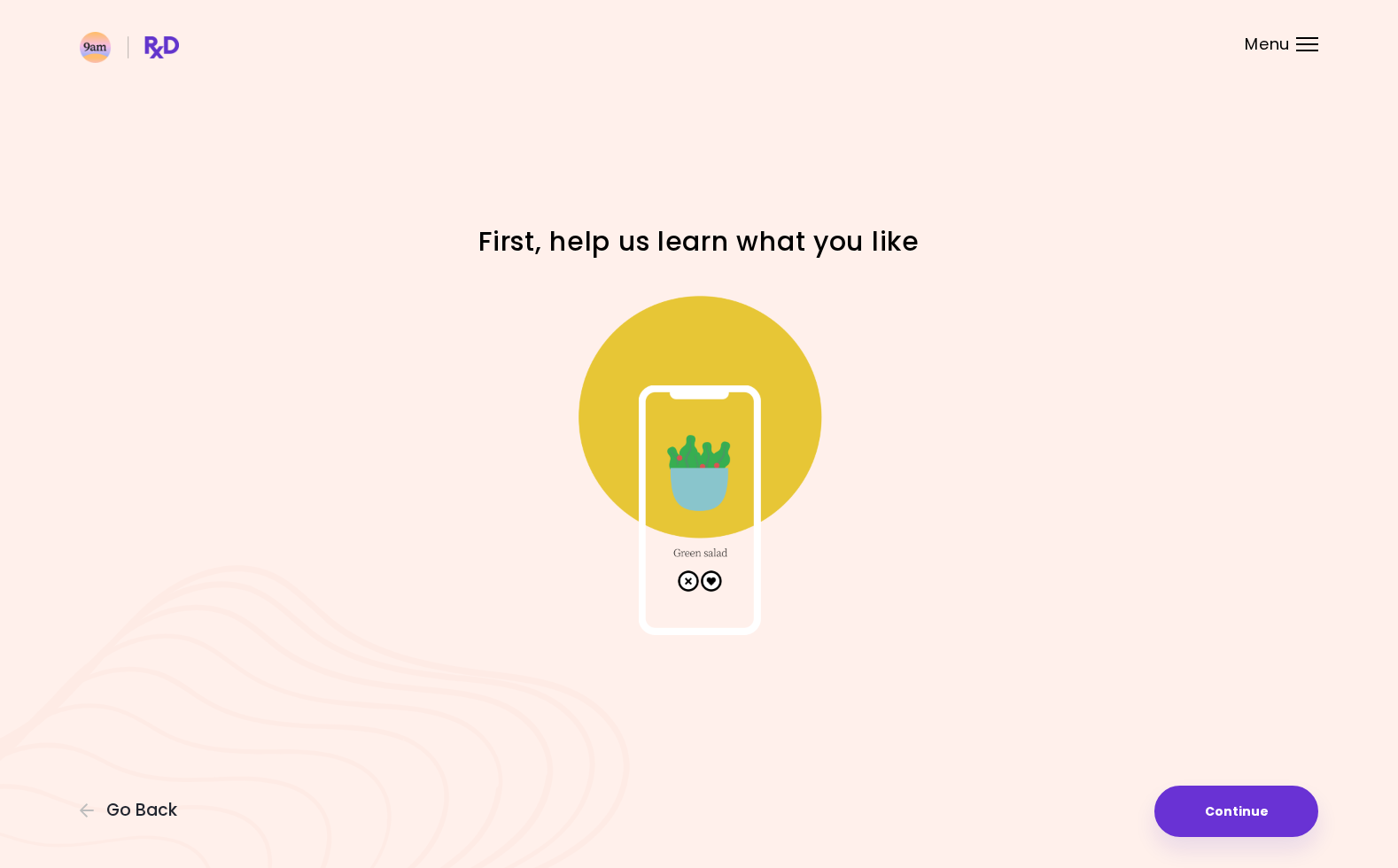
click at [712, 578] on img at bounding box center [699, 458] width 355 height 355
drag, startPoint x: 714, startPoint y: 580, endPoint x: 722, endPoint y: 582, distance: 8.2
click at [717, 580] on img at bounding box center [699, 458] width 355 height 355
click at [1258, 801] on button "Continue" at bounding box center [1236, 811] width 164 height 51
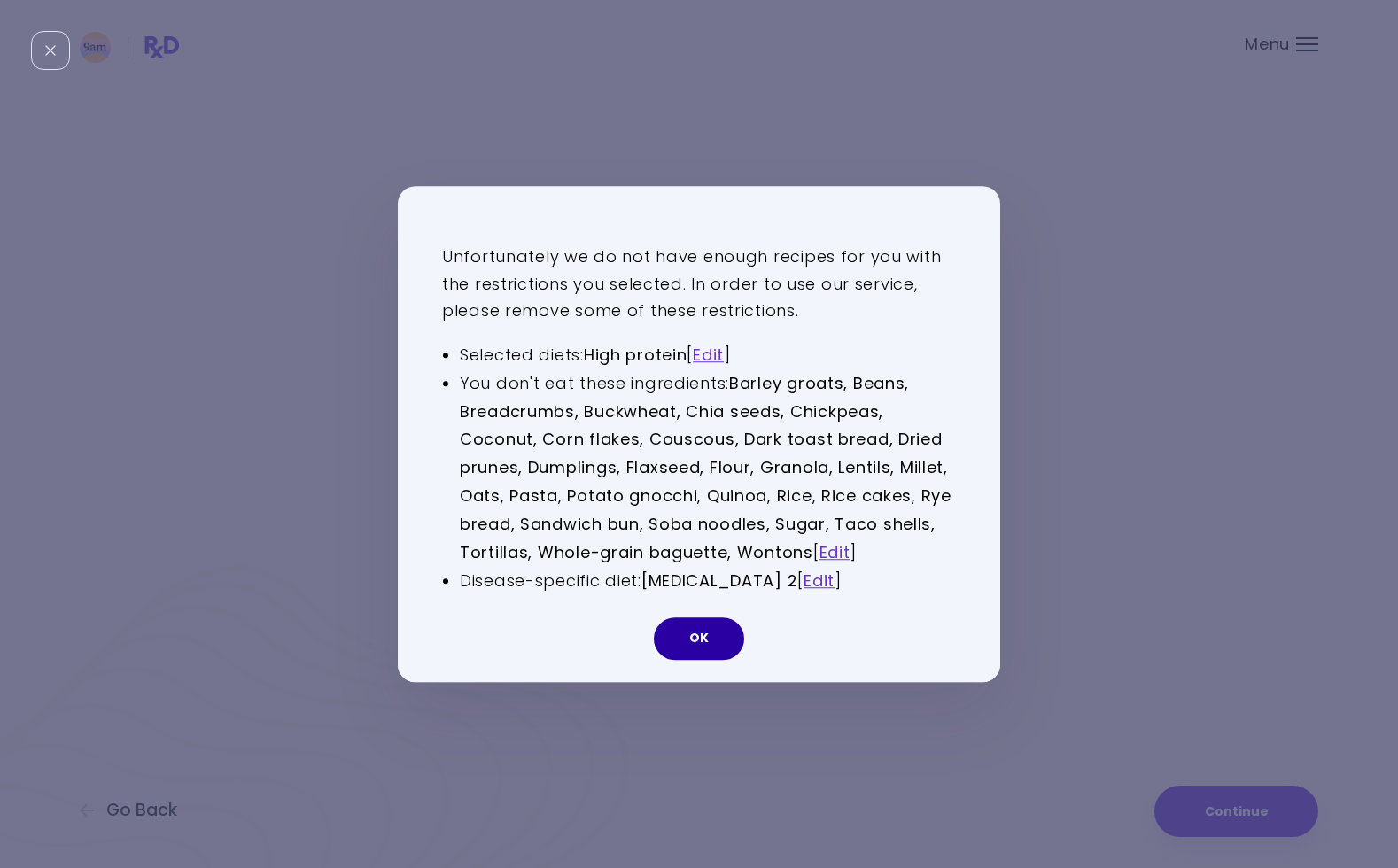
click at [690, 640] on button "OK" at bounding box center [699, 639] width 91 height 42
